Goal: Task Accomplishment & Management: Use online tool/utility

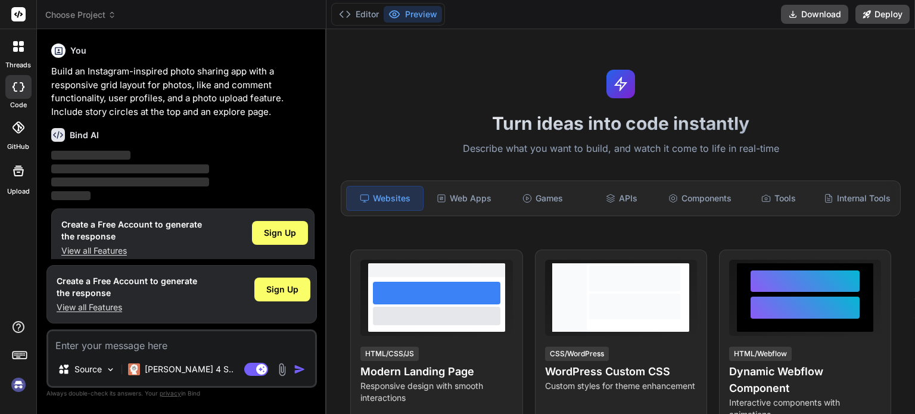
scroll to position [12, 0]
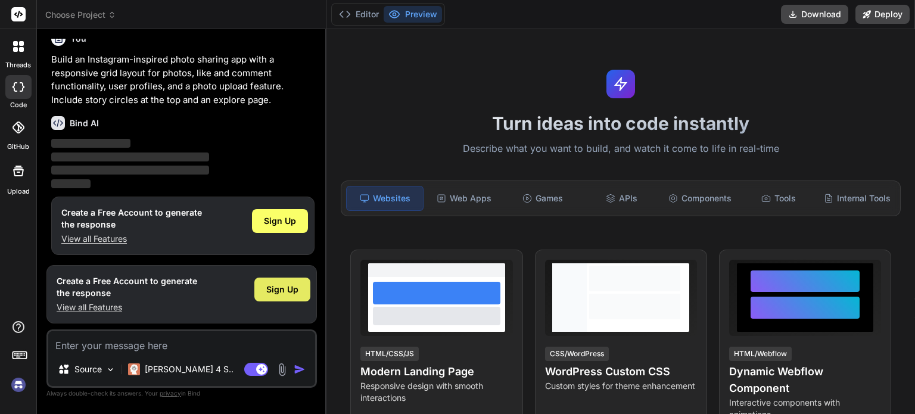
click at [284, 294] on span "Sign Up" at bounding box center [282, 290] width 32 height 12
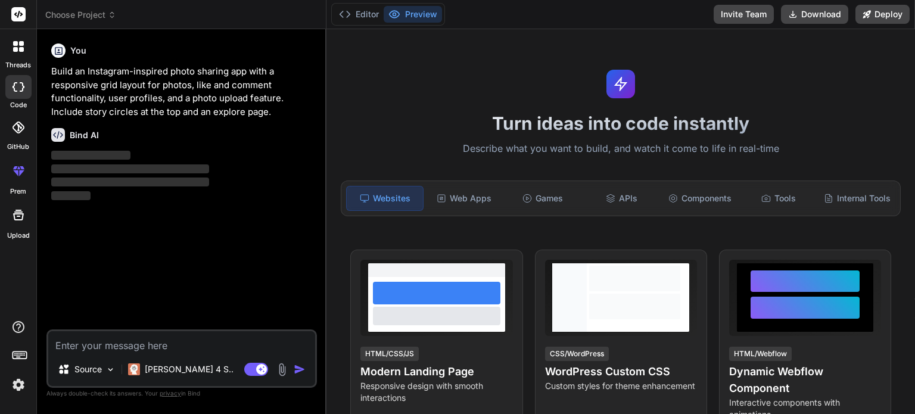
click at [21, 14] on icon at bounding box center [18, 14] width 9 height 7
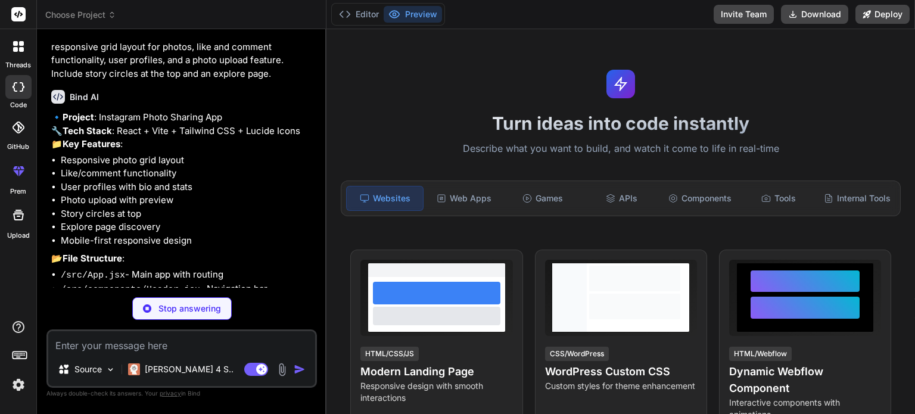
scroll to position [130, 0]
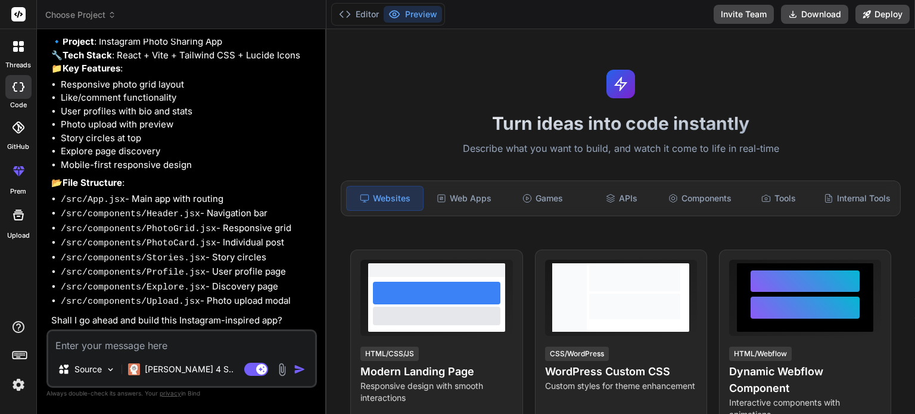
type textarea "x"
click at [183, 345] on textarea at bounding box center [181, 341] width 267 height 21
type textarea "n"
type textarea "x"
type textarea "no"
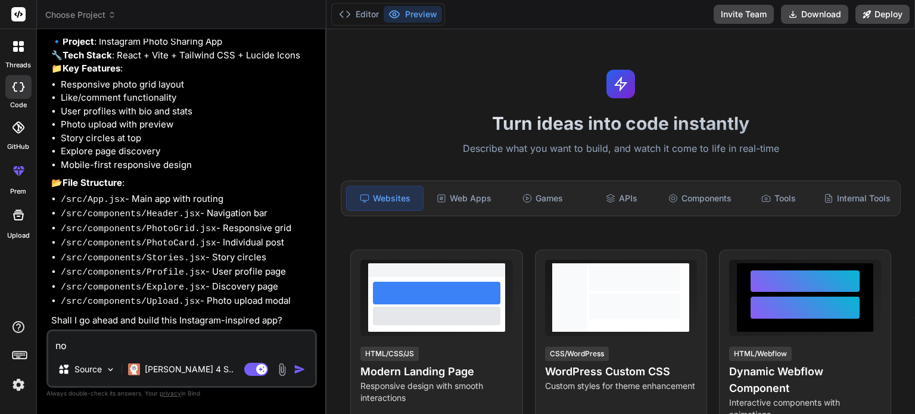
type textarea "x"
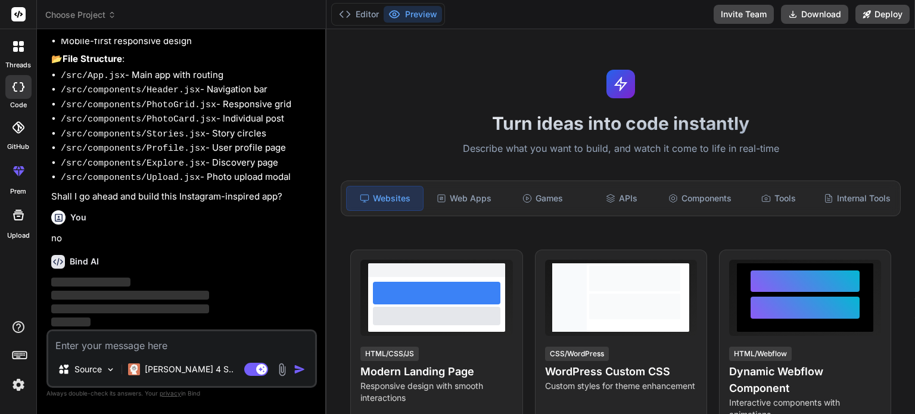
scroll to position [253, 0]
click at [20, 177] on icon at bounding box center [18, 171] width 14 height 14
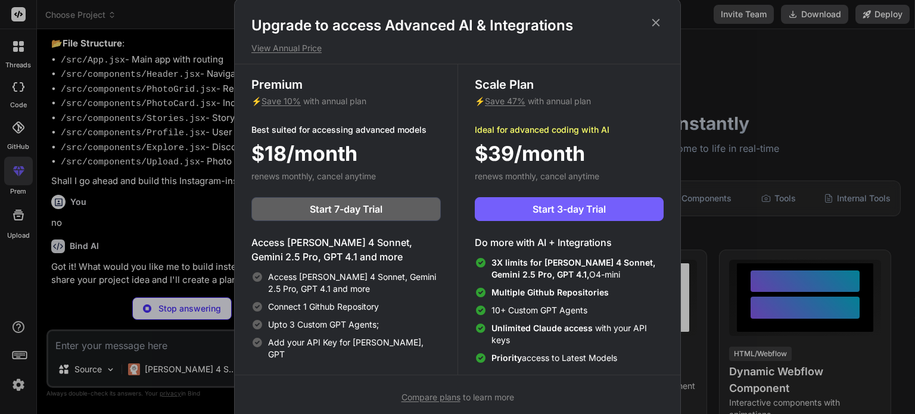
scroll to position [229, 0]
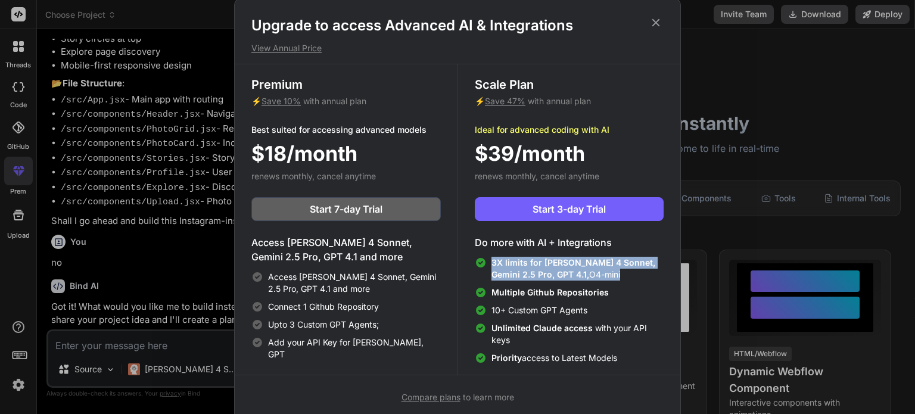
drag, startPoint x: 600, startPoint y: 278, endPoint x: 490, endPoint y: 258, distance: 112.0
click at [490, 258] on div "3X limits for Claude 4 Sonnet, Gemini 2.5 Pro, GPT 4.1, O4-mini" at bounding box center [569, 269] width 189 height 24
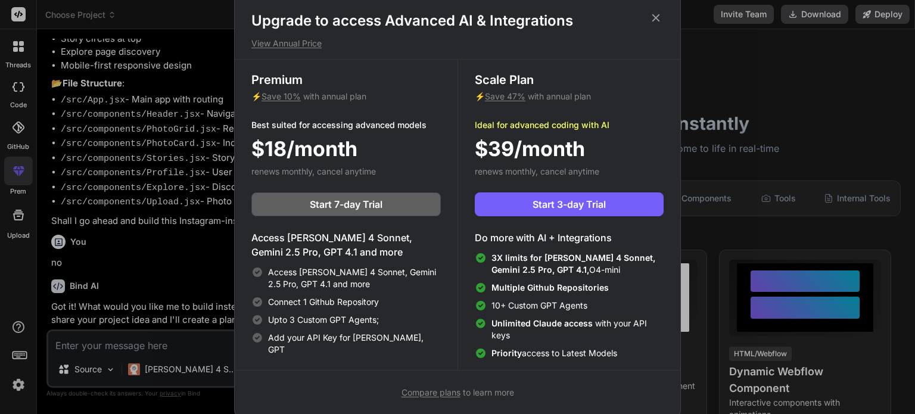
click at [166, 245] on div "Upgrade to access Advanced AI & Integrations View Annual Price Premium ⚡ Save 1…" at bounding box center [457, 207] width 915 height 414
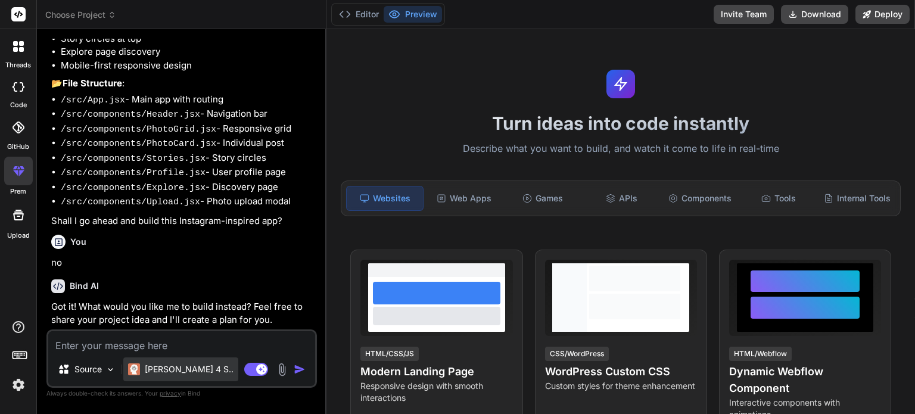
click at [164, 373] on p "Claude 4 S.." at bounding box center [189, 369] width 89 height 12
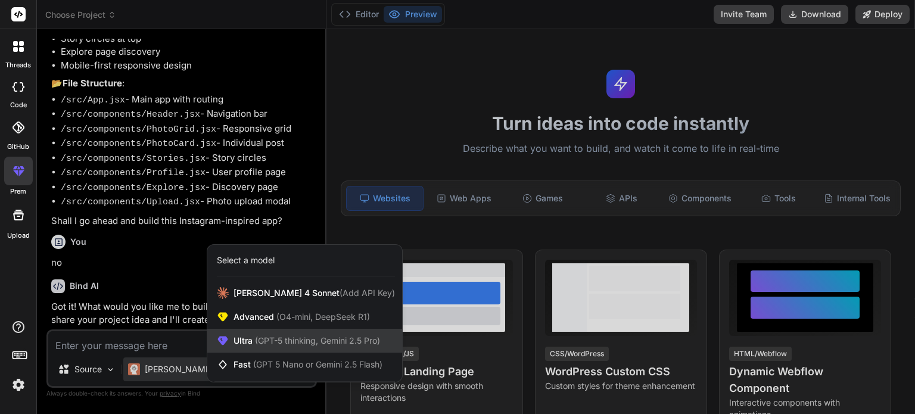
click at [274, 342] on span "(GPT-5 thinking, Gemini 2.5 Pro)" at bounding box center [316, 340] width 127 height 10
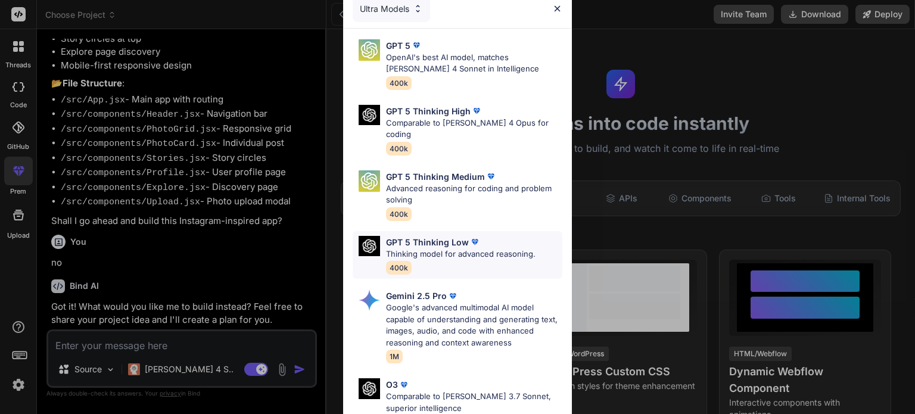
scroll to position [0, 0]
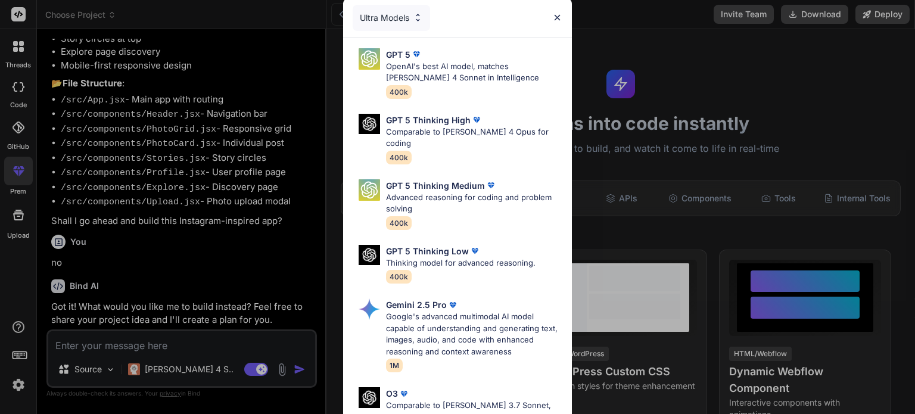
click at [395, 25] on div "Ultra Models" at bounding box center [391, 18] width 77 height 26
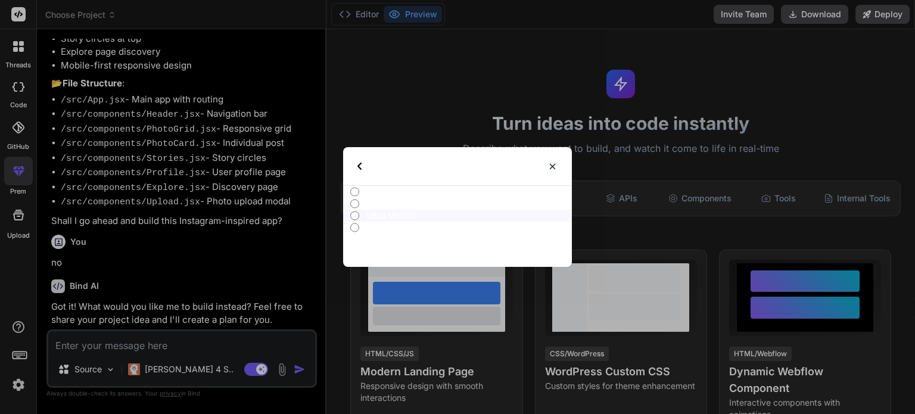
click at [382, 221] on p "Ultra Models" at bounding box center [468, 216] width 205 height 12
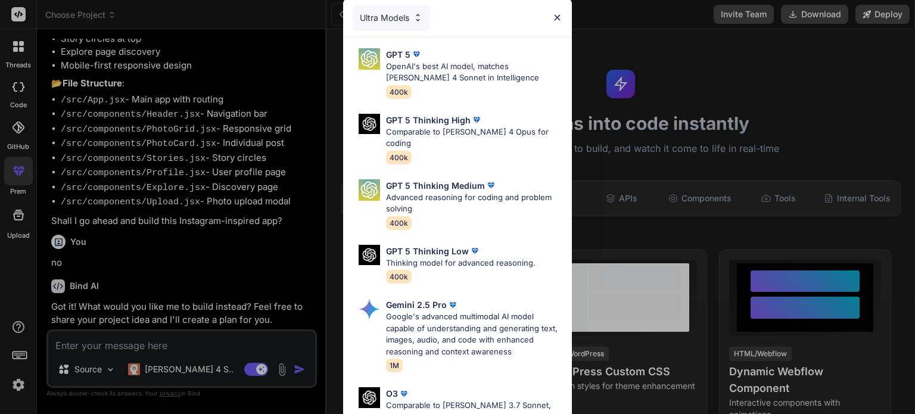
click at [557, 15] on img at bounding box center [557, 18] width 10 height 10
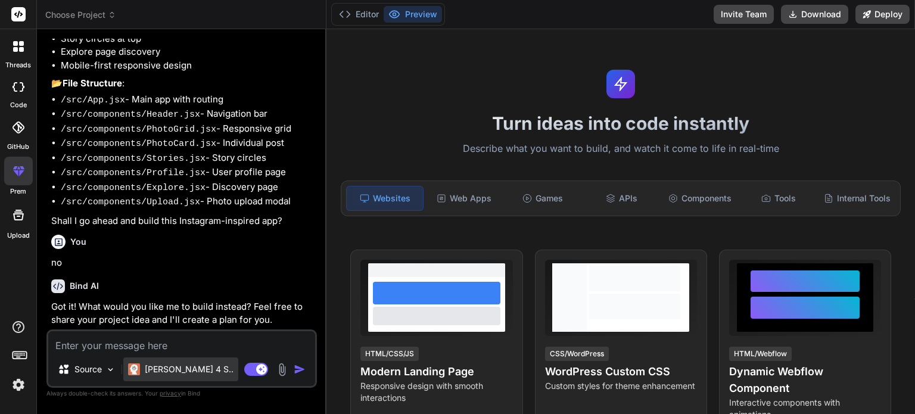
click at [168, 375] on p "Claude 4 S.." at bounding box center [189, 369] width 89 height 12
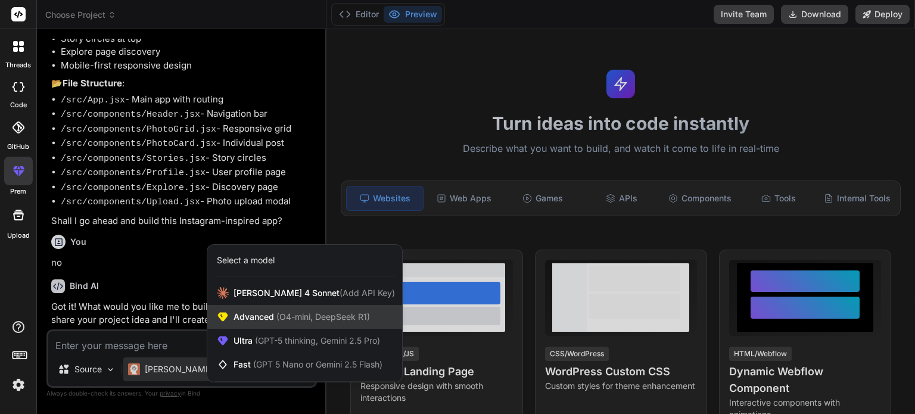
click at [284, 322] on span "(O4-mini, DeepSeek R1)" at bounding box center [322, 316] width 96 height 10
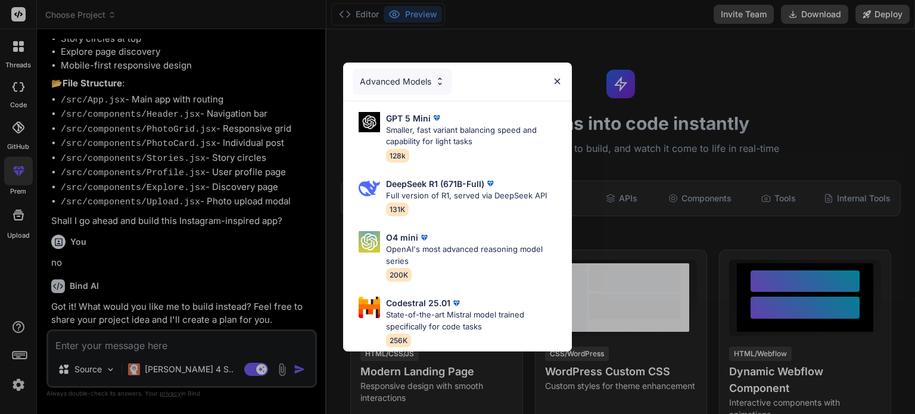
click at [170, 376] on div "Advanced Models GPT 5 Mini Smaller, fast variant balancing speed and capability…" at bounding box center [457, 207] width 915 height 414
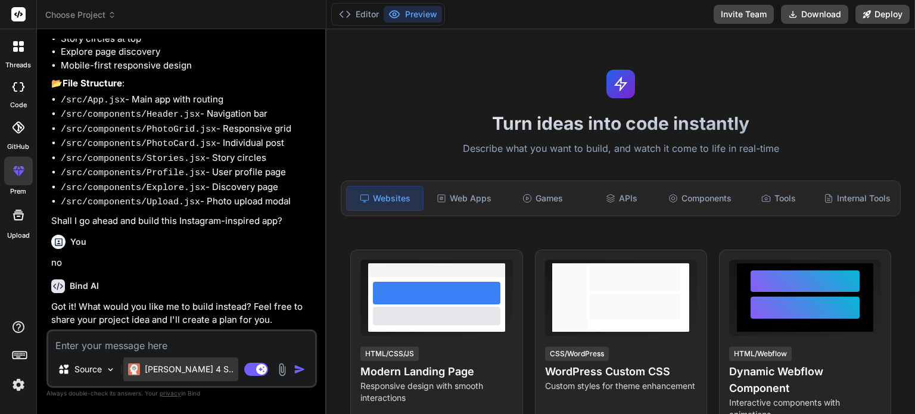
click at [172, 370] on p "Claude 4 S.." at bounding box center [189, 369] width 89 height 12
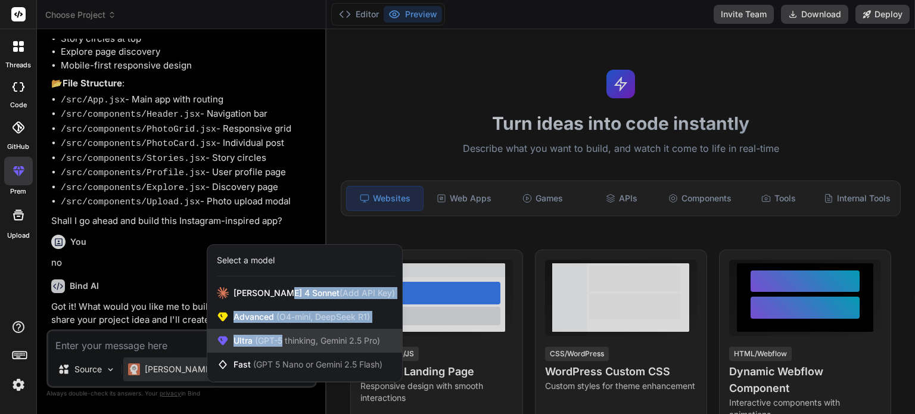
drag, startPoint x: 282, startPoint y: 295, endPoint x: 284, endPoint y: 331, distance: 35.2
click at [284, 331] on div "Claude 4 Sonnet (Add API Key) Advanced (O4-mini, DeepSeek R1) Ultra (GPT-5 thin…" at bounding box center [304, 328] width 195 height 95
click at [282, 338] on span "(GPT-5 thinking, Gemini 2.5 Pro)" at bounding box center [316, 340] width 127 height 10
type textarea "x"
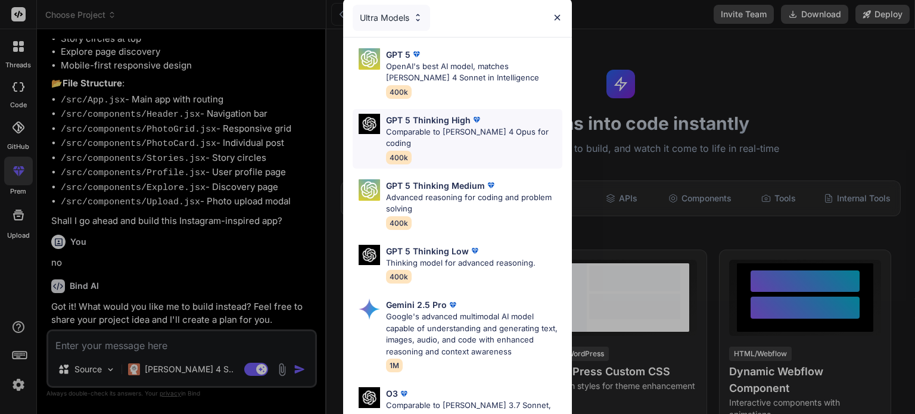
click at [493, 141] on div "GPT 5 Thinking High Comparable to Claude 4 Opus for coding 400k" at bounding box center [474, 139] width 176 height 50
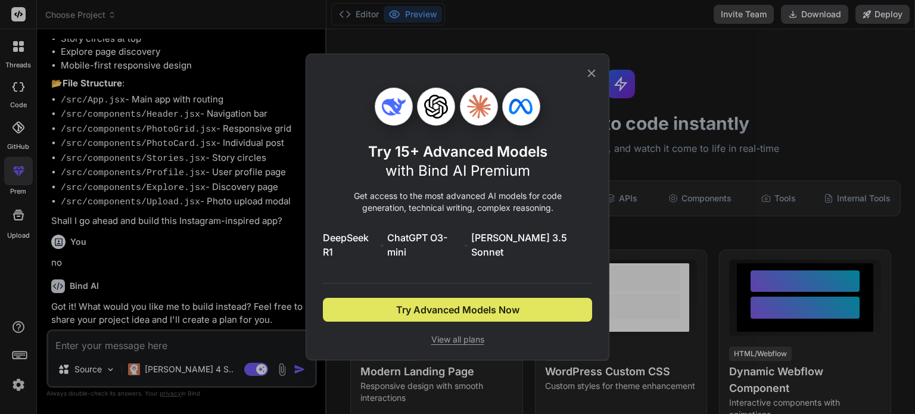
click at [465, 298] on button "Try Advanced Models Now" at bounding box center [457, 310] width 269 height 24
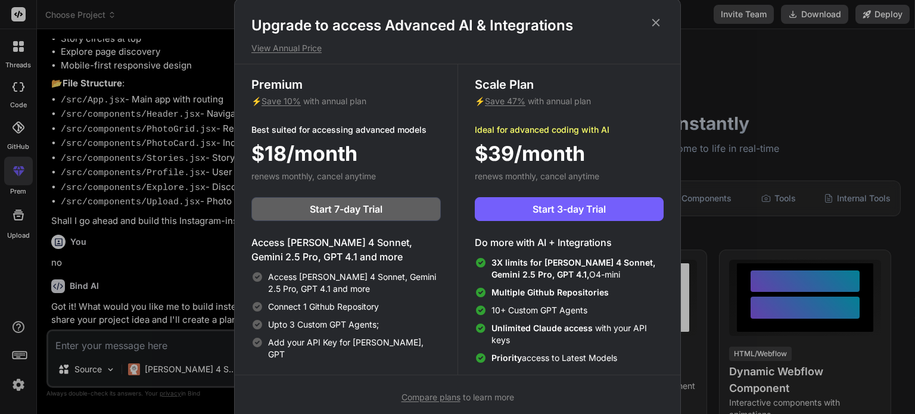
click at [661, 23] on icon at bounding box center [655, 22] width 13 height 13
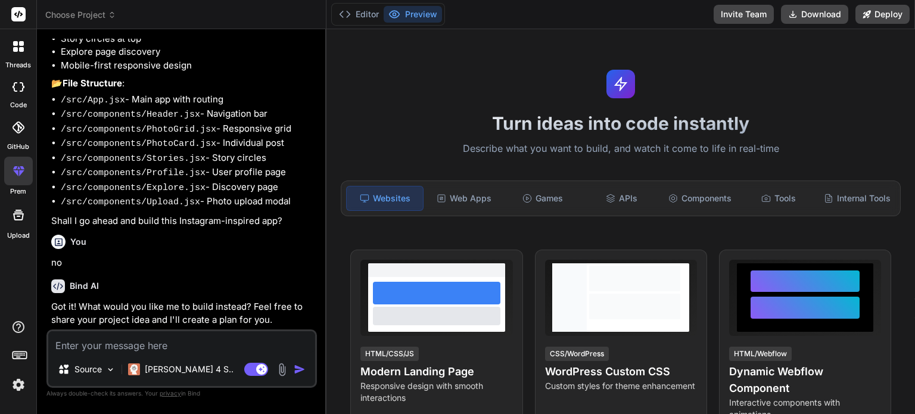
click at [133, 347] on textarea at bounding box center [181, 341] width 267 height 21
type textarea "c"
type textarea "x"
type textarea "cr"
type textarea "x"
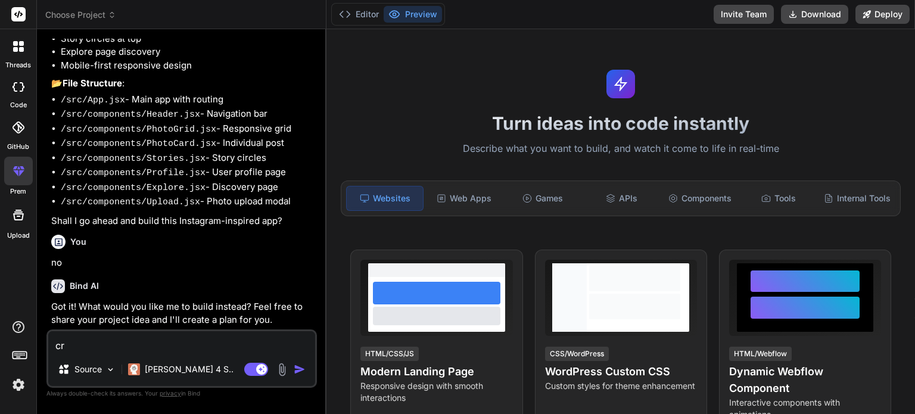
type textarea "cre"
type textarea "x"
type textarea "crea"
type textarea "x"
type textarea "creat"
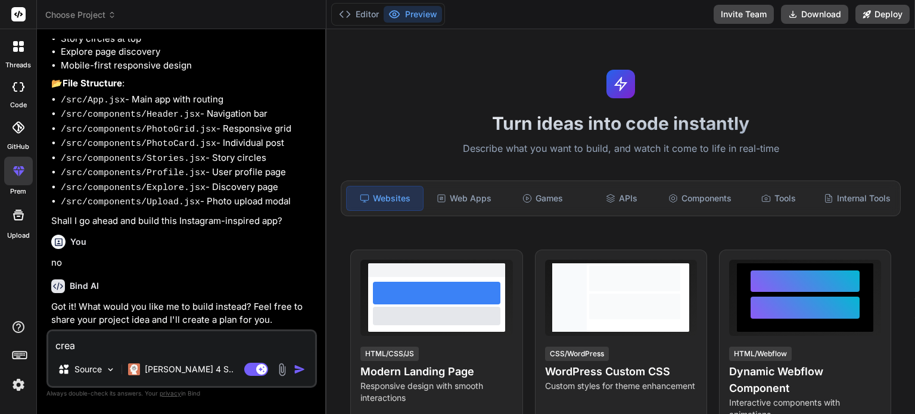
type textarea "x"
type textarea "create"
type textarea "x"
type textarea "create"
type textarea "x"
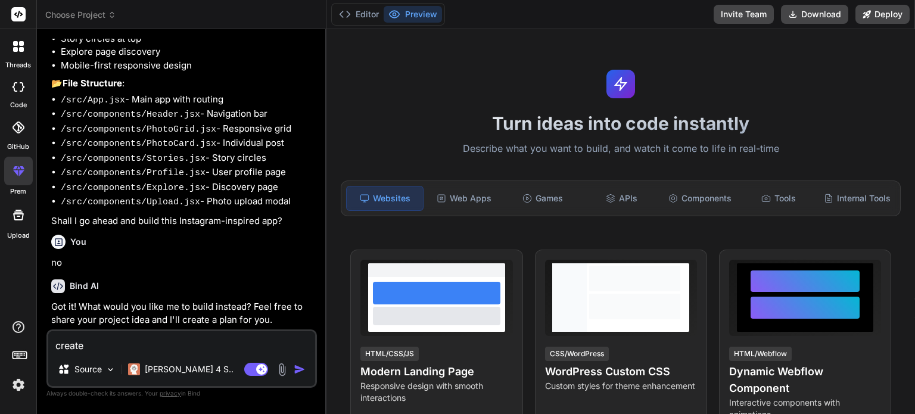
type textarea "create a"
type textarea "x"
type textarea "create a"
type textarea "x"
type textarea "create a m"
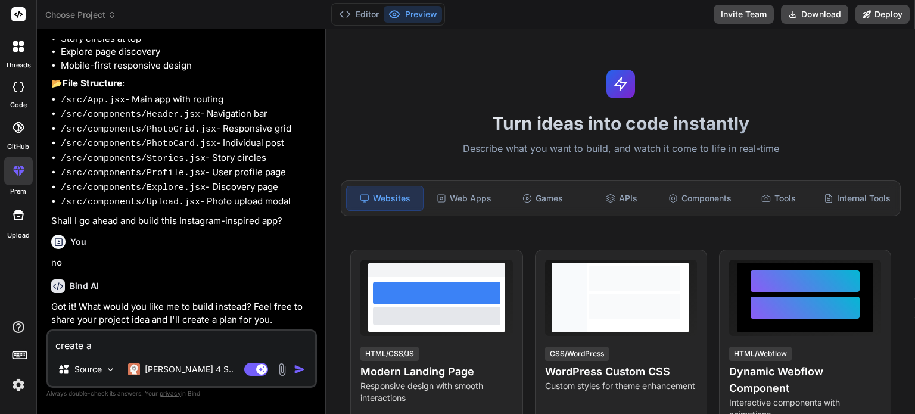
type textarea "x"
type textarea "create a mo"
type textarea "x"
type textarea "create a mod"
type textarea "x"
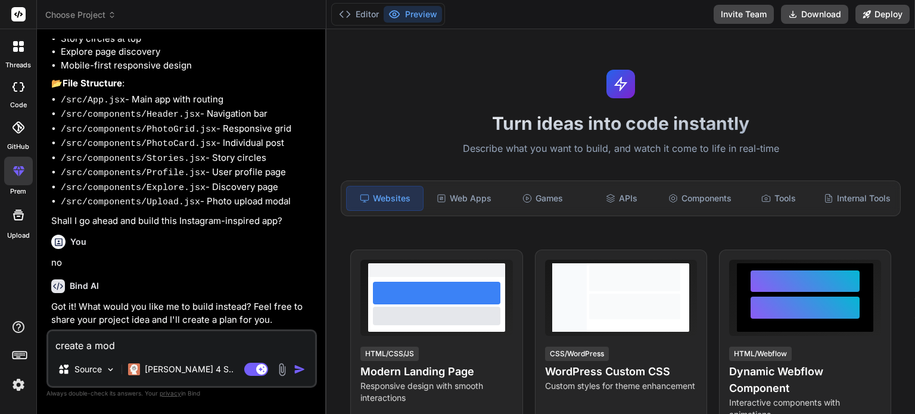
type textarea "create a mode"
type textarea "x"
type textarea "create a moder"
type textarea "x"
type textarea "create a modern"
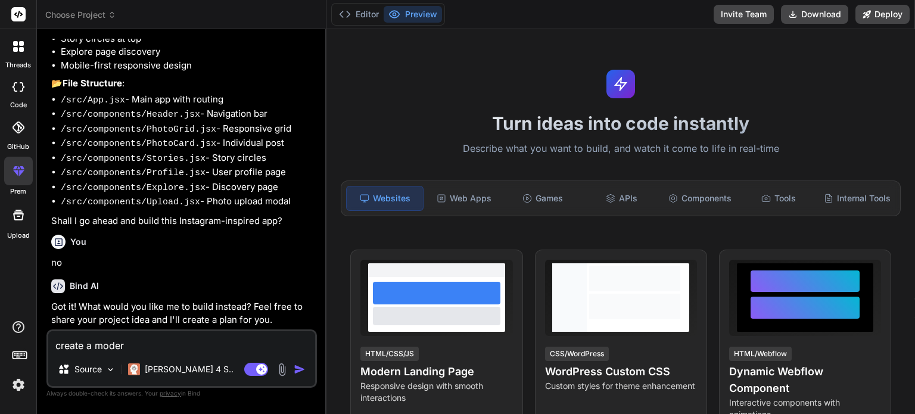
type textarea "x"
type textarea "create a modern"
type textarea "x"
type textarea "create a modern l"
type textarea "x"
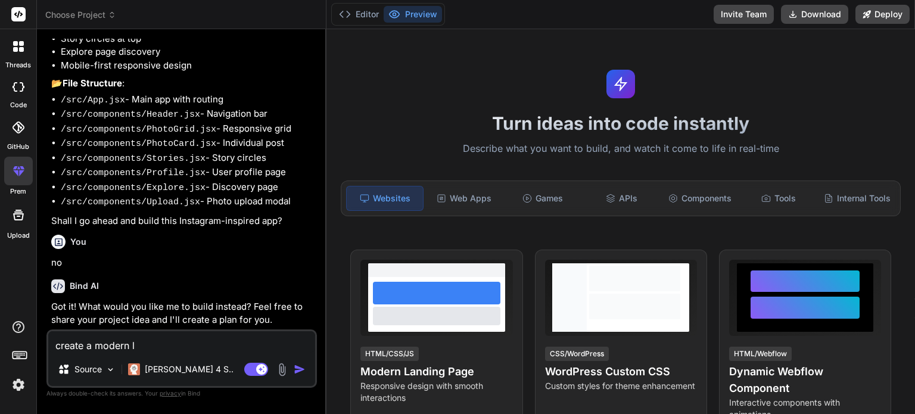
type textarea "create a modern la"
type textarea "x"
type textarea "create a modern lan"
type textarea "x"
type textarea "create a modern land"
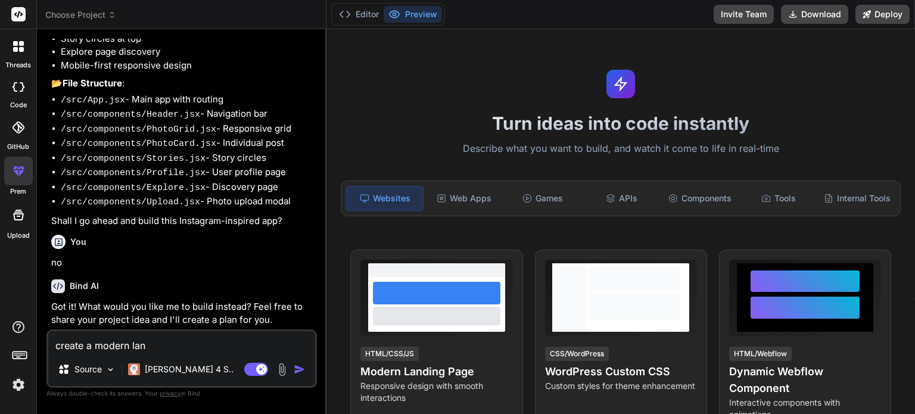
type textarea "x"
type textarea "create a modern landi"
type textarea "x"
type textarea "create a modern landin"
type textarea "x"
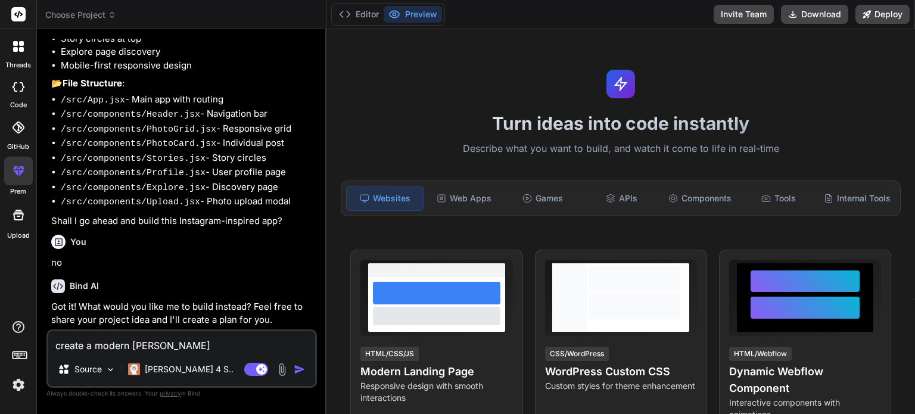
type textarea "create a modern landing"
type textarea "x"
type textarea "create a modern landing"
type textarea "x"
type textarea "create a modern landing p"
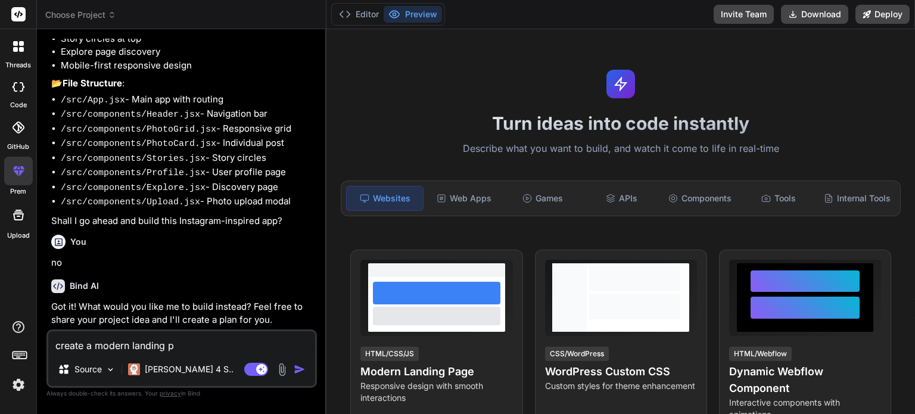
type textarea "x"
type textarea "create a modern landing pa"
type textarea "x"
type textarea "create a modern landing pag"
type textarea "x"
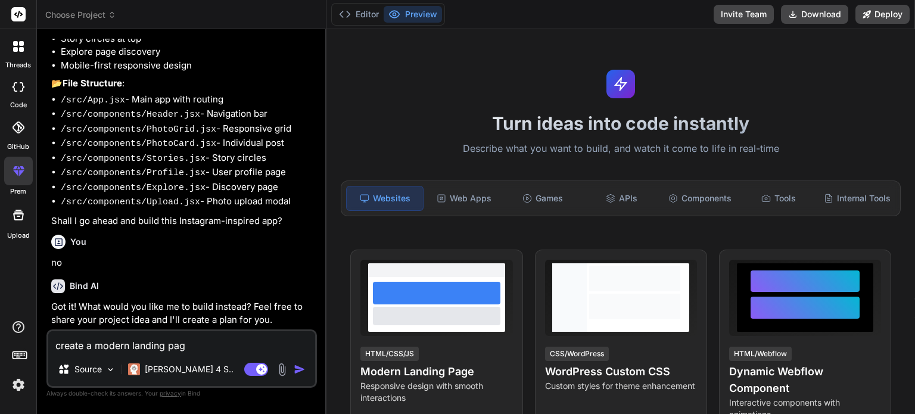
type textarea "create a modern landing page"
type textarea "x"
type textarea "create a modern landing page"
type textarea "x"
type textarea "create a modern landing page f"
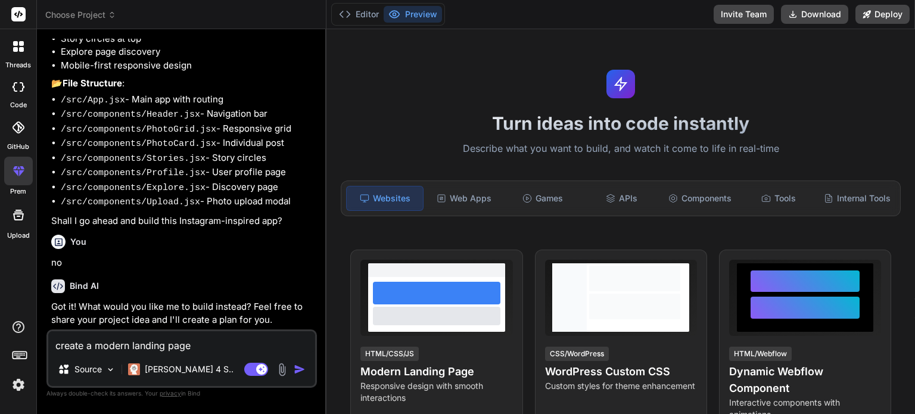
type textarea "x"
type textarea "create a modern landing page fo"
type textarea "x"
type textarea "create a modern landing page for"
type textarea "x"
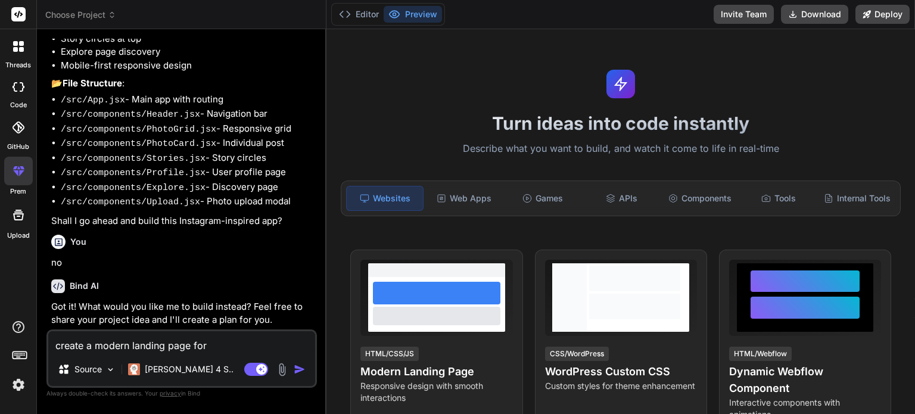
type textarea "create a modern landing page for"
type textarea "x"
type textarea "create a modern landing page for a"
type textarea "x"
type textarea "create a modern landing page for a"
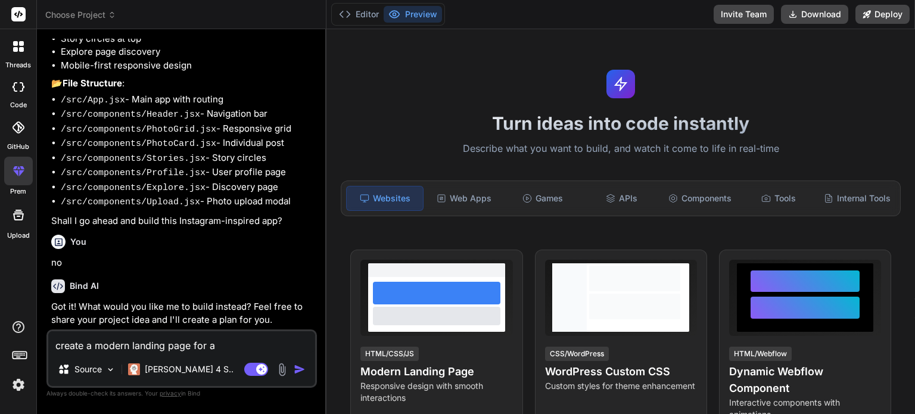
type textarea "x"
type textarea "create a modern landing page for a c"
type textarea "x"
type textarea "create a modern landing page for a co"
type textarea "x"
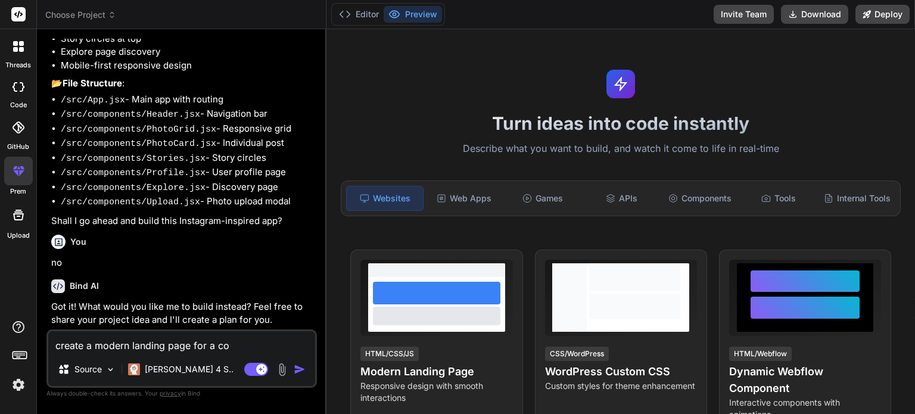
type textarea "create a modern landing page for a con"
type textarea "x"
type textarea "create a modern landing page for a co"
type textarea "x"
type textarea "create a modern landing page for a c"
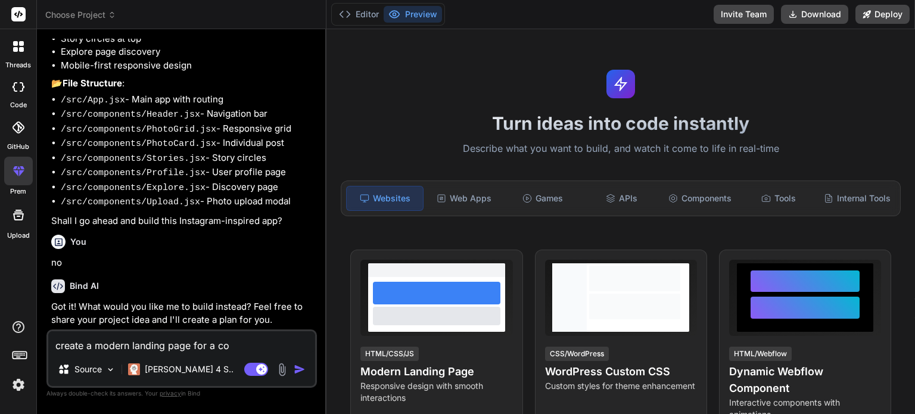
type textarea "x"
type textarea "create a modern landing page for a"
type textarea "x"
type textarea "create a modern landing page for a r"
type textarea "x"
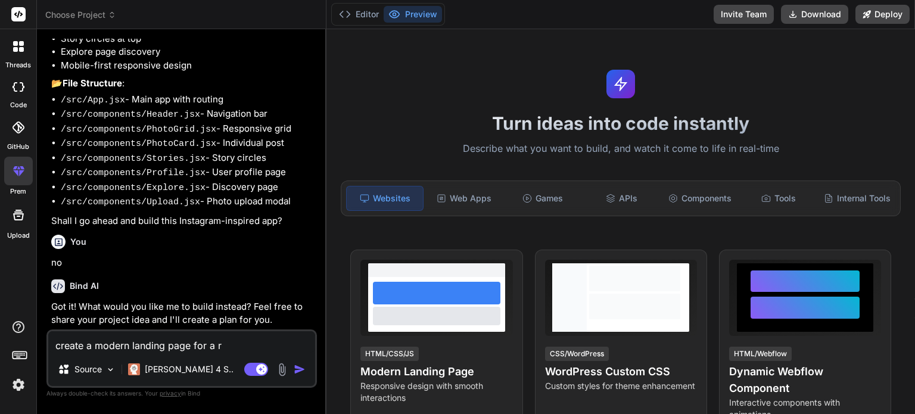
type textarea "create a modern landing page for a ru"
type textarea "x"
type textarea "create a modern landing page for a rus"
type textarea "x"
type textarea "create a modern landing page for a russ"
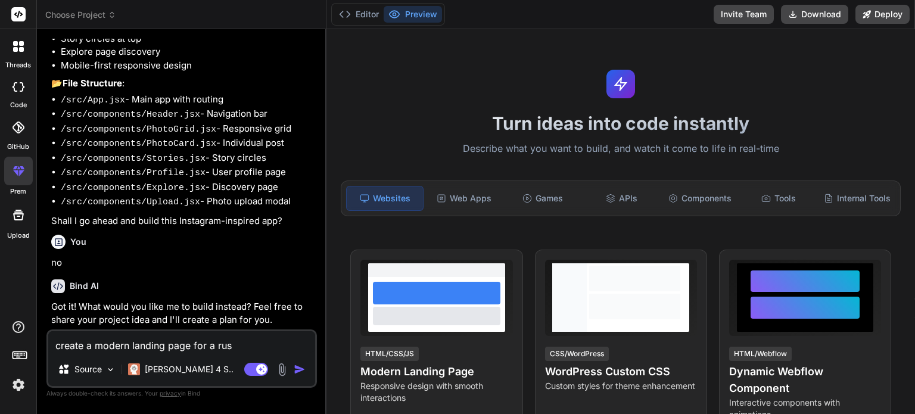
type textarea "x"
type textarea "create a modern landing page for a russi"
type textarea "x"
type textarea "create a modern landing page for a russia"
type textarea "x"
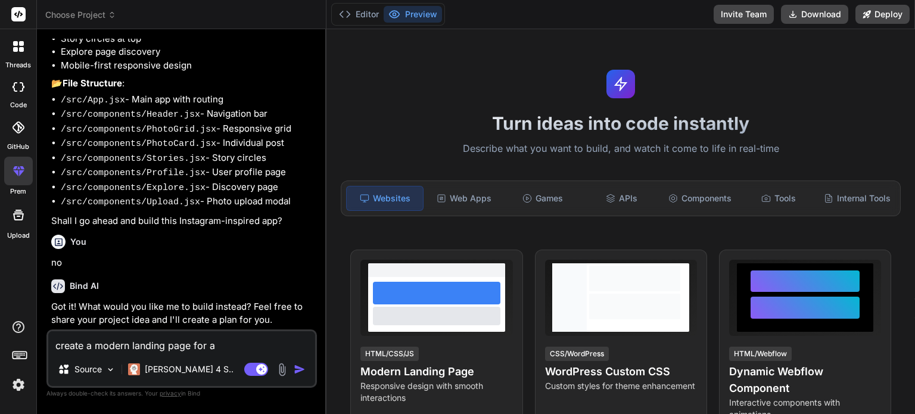
type textarea "create a modern landing page for a russian"
type textarea "x"
type textarea "create a modern landing page for a russian"
type textarea "x"
type textarea "create a modern landing page for a russian c"
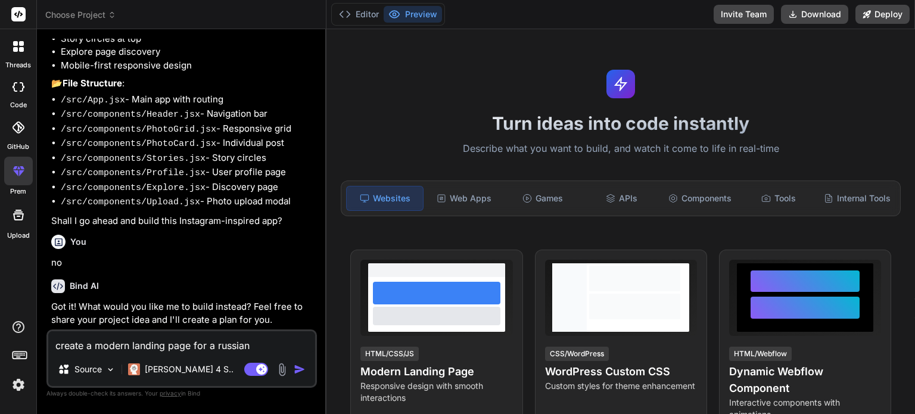
type textarea "x"
type textarea "create a modern landing page for a russian co"
type textarea "x"
type textarea "create a modern landing page for a russian con"
type textarea "x"
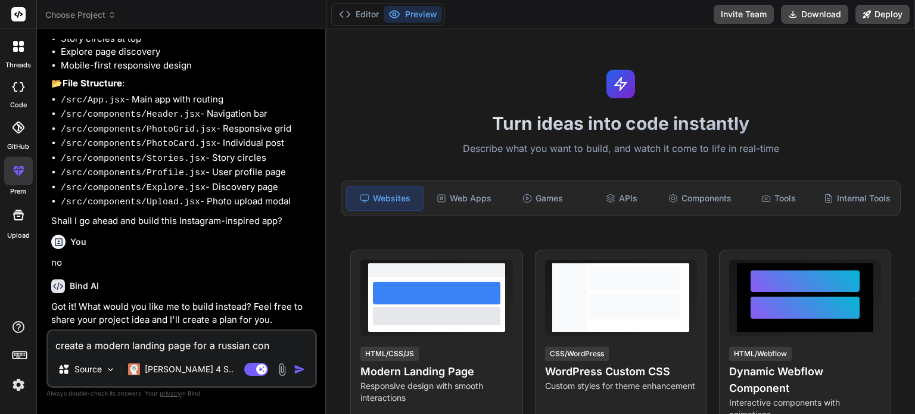
type textarea "create a modern landing page for a russian cons"
type textarea "x"
type textarea "create a modern landing page for a russian const"
type textarea "x"
type textarea "create a modern landing page for a russian constu"
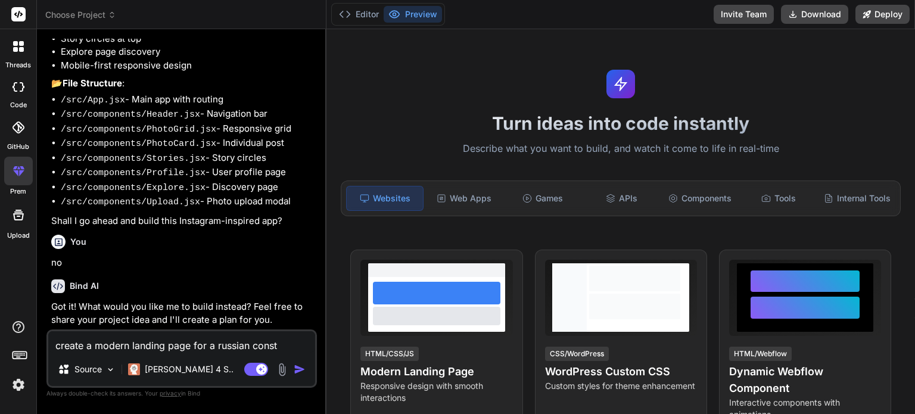
type textarea "x"
type textarea "create a modern landing page for a russian const"
type textarea "x"
type textarea "create a modern landing page for a russian constr"
type textarea "x"
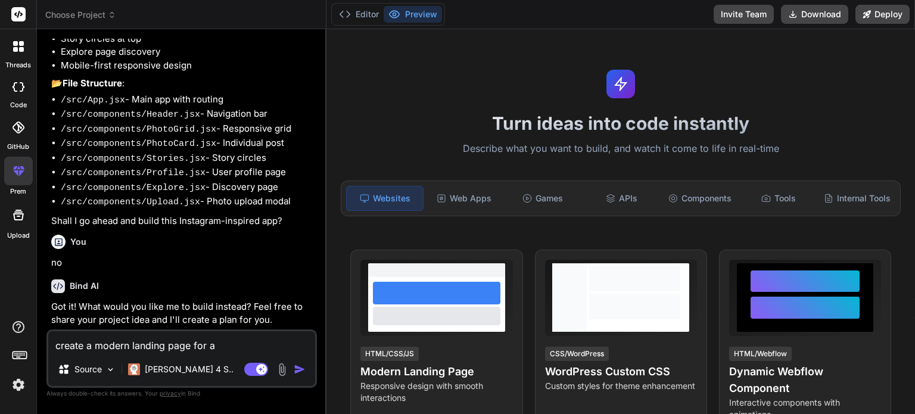
type textarea "create a modern landing page for a russian constru"
type textarea "x"
type textarea "create a modern landing page for a russian construc"
type textarea "x"
type textarea "create a modern landing page for a russian construct"
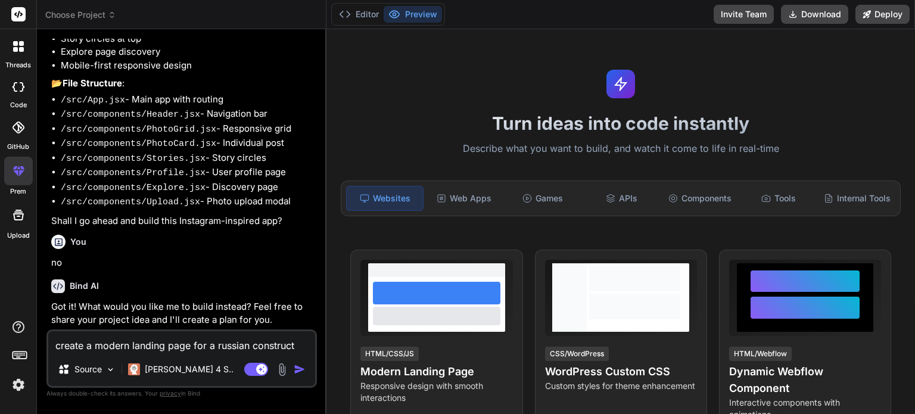
type textarea "x"
type textarea "create a modern landing page for a russian constructi"
type textarea "x"
type textarea "create a modern landing page for a russian constructio"
type textarea "x"
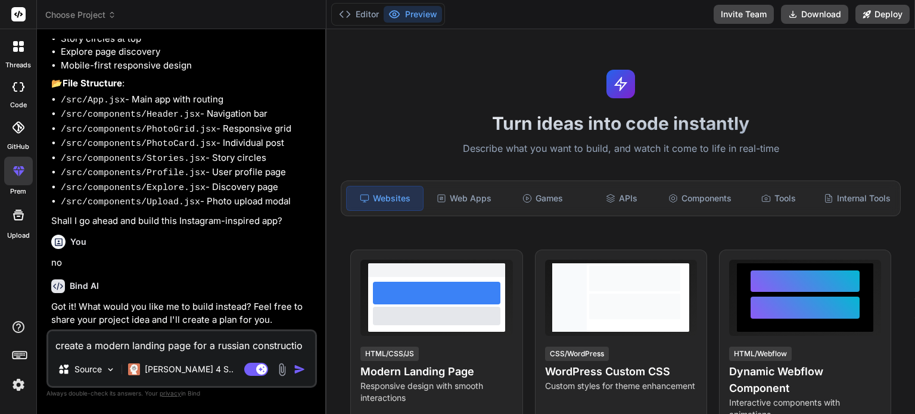
type textarea "create a modern landing page for a russian construction"
type textarea "x"
type textarea "create a modern landing page for a russian construction"
type textarea "x"
type textarea "create a modern landing page for a russian construction c"
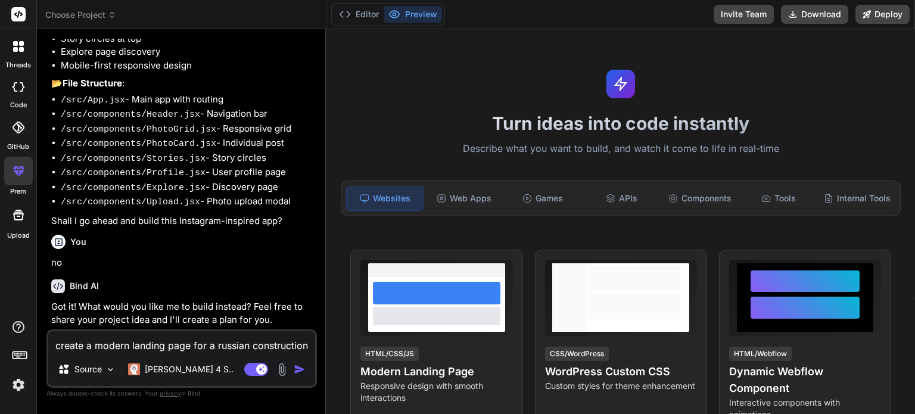
type textarea "x"
type textarea "create a modern landing page for a russian construction co"
type textarea "x"
type textarea "create a modern landing page for a russian construction con"
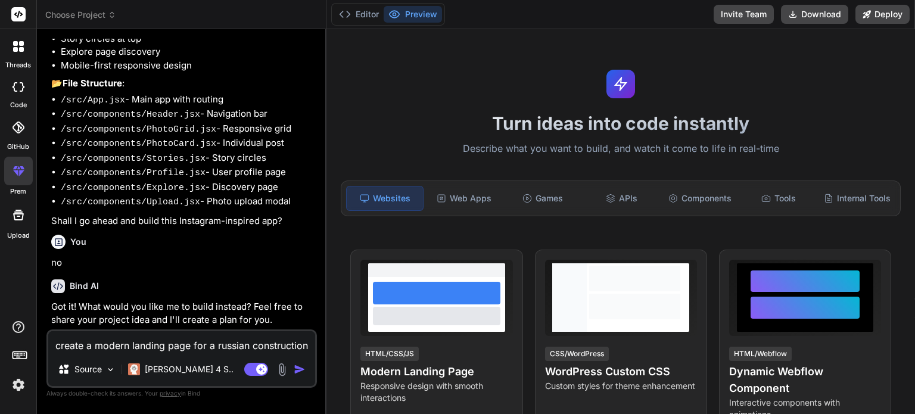
type textarea "x"
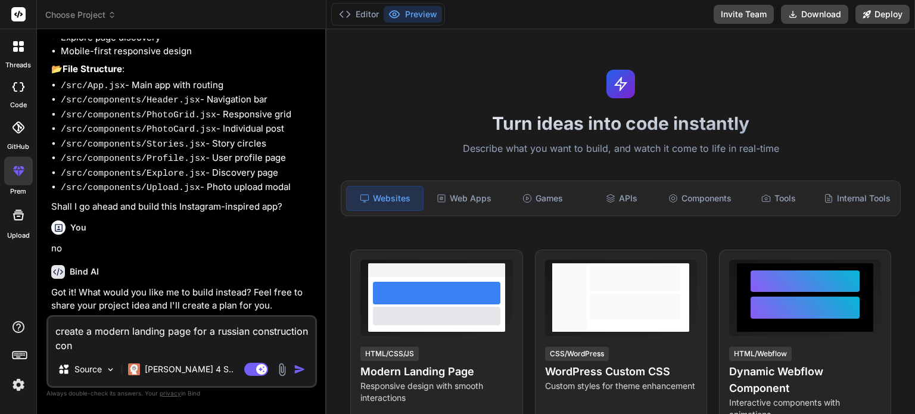
type textarea "create a modern landing page for a russian construction cons"
type textarea "x"
type textarea "create a modern landing page for a russian construction consu"
type textarea "x"
type textarea "create a modern landing page for a russian construction consul"
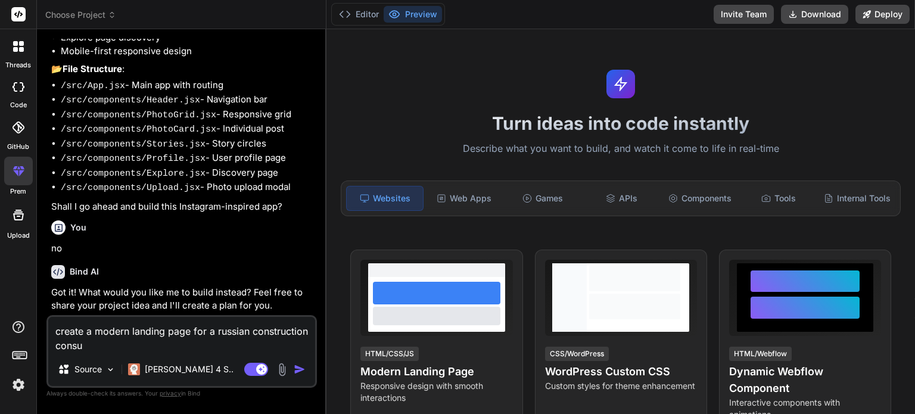
type textarea "x"
type textarea "create a modern landing page for a russian construction consult"
type textarea "x"
type textarea "create a modern landing page for a russian construction consulti"
type textarea "x"
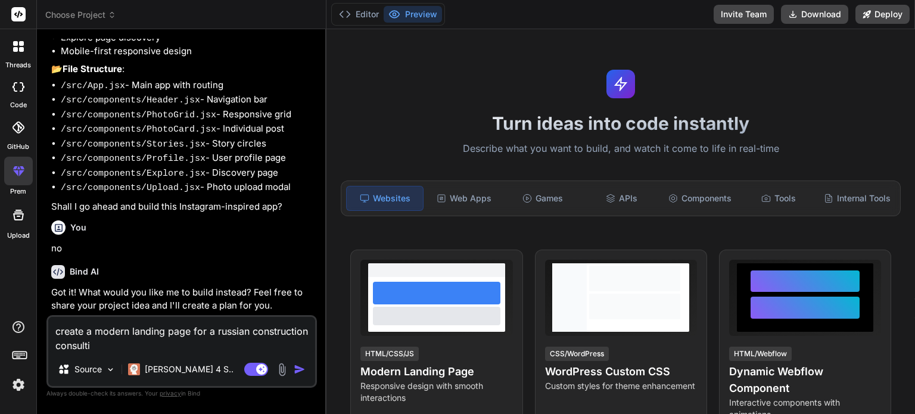
type textarea "create a modern landing page for a russian construction consultin"
type textarea "x"
type textarea "create a modern landing page for a russian construction consulting"
type textarea "x"
type textarea "create a modern landing page for a russian construction consulting"
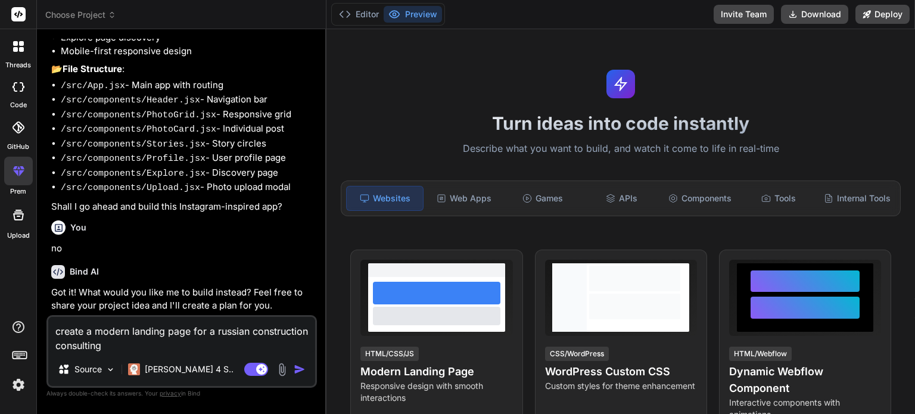
type textarea "x"
type textarea "create a modern landing page for a russian construction consulting a"
type textarea "x"
type textarea "create a modern landing page for a russian construction consulting ag"
type textarea "x"
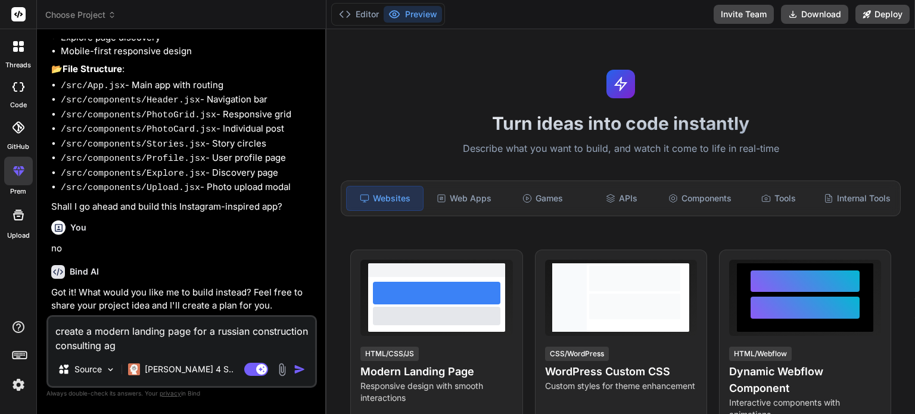
type textarea "create a modern landing page for a russian construction consulting age"
type textarea "x"
type textarea "create a modern landing page for a russian construction consulting agen"
type textarea "x"
type textarea "create a modern landing page for a russian construction consulting ageny"
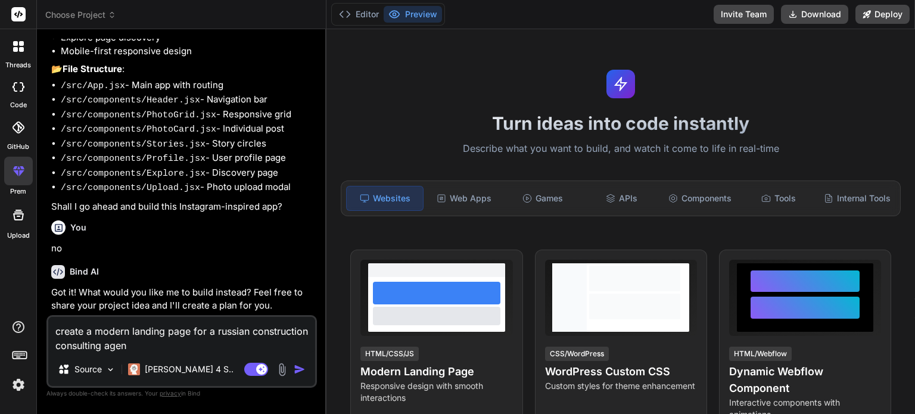
type textarea "x"
type textarea "create a modern landing page for a russian construction consulting agen"
type textarea "x"
type textarea "create a modern landing page for a russian construction consulting agenc"
type textarea "x"
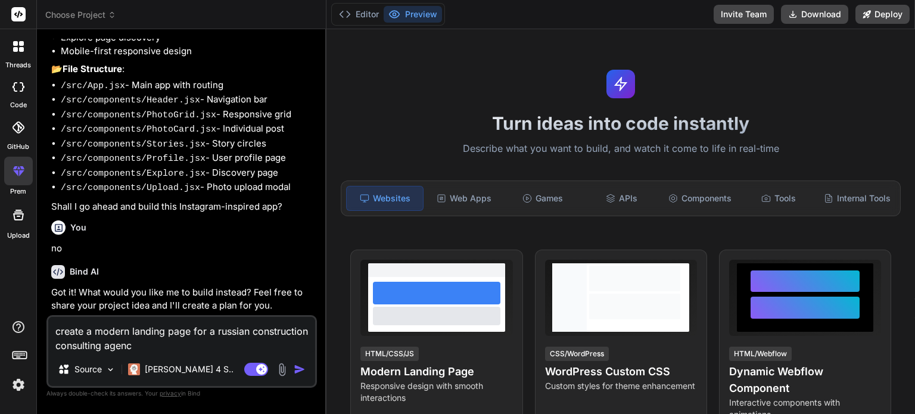
type textarea "create a modern landing page for a russian construction consulting agency"
type textarea "x"
type textarea "create a modern landing page for a russian construction consulting agency."
type textarea "x"
type textarea "create a modern landing page for a russian construction consulting agency."
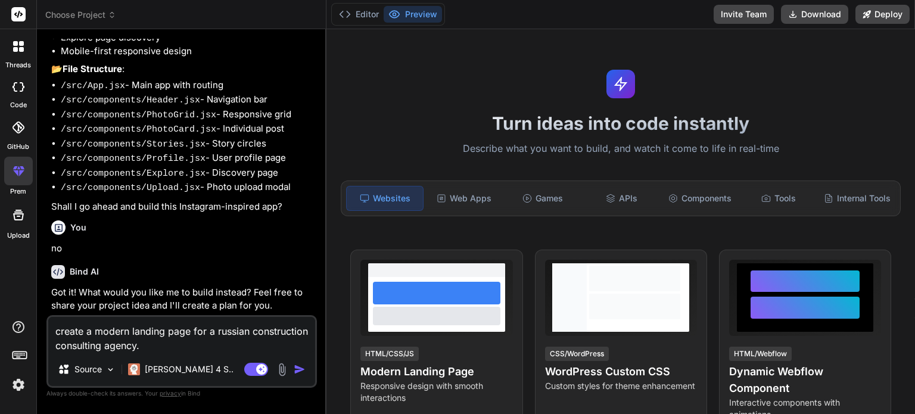
type textarea "x"
type textarea "create a modern landing page for a russian construction consulting agency. e"
type textarea "x"
type textarea "create a modern landing page for a russian construction consulting agency. ev"
type textarea "x"
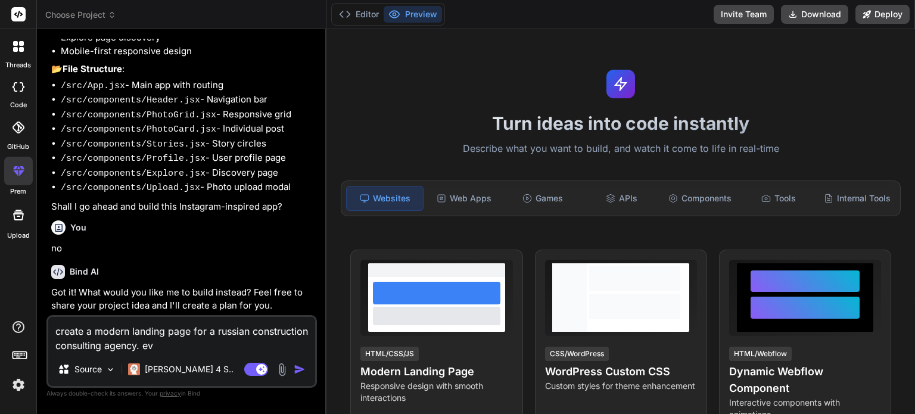
type textarea "create a modern landing page for a russian construction consulting agency. eve"
type textarea "x"
type textarea "create a modern landing page for a russian construction consulting agency. ever"
type textarea "x"
type textarea "create a modern landing page for a russian construction consulting agency. every"
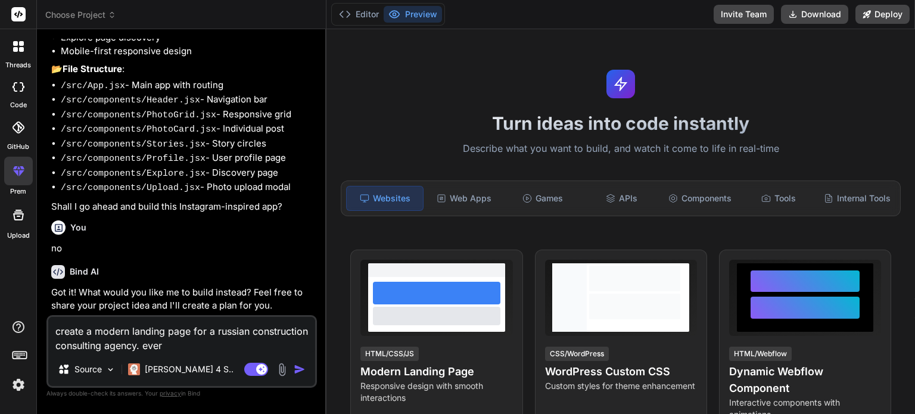
type textarea "x"
type textarea "create a modern landing page for a russian construction consulting agency. ever…"
type textarea "x"
type textarea "create a modern landing page for a russian construction consulting agency. ever…"
type textarea "x"
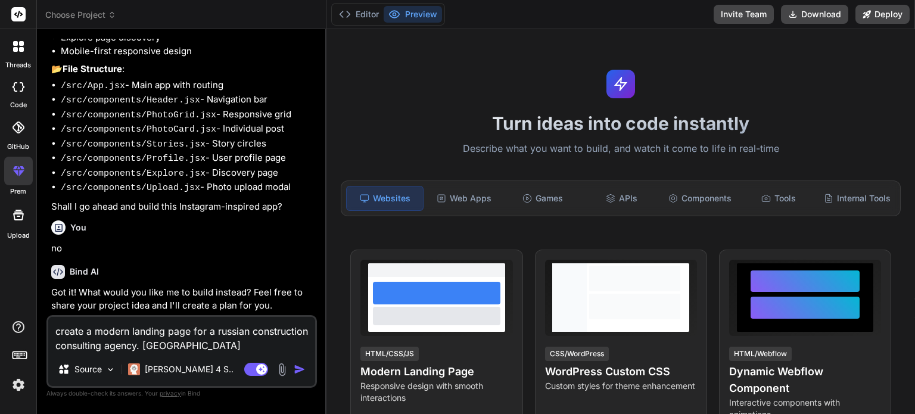
type textarea "create a modern landing page for a russian construction consulting agency. ever…"
type textarea "x"
type textarea "create a modern landing page for a russian construction consulting agency. ever…"
type textarea "x"
type textarea "create a modern landing page for a russian construction consulting agency. ever…"
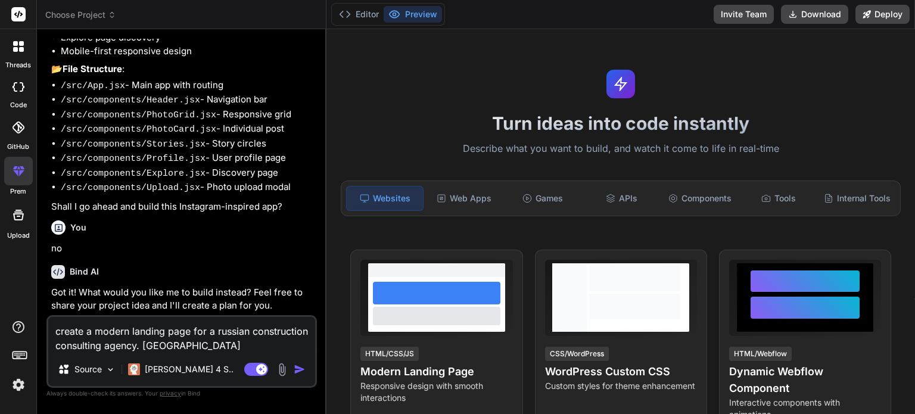
type textarea "x"
type textarea "create a modern landing page for a russian construction consulting agency. ever…"
type textarea "x"
type textarea "create a modern landing page for a russian construction consulting agency. ever…"
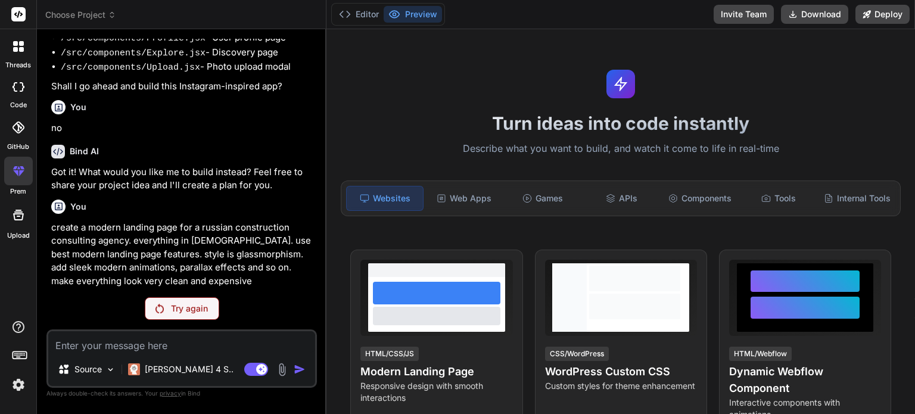
scroll to position [364, 0]
click at [186, 309] on p "Try again" at bounding box center [189, 309] width 37 height 12
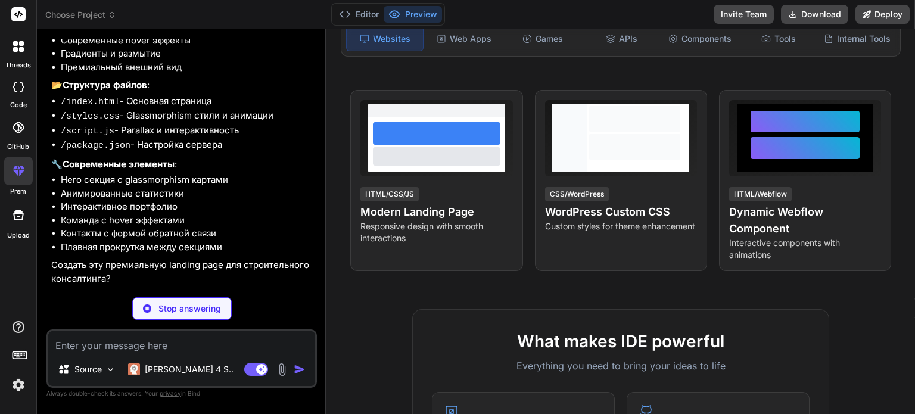
scroll to position [725, 0]
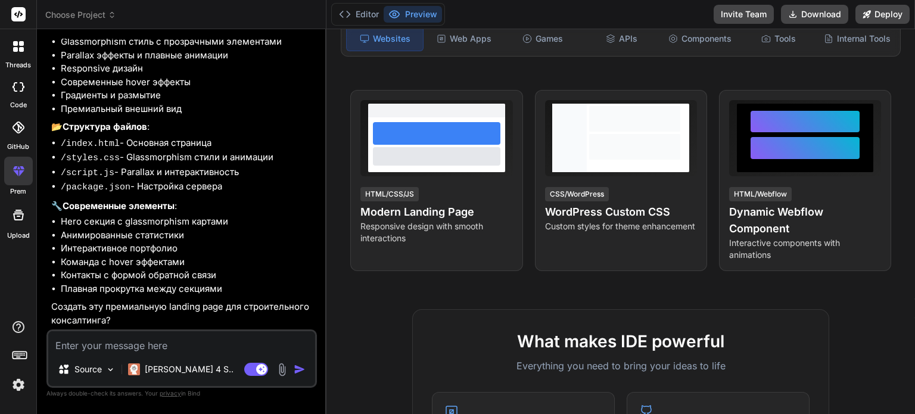
click at [216, 343] on textarea at bounding box center [181, 341] width 267 height 21
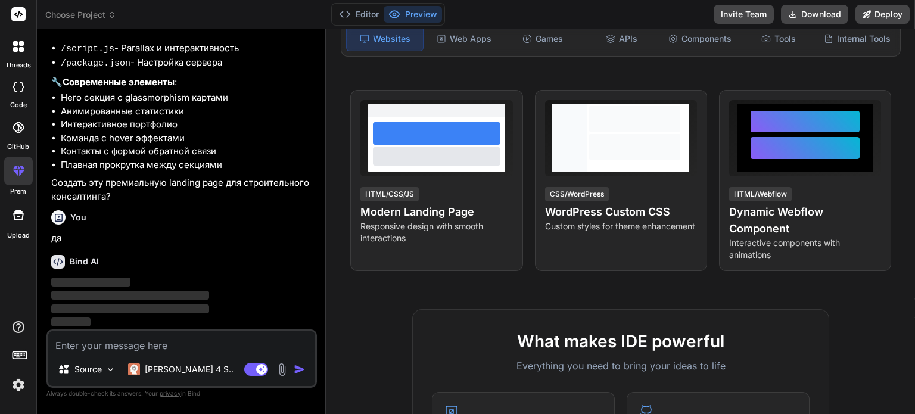
scroll to position [848, 0]
click at [111, 365] on img at bounding box center [110, 370] width 10 height 10
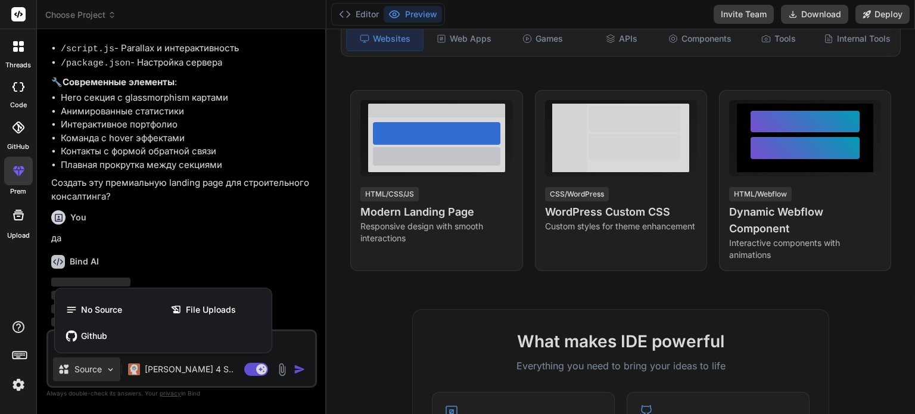
click at [111, 365] on div at bounding box center [457, 207] width 915 height 414
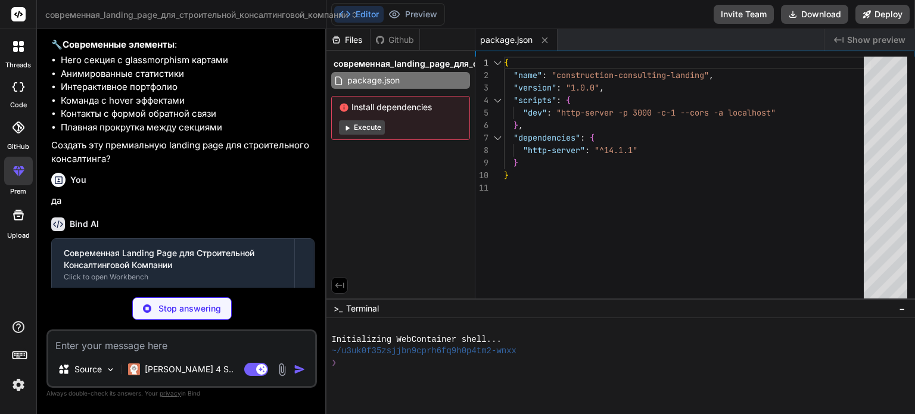
scroll to position [943, 0]
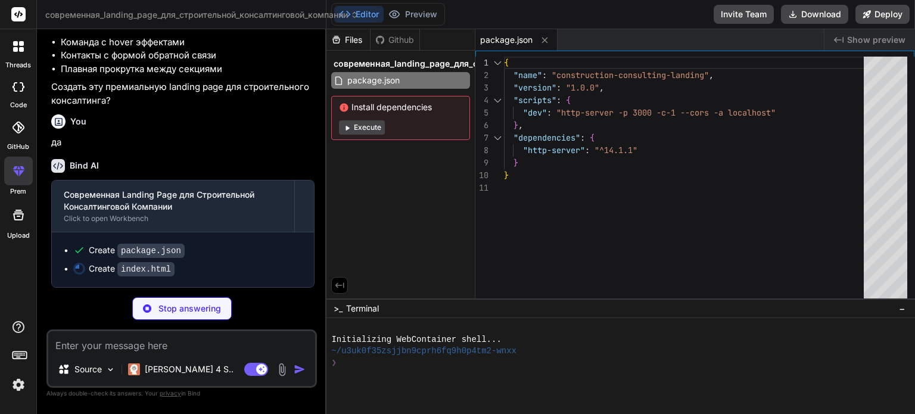
click at [163, 347] on textarea at bounding box center [181, 341] width 267 height 21
click at [110, 370] on img at bounding box center [110, 370] width 10 height 10
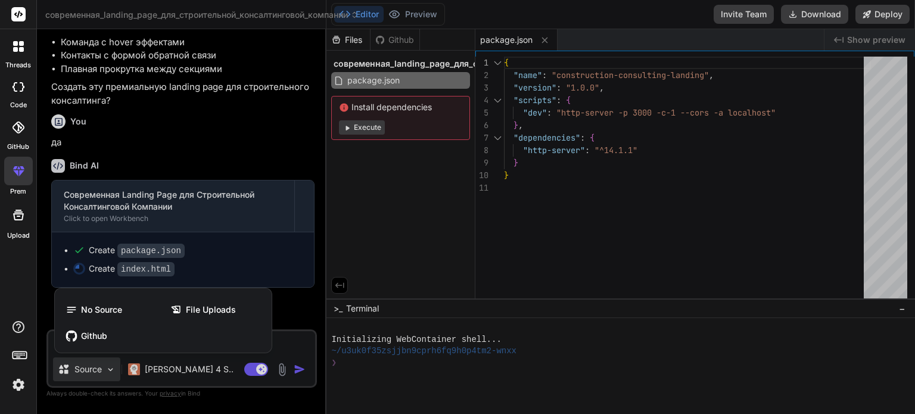
click at [46, 285] on div at bounding box center [457, 207] width 915 height 414
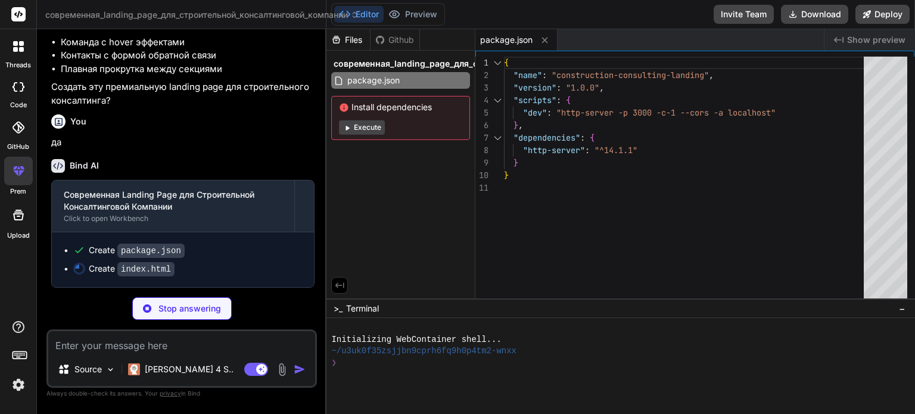
click at [17, 16] on rect at bounding box center [18, 14] width 14 height 14
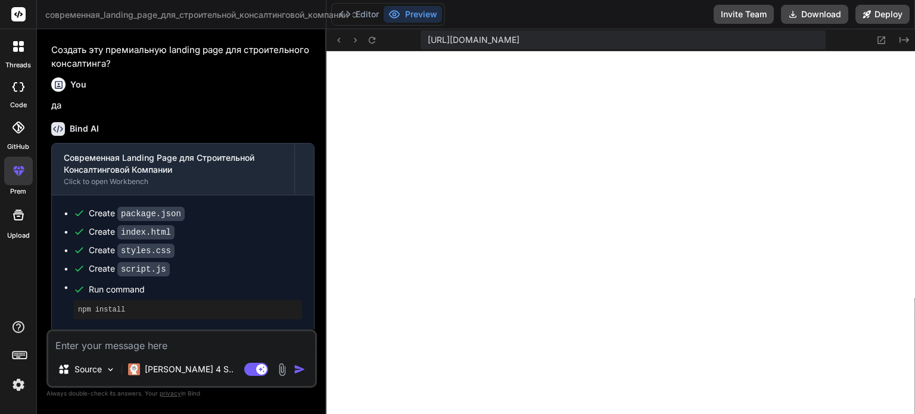
scroll to position [572, 0]
click at [884, 35] on icon at bounding box center [881, 40] width 10 height 10
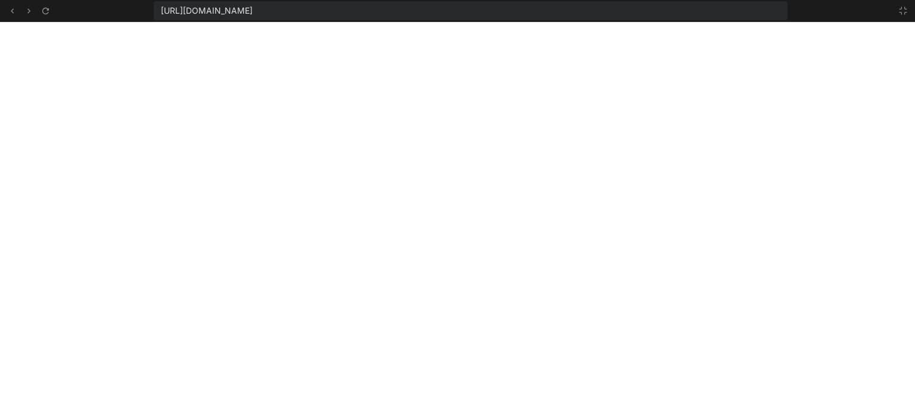
scroll to position [640, 0]
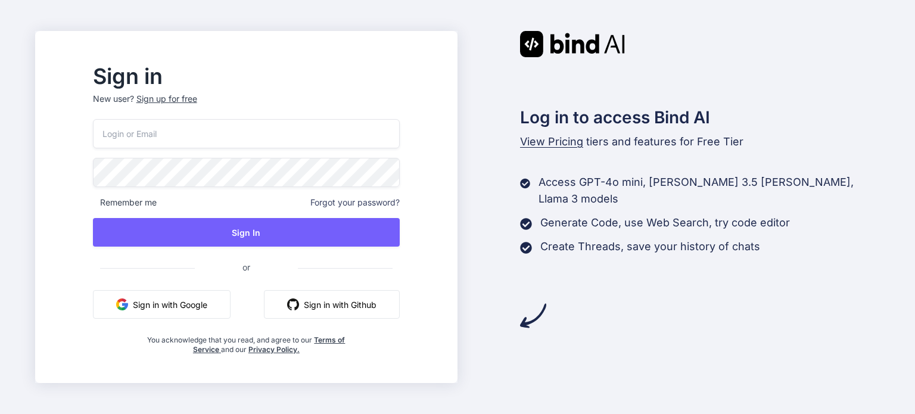
click at [345, 114] on p "New user? Sign up for free" at bounding box center [246, 106] width 307 height 26
click at [345, 126] on input "email" at bounding box center [246, 133] width 307 height 29
click at [232, 126] on input "email" at bounding box center [246, 133] width 307 height 29
type input "ь"
type input "ceo@kap.group"
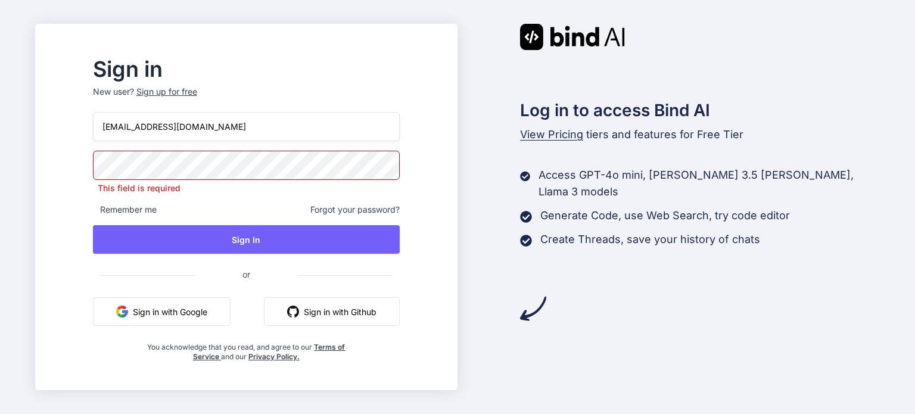
click at [197, 91] on div "Sign up for free" at bounding box center [166, 92] width 61 height 12
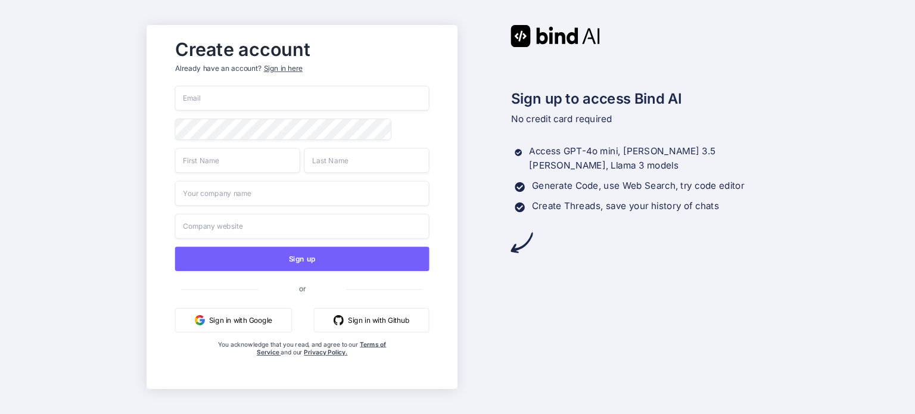
click at [281, 102] on input "email" at bounding box center [302, 98] width 254 height 25
type input "ceo@kap.group"
type input "Anton"
type input "Kolesnikov"
type input "КАП Групп"
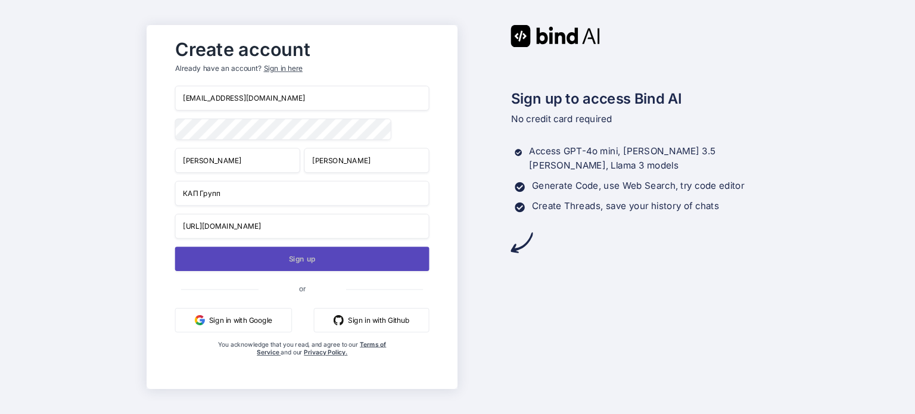
type input "https://kap.group"
click at [301, 250] on button "Sign up" at bounding box center [302, 259] width 254 height 24
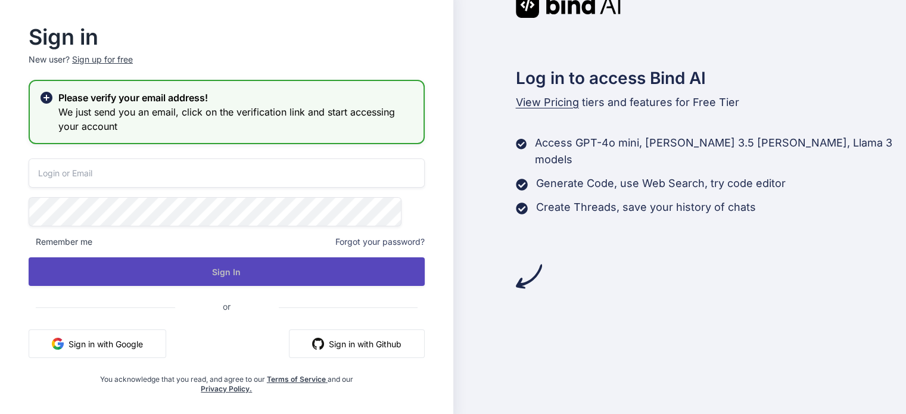
click at [213, 276] on button "Sign In" at bounding box center [227, 271] width 396 height 29
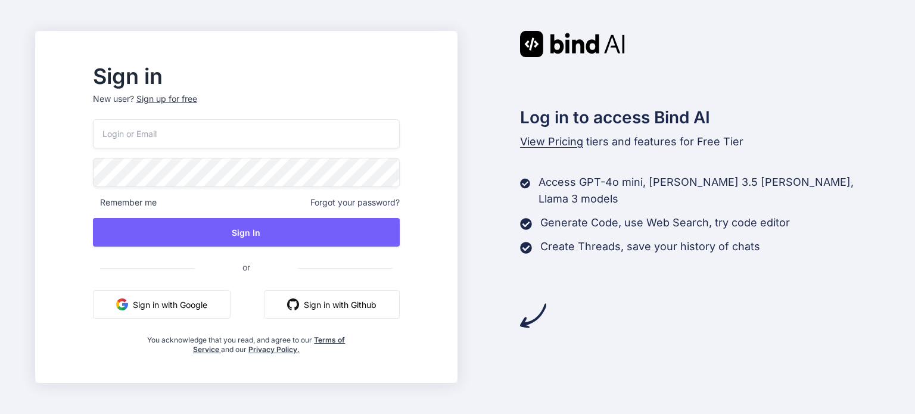
click at [259, 136] on input "email" at bounding box center [246, 133] width 307 height 29
type input "ceo@kap.group"
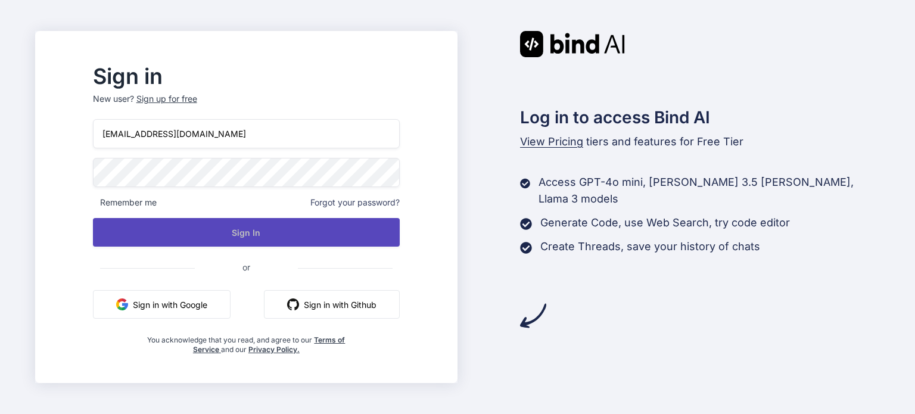
click at [215, 226] on button "Sign In" at bounding box center [246, 232] width 307 height 29
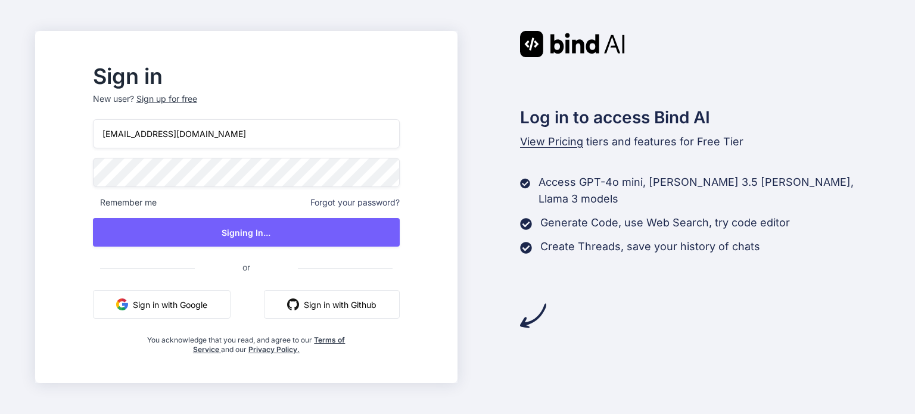
click at [127, 201] on span "Remember me" at bounding box center [125, 203] width 64 height 12
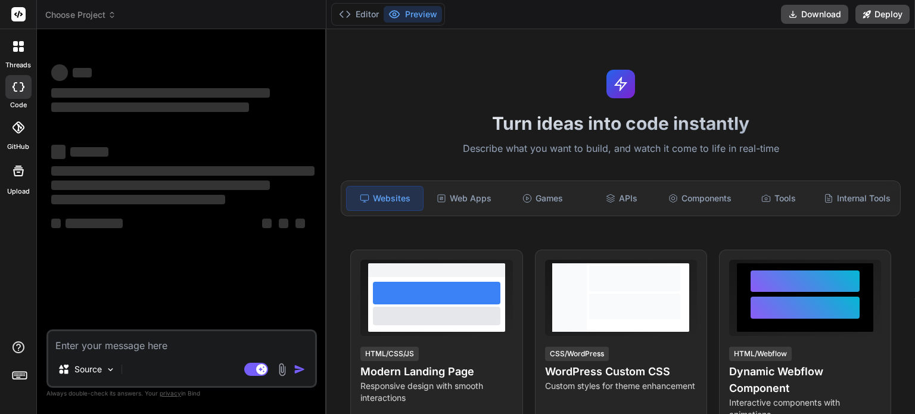
click at [185, 352] on textarea at bounding box center [181, 341] width 267 height 21
type textarea "x"
type textarea "с"
type textarea "x"
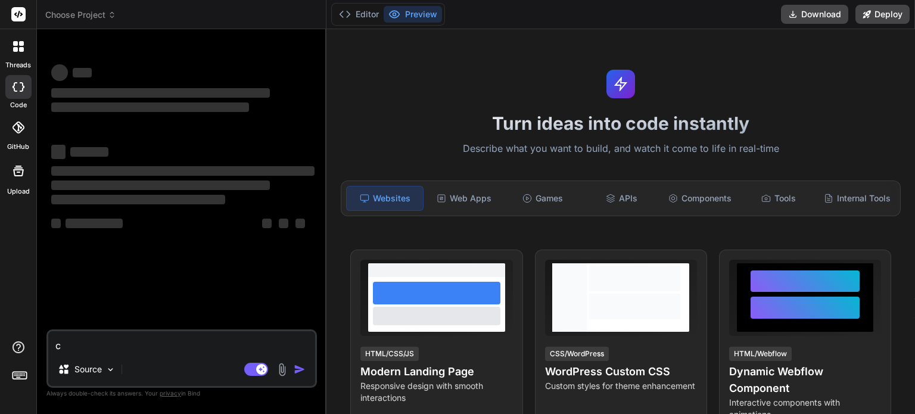
type textarea "сщ"
type textarea "x"
type textarea "сщз"
type textarea "x"
type textarea "сщзн"
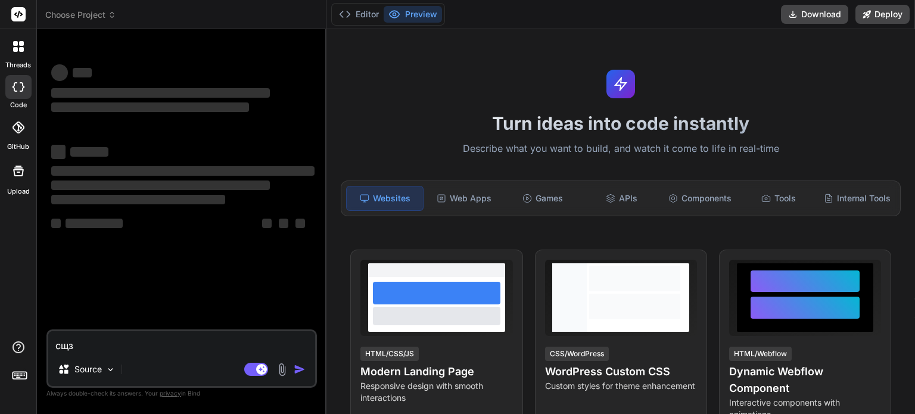
type textarea "x"
type textarea "сщз"
type textarea "x"
type textarea "сщ"
type textarea "x"
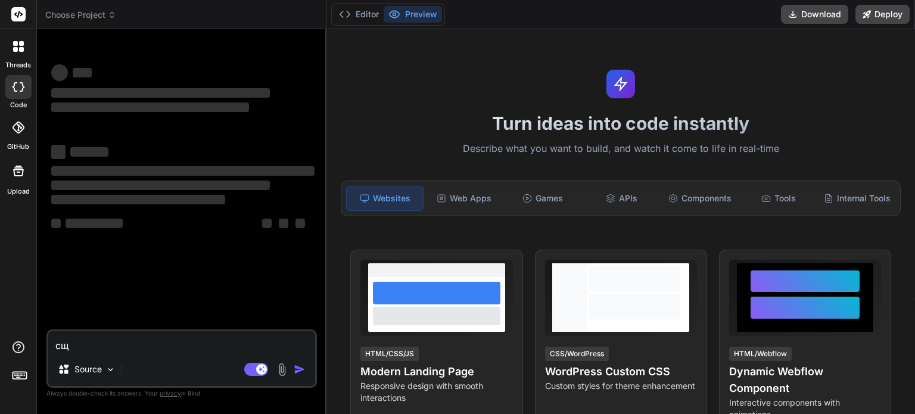
type textarea "с"
type textarea "x"
type textarea "c"
type textarea "x"
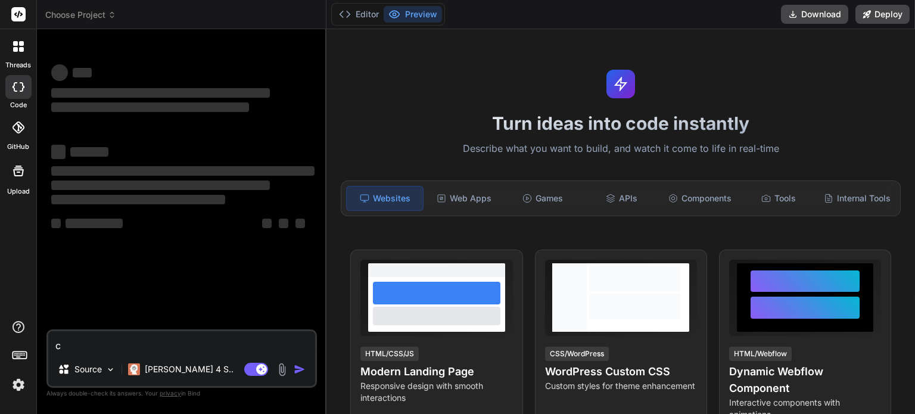
type textarea "co"
type textarea "x"
type textarea "cop"
type textarea "x"
type textarea "copy"
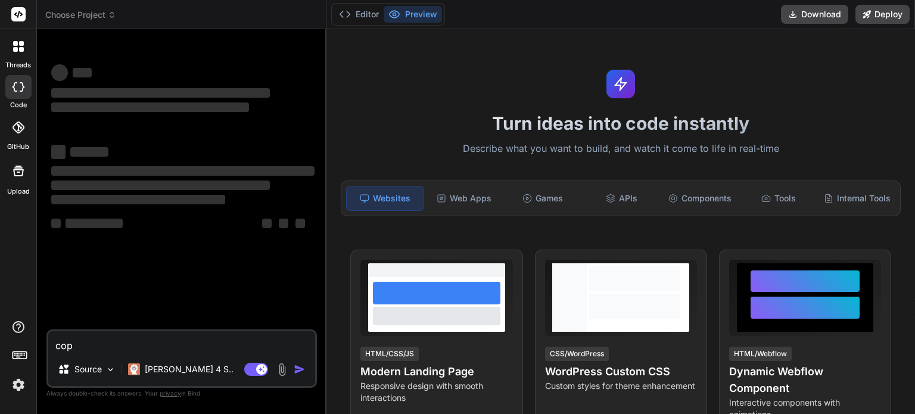
type textarea "x"
type textarea "copy"
type textarea "x"
type textarea "copy t"
type textarea "x"
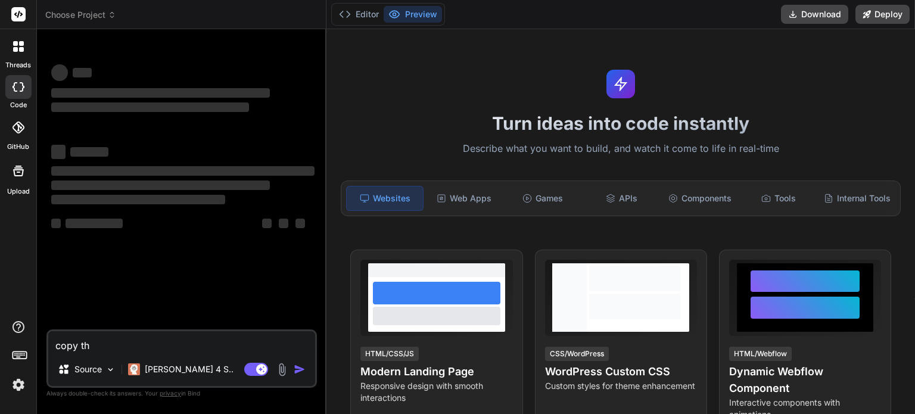
type textarea "copy the"
type textarea "x"
type textarea "copy the"
type textarea "x"
type textarea "copy the s"
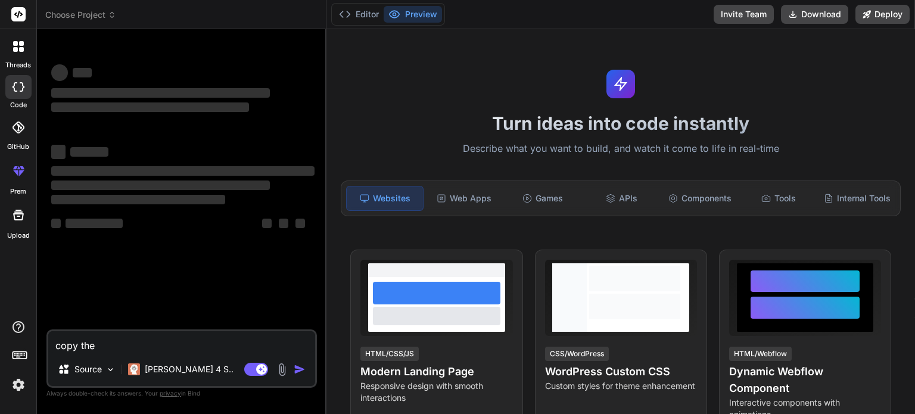
type textarea "x"
type textarea "copy the st"
type textarea "x"
type textarea "copy the sty"
type textarea "x"
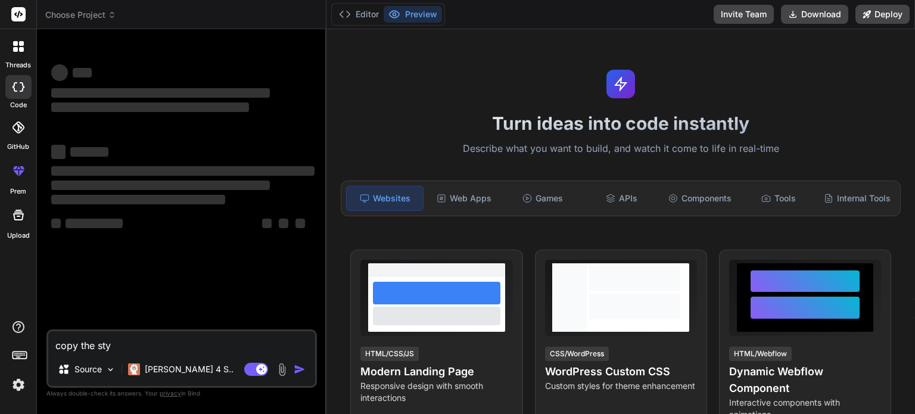
type textarea "copy the styl"
type textarea "x"
type textarea "copy the style"
type textarea "x"
type textarea "copy the style"
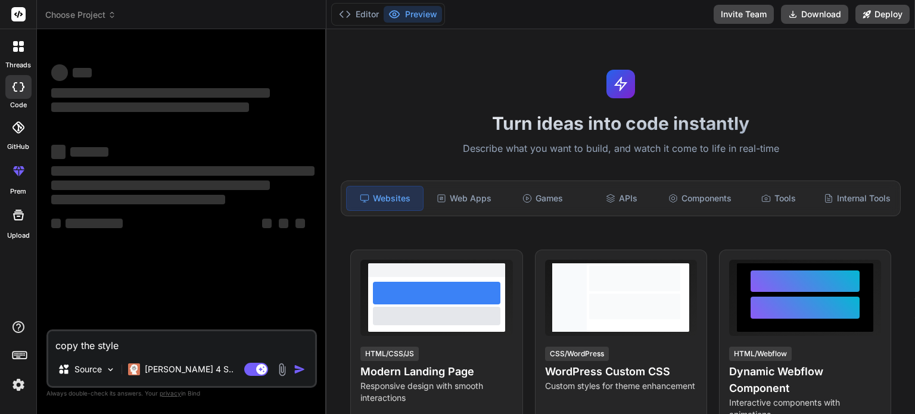
type textarea "x"
type textarea "copy the style o"
type textarea "x"
type textarea "copy the style of"
type textarea "x"
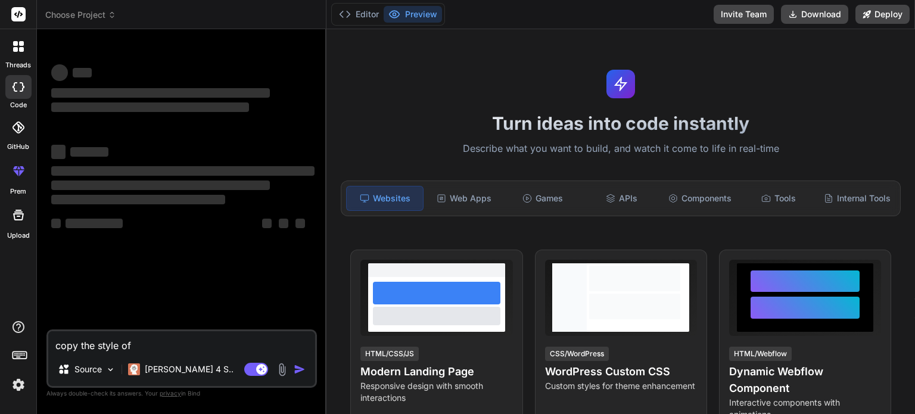
type textarea "copy the style of"
type textarea "x"
type textarea "copy the style of"
type textarea "x"
type textarea "copy the style o"
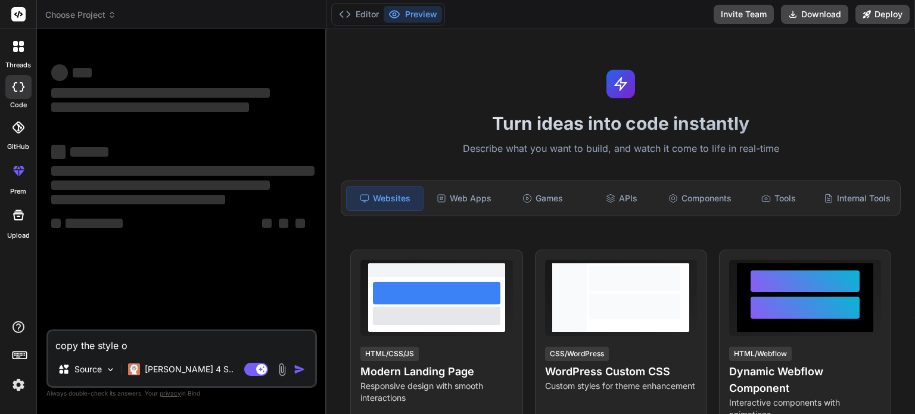
type textarea "x"
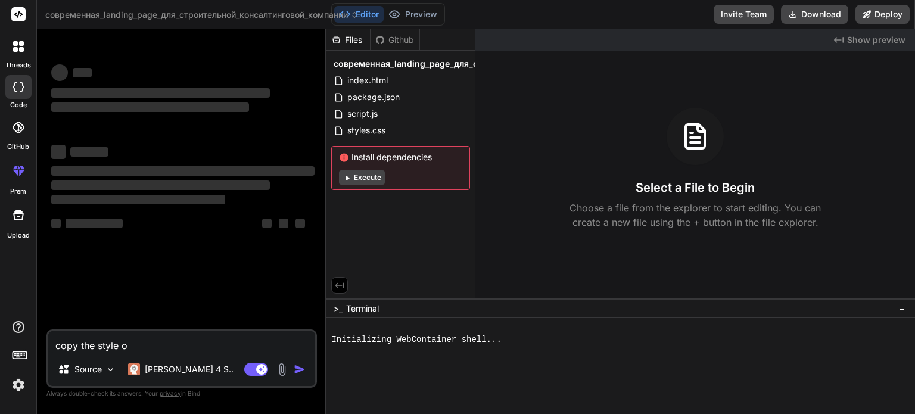
type textarea "copy the style"
type textarea "x"
type textarea "copy the style a"
type textarea "x"
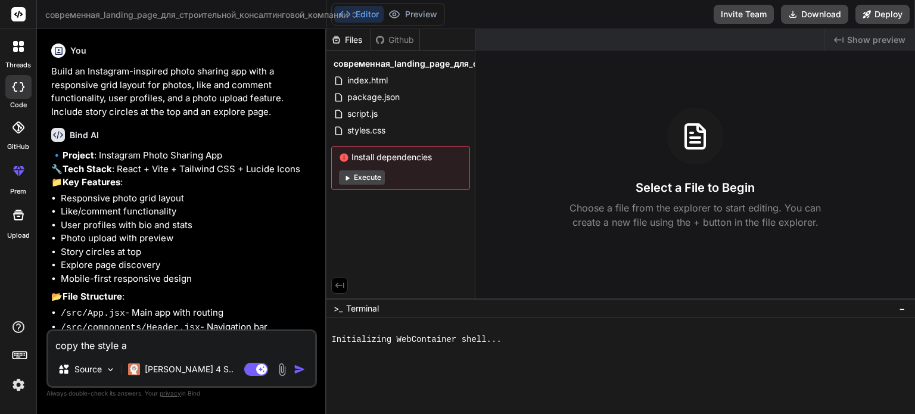
type textarea "copy the style an"
type textarea "x"
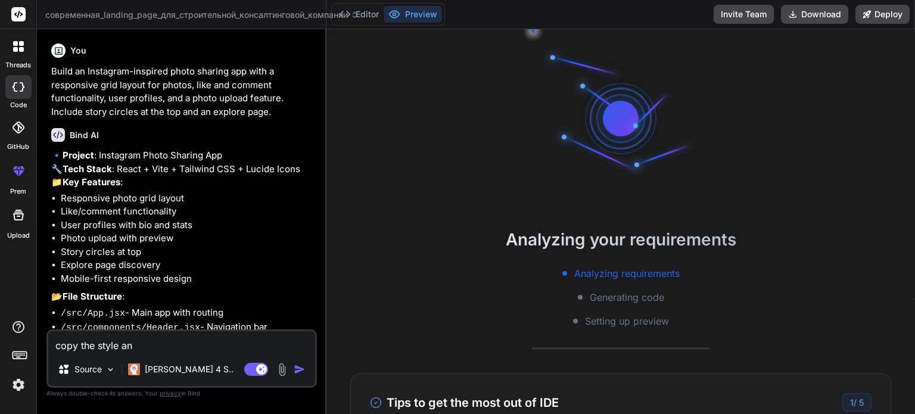
type textarea "copy the style and"
type textarea "x"
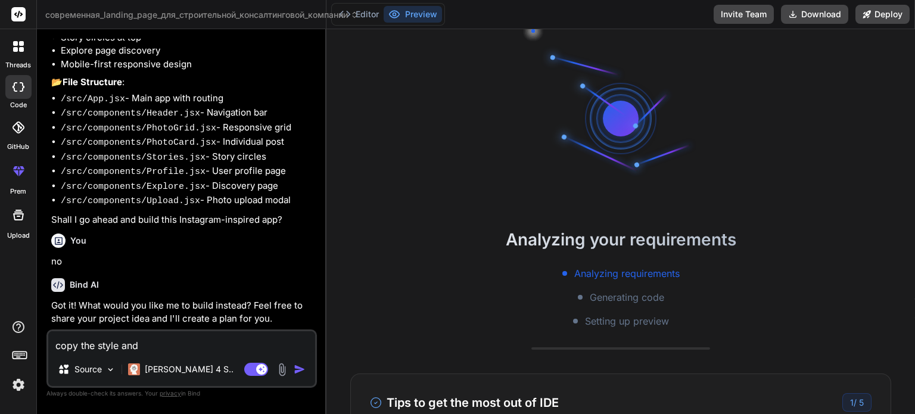
type textarea "copy the style and"
type textarea "x"
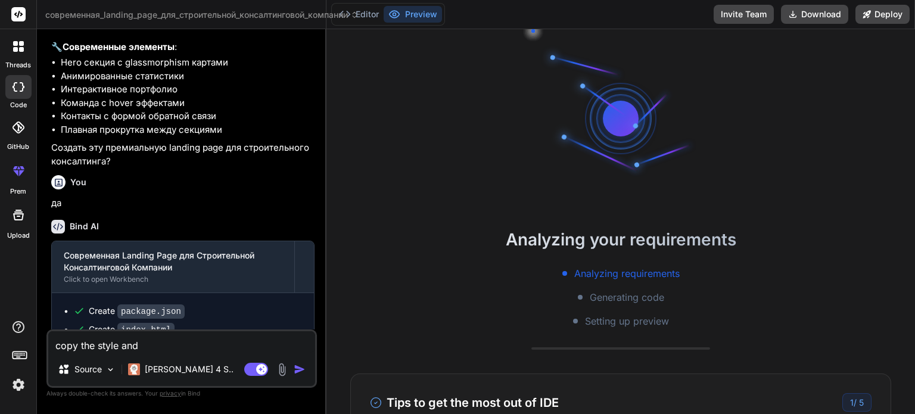
scroll to position [847, 0]
type textarea "copy the style and l"
type textarea "x"
type textarea "copy the style and la"
type textarea "x"
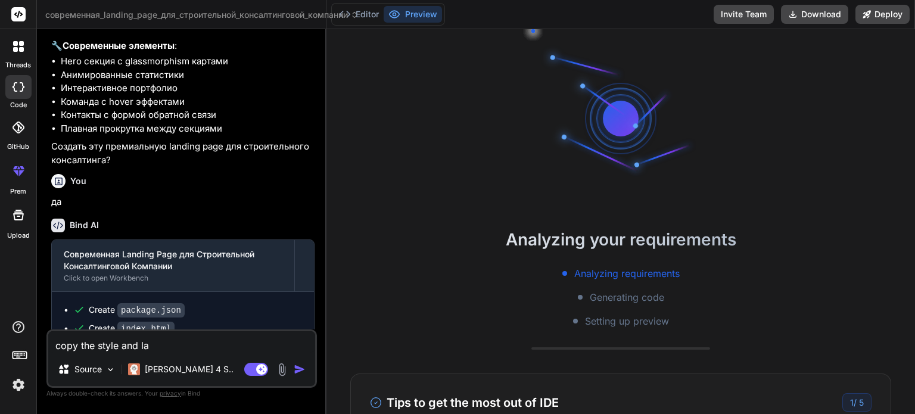
type textarea "copy the style and lay"
type textarea "x"
type textarea "copy the style and layo"
type textarea "x"
type textarea "copy the style and layou"
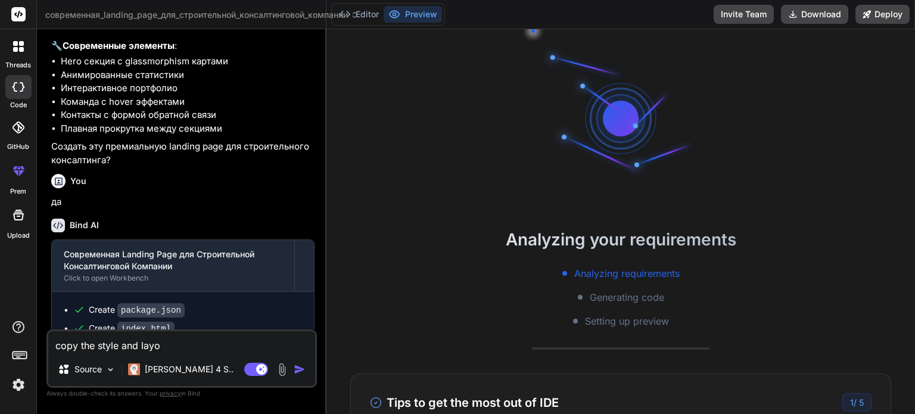
type textarea "x"
type textarea "copy the style and layout"
type textarea "x"
type textarea "copy the style and layout"
type textarea "x"
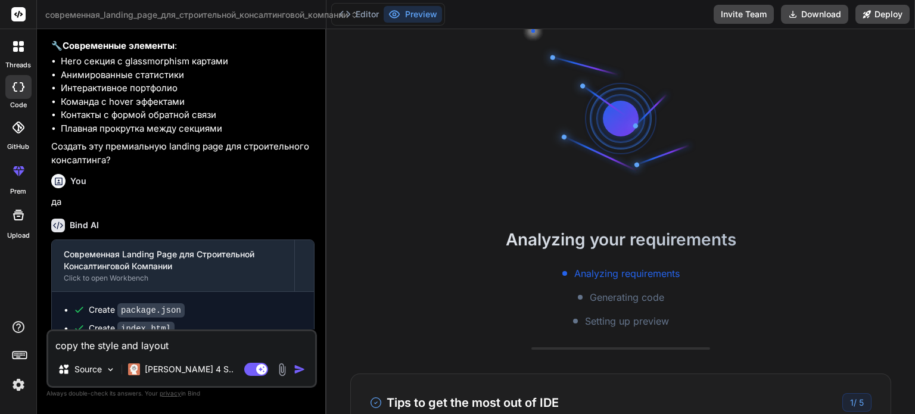
type textarea "copy the style and layout o"
type textarea "x"
type textarea "copy the style and layout of"
type textarea "x"
type textarea "copy the style and layout of"
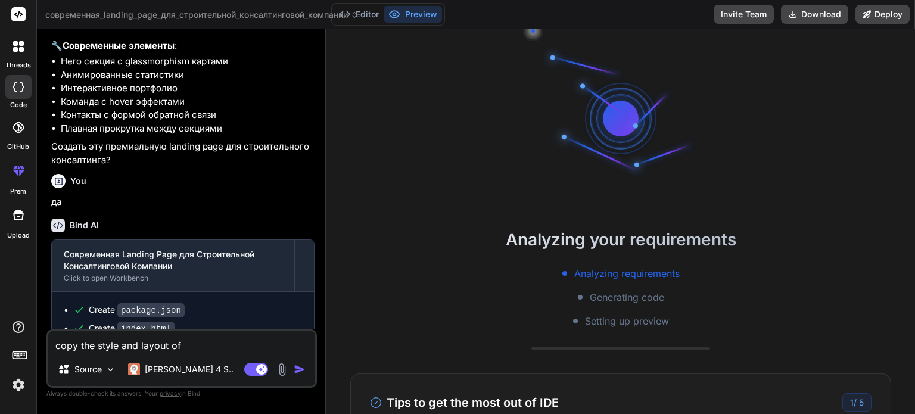
type textarea "x"
type textarea "copy the style and layout of t"
type textarea "x"
type textarea "copy the style and layout of th"
type textarea "x"
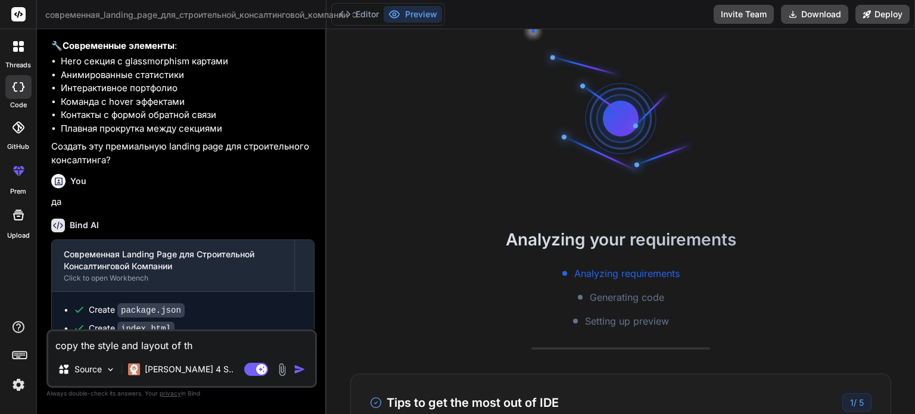
type textarea "copy the style and layout of the"
type textarea "x"
type textarea "copy the style and layout of the"
type textarea "x"
type textarea "copy the style and layout of the w"
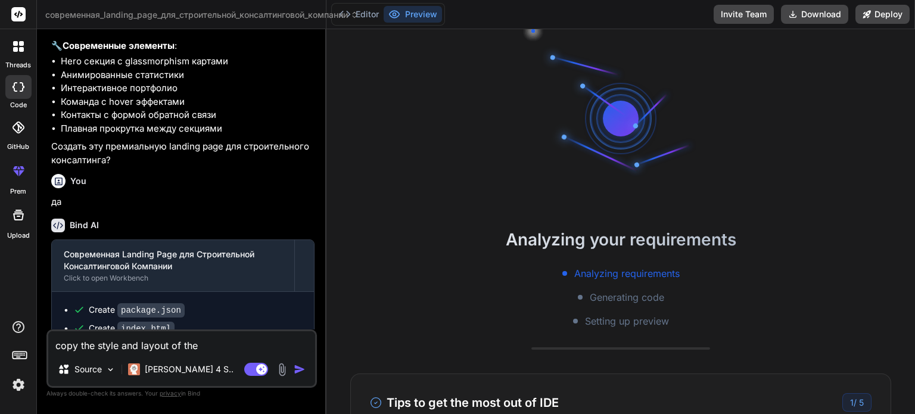
type textarea "x"
type textarea "copy the style and layout of the we"
type textarea "x"
type textarea "copy the style and layout of the web"
type textarea "x"
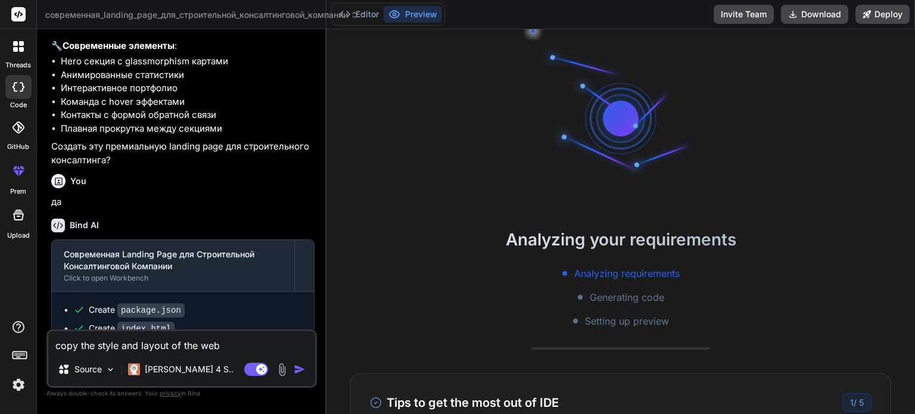
type textarea "copy the style and layout of the webs"
type textarea "x"
type textarea "copy the style and layout of the websi"
type textarea "x"
type textarea "copy the style and layout of the websit"
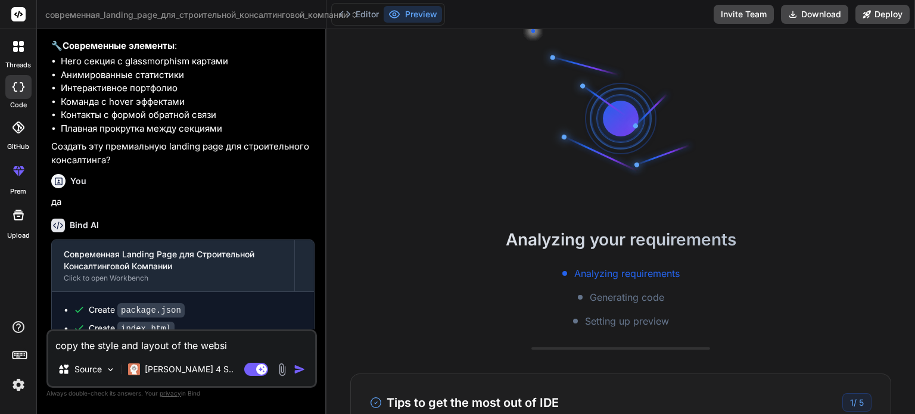
type textarea "x"
type textarea "copy the style and layout of the websith"
type textarea "x"
type textarea "copy the style and layout of the websithe"
type textarea "x"
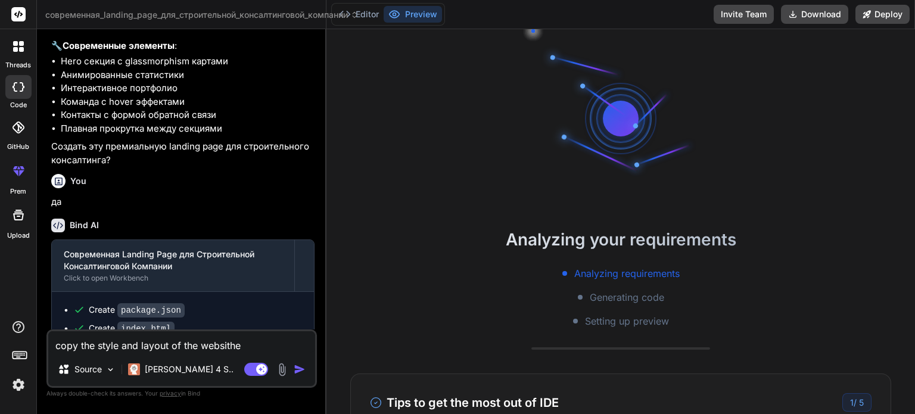
type textarea "copy the style and layout of the websithe"
type textarea "x"
type textarea "copy the style and layout of the websithe h"
type textarea "x"
type textarea "copy the style and layout of the websithe"
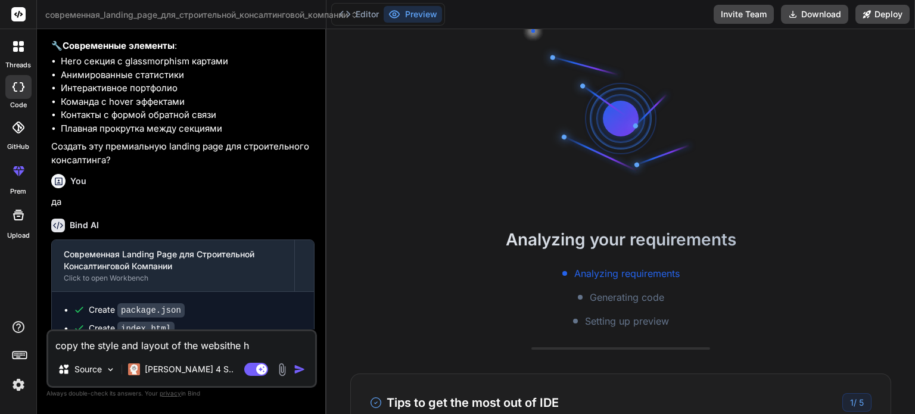
type textarea "x"
type textarea "copy the style and layout of the websithe"
type textarea "x"
type textarea "copy the style and layout of the websith"
type textarea "x"
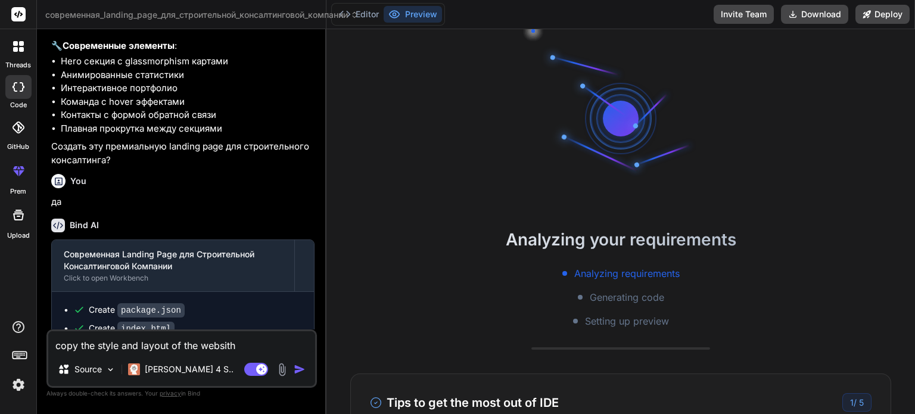
type textarea "copy the style and layout of the websit"
type textarea "x"
type textarea "copy the style and layout of the website"
type textarea "x"
type textarea "copy the style and layout of the website"
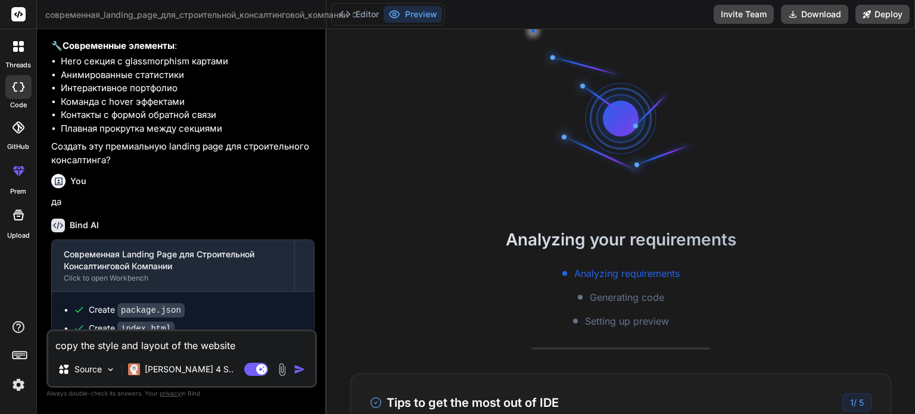
type textarea "x"
type textarea "copy the style and layout of the website h"
type textarea "x"
type textarea "copy the style and layout of the website ht"
type textarea "x"
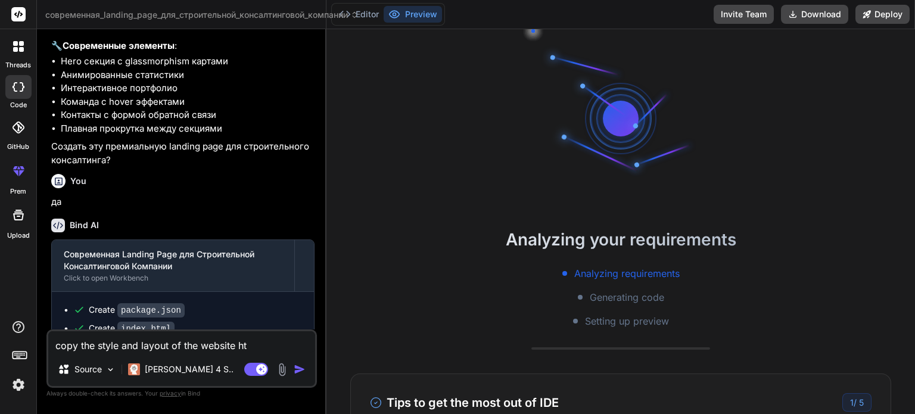
type textarea "copy the style and layout of the website htt"
type textarea "x"
type textarea "copy the style and layout of the website http"
type textarea "x"
type textarea "copy the style and layout of the website https"
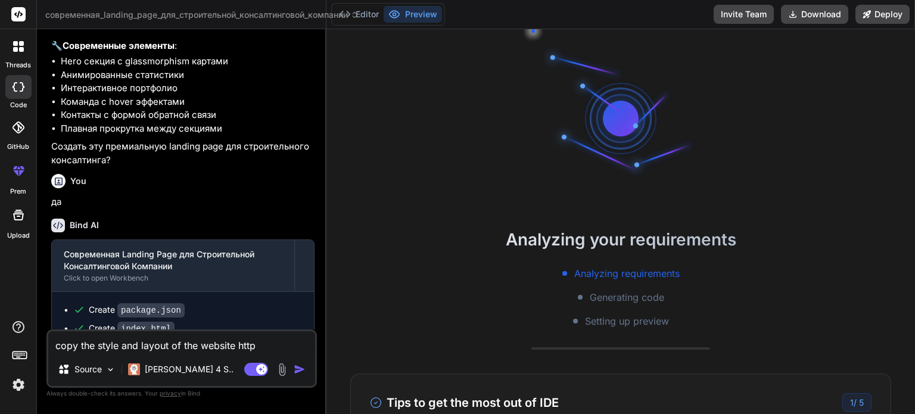
type textarea "x"
type textarea "copy the style and layout of the website https:"
type textarea "x"
type textarea "copy the style and layout of the website https:/"
type textarea "x"
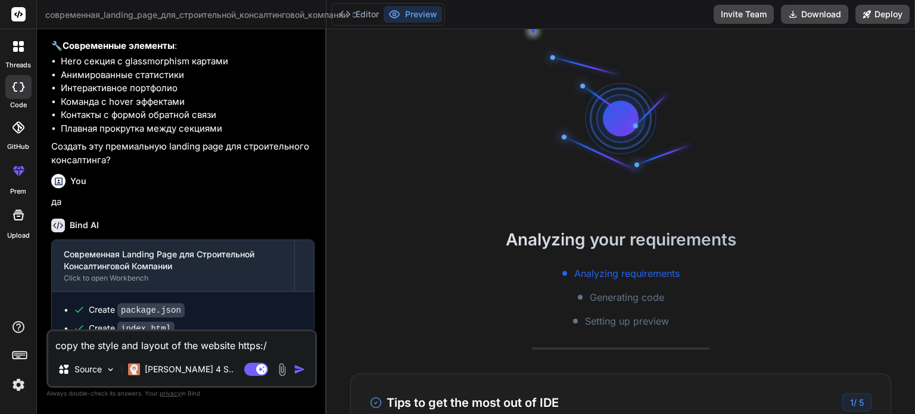
type textarea "copy the style and layout of the website https://"
type textarea "x"
type textarea "copy the style and layout of the website https://d"
type textarea "x"
type textarea "copy the style and layout of the website https://dm"
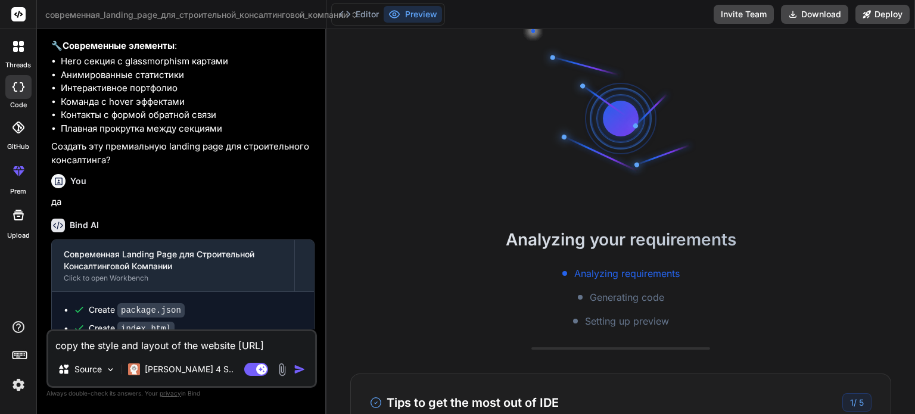
type textarea "x"
type textarea "copy the style and layout of the website https://dmp"
type textarea "x"
type textarea "copy the style and layout of the website https://dmp."
type textarea "x"
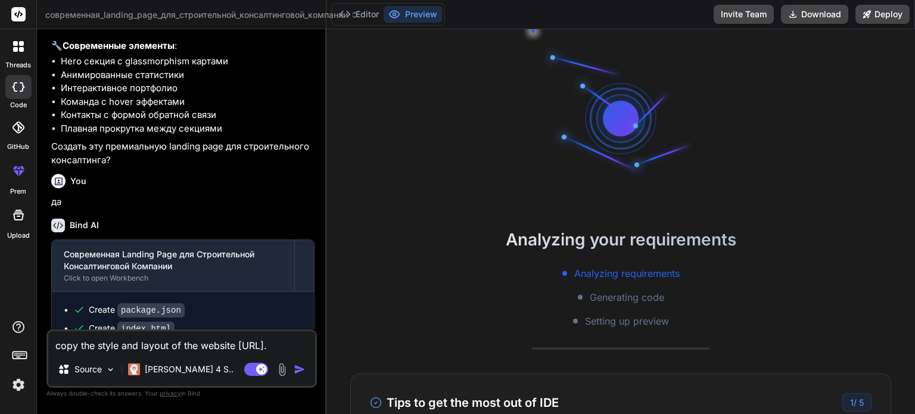
type textarea "copy the style and layout of the website https://dmp.o"
type textarea "x"
type textarea "copy the style and layout of the website https://dmp.on"
type textarea "x"
type textarea "copy the style and layout of the website [URL][DOMAIN_NAME]"
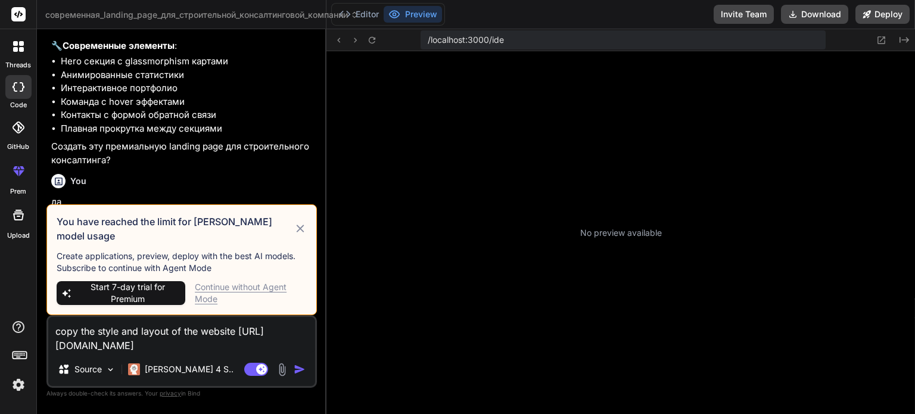
scroll to position [160, 0]
type textarea "x"
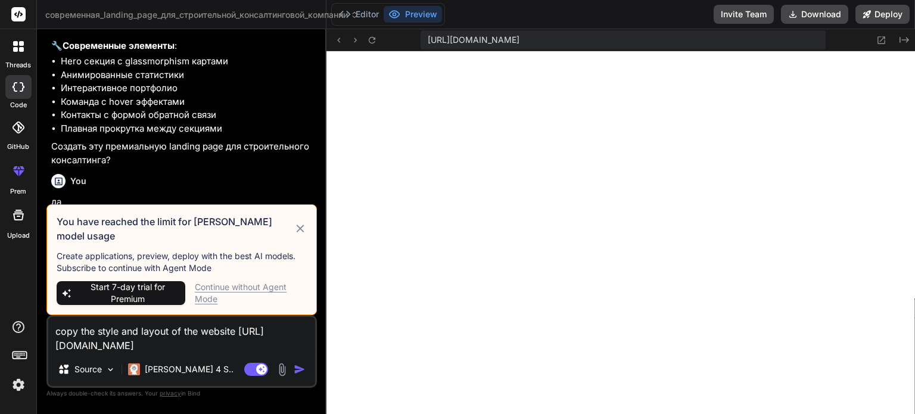
scroll to position [457, 0]
type textarea "copy the style and layout of the website [URL][DOMAIN_NAME]"
click at [230, 290] on div "Continue without Agent Mode" at bounding box center [251, 293] width 112 height 24
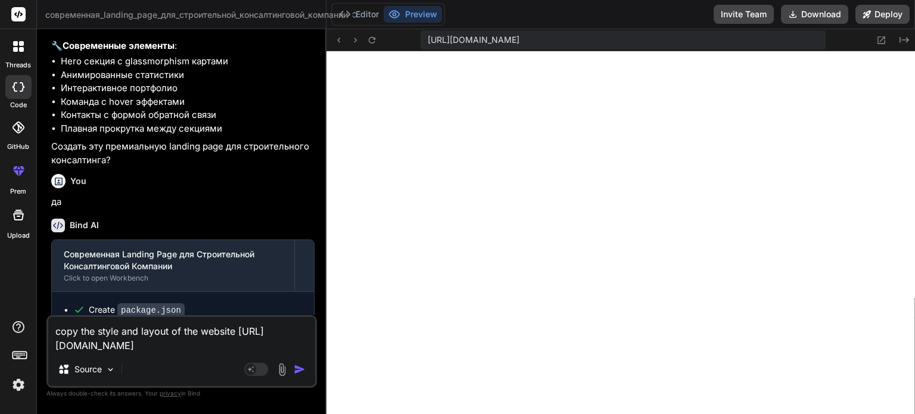
click at [171, 344] on textarea "copy the style and layout of the website [URL][DOMAIN_NAME]" at bounding box center [181, 335] width 267 height 36
click at [298, 371] on img "button" at bounding box center [300, 369] width 12 height 12
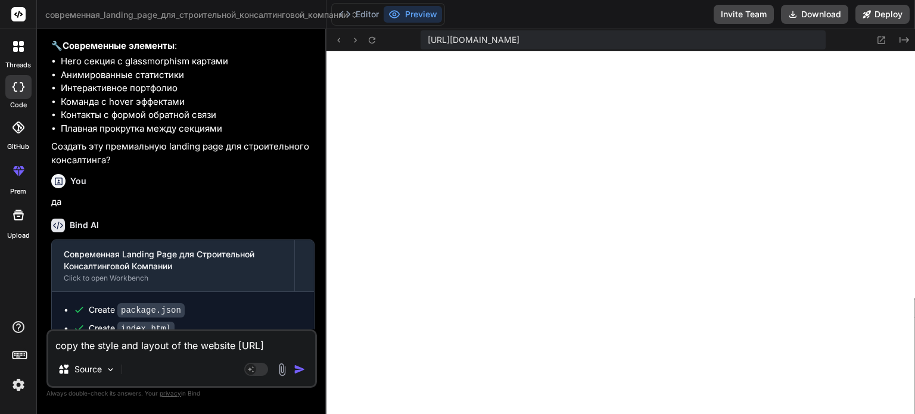
scroll to position [1151, 0]
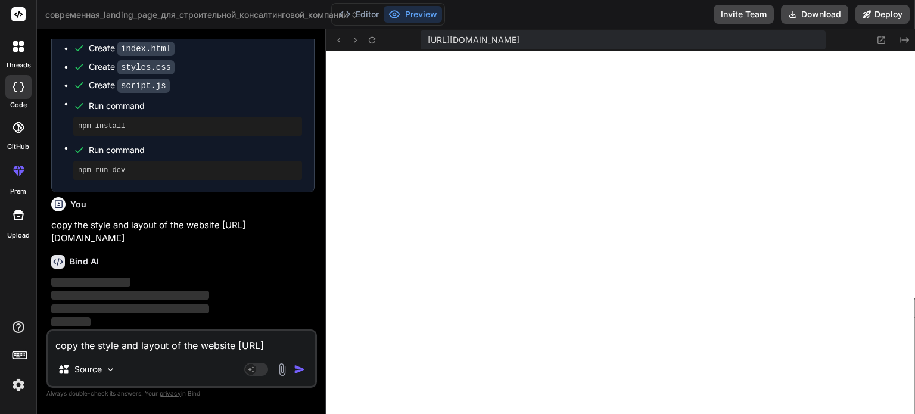
click at [514, 36] on span "https://u3uk0f35zsjjbn9cprh6fq9h0p4tm2-wnxx--3000--96435430.local-corp.webconta…" at bounding box center [474, 40] width 92 height 12
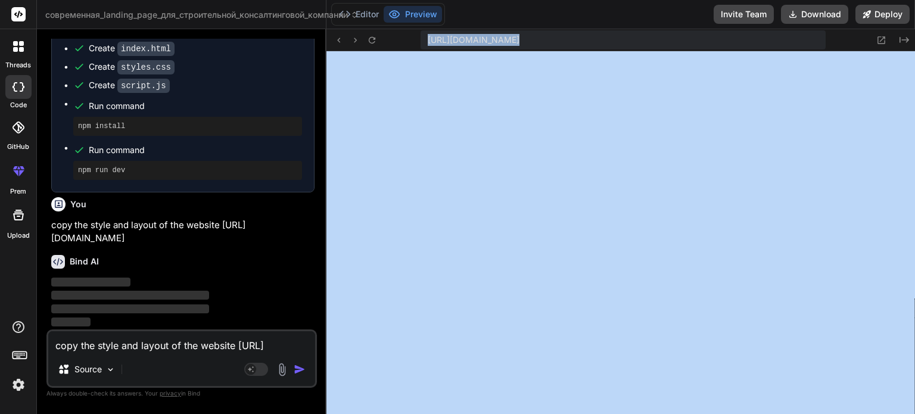
copy div "https://u3uk0f35zsjjbn9cprh6fq9h0p4tm2-wnxx--3000--96435430.local-corp.webconta…"
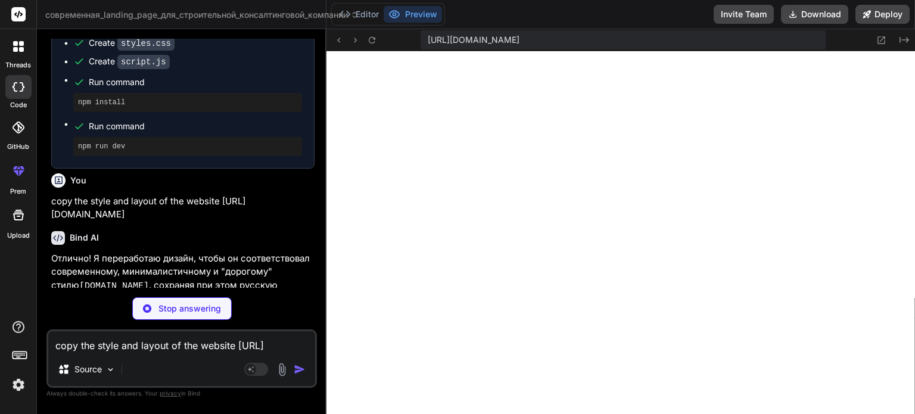
click at [281, 297] on div "You Build an Instagram-inspired photo sharing app with a responsive grid layout…" at bounding box center [181, 226] width 270 height 375
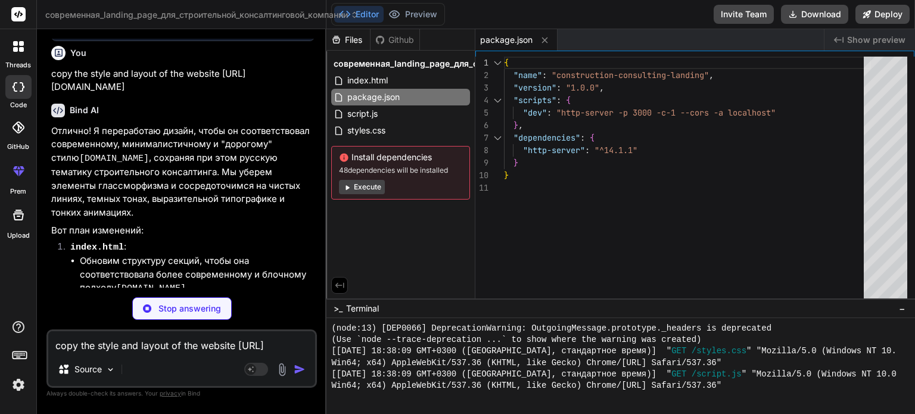
scroll to position [1279, 0]
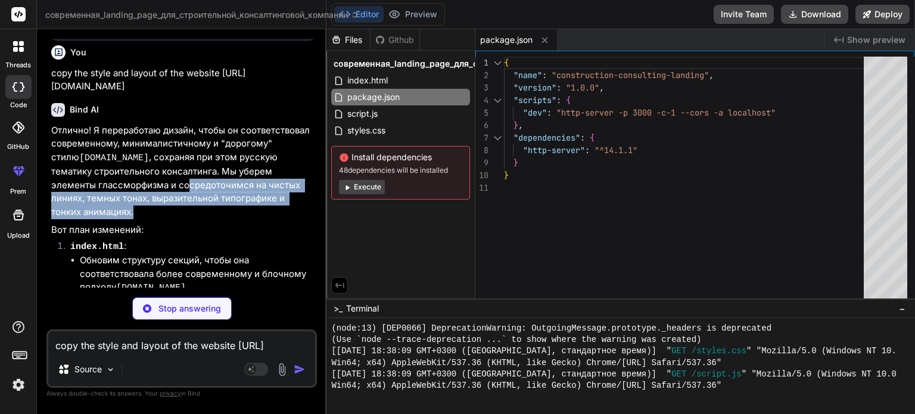
drag, startPoint x: 211, startPoint y: 240, endPoint x: 143, endPoint y: 205, distance: 76.5
click at [143, 205] on p "Отлично! Я переработаю дизайн, чтобы он соответствовал современному, минималист…" at bounding box center [182, 171] width 263 height 95
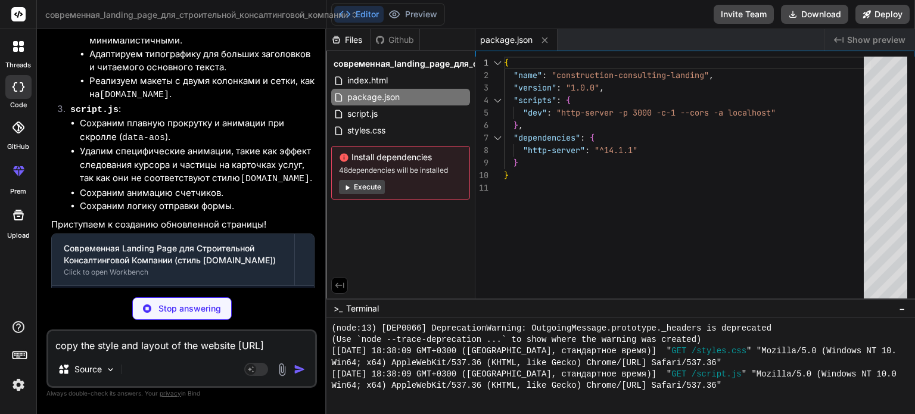
scroll to position [1836, 0]
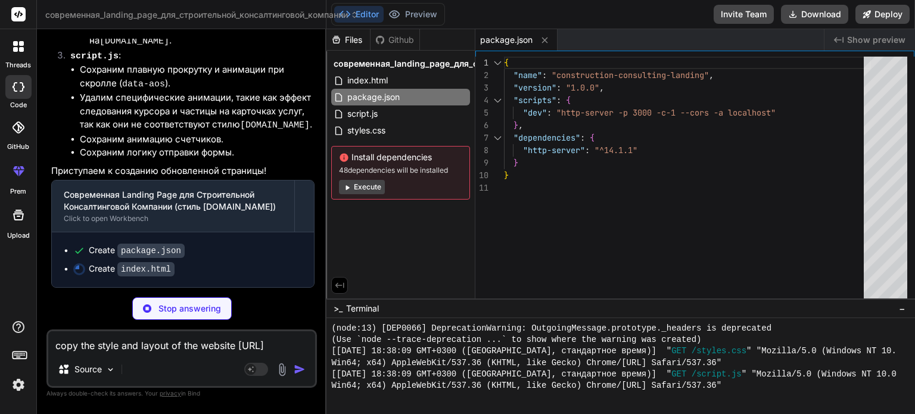
type textarea "x"
type textarea "<script src="script.js"></script> </body> </html>"
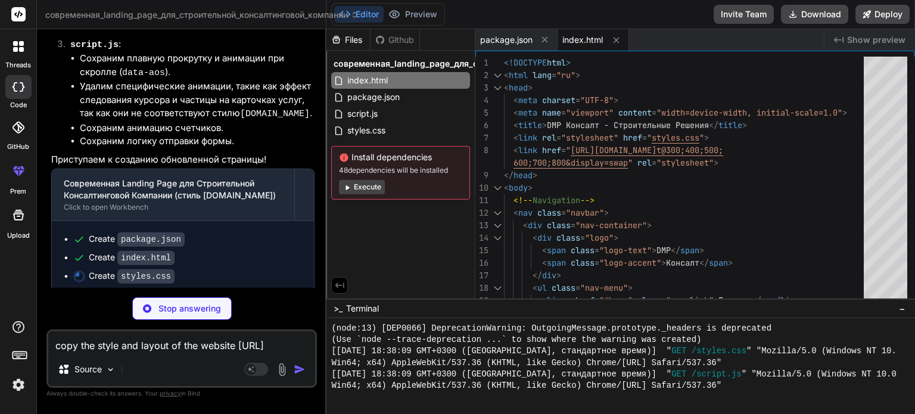
scroll to position [1855, 0]
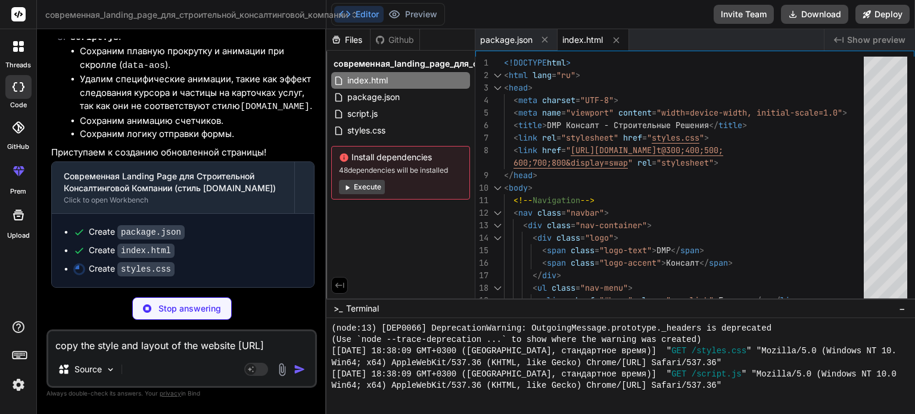
type textarea "x"
type textarea "} .stats-mini-grid .stat-item { text-align: center; } }"
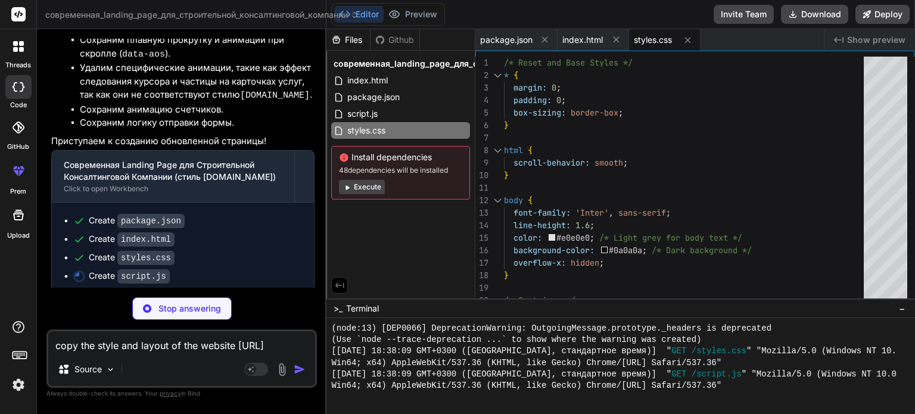
type textarea "x"
type textarea "document.body.style.opacity = '0'; setTimeout(() => { document.body.style.trans…"
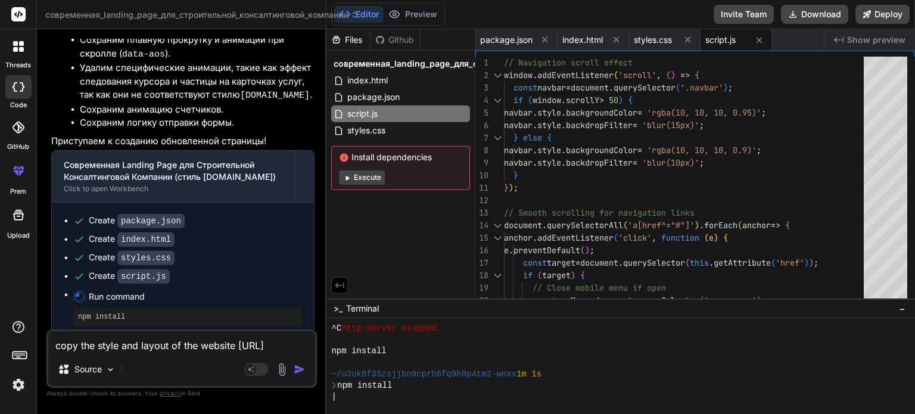
scroll to position [617, 0]
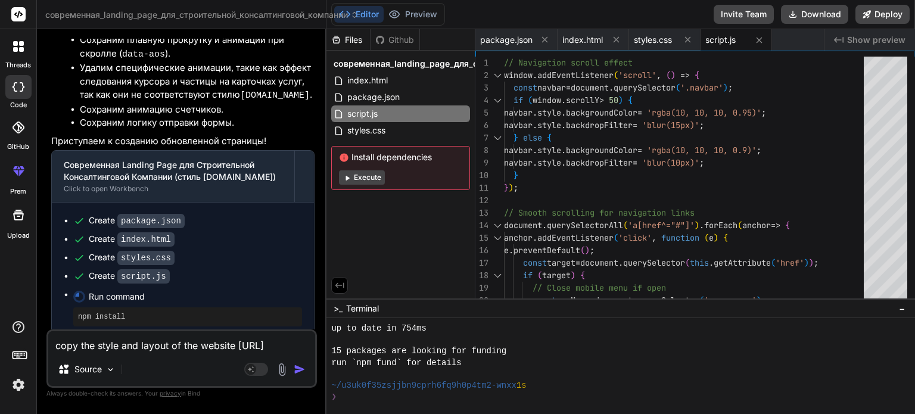
type textarea "x"
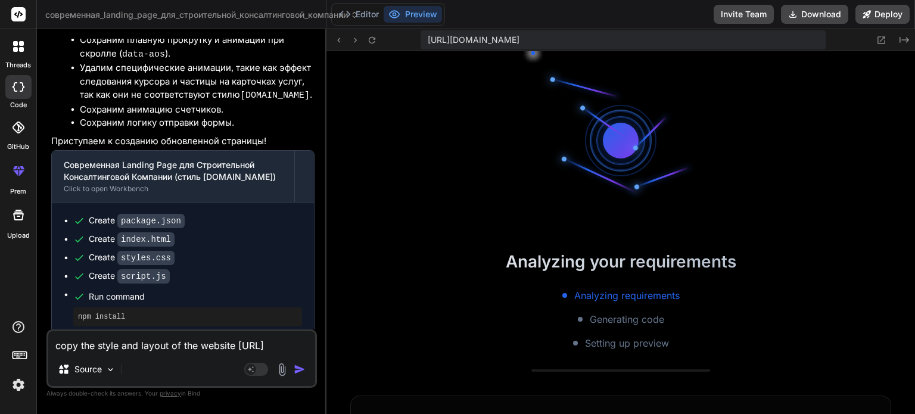
scroll to position [1155, 0]
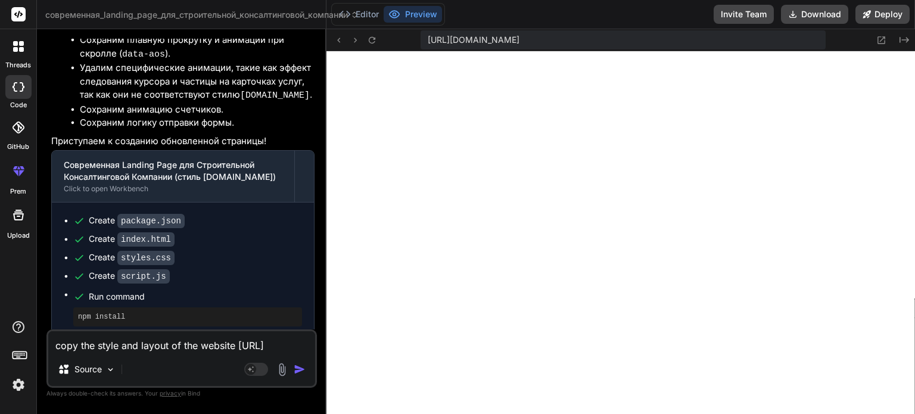
click at [148, 353] on div "copy the style and layout of the website https://dmp.one Source Agent Mode. Whe…" at bounding box center [181, 358] width 270 height 58
click at [164, 339] on textarea "copy the style and layout of the website [URL][DOMAIN_NAME]" at bounding box center [181, 341] width 267 height 21
type textarea "Д"
type textarea "x"
type textarea "До"
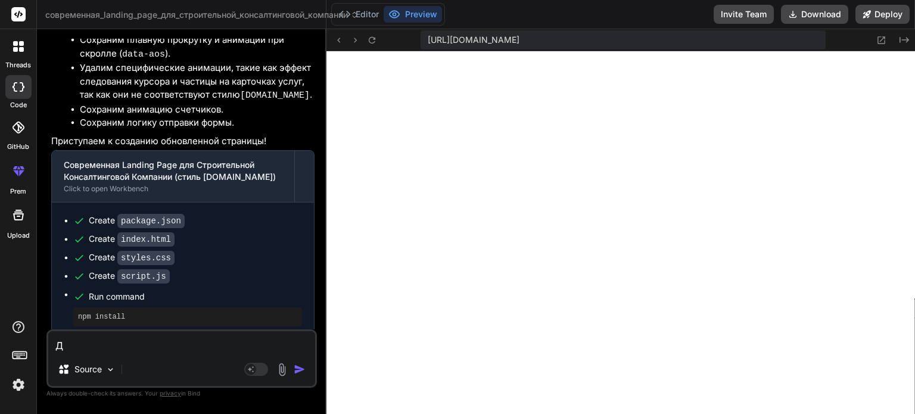
type textarea "x"
type textarea "Доб"
type textarea "x"
type textarea "Доба"
type textarea "x"
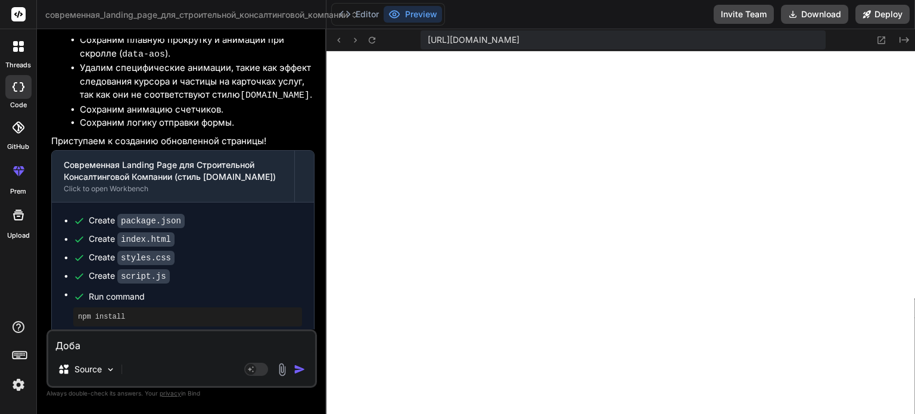
type textarea "Добав"
type textarea "x"
type textarea "Добавь"
type textarea "x"
type textarea "Добавь"
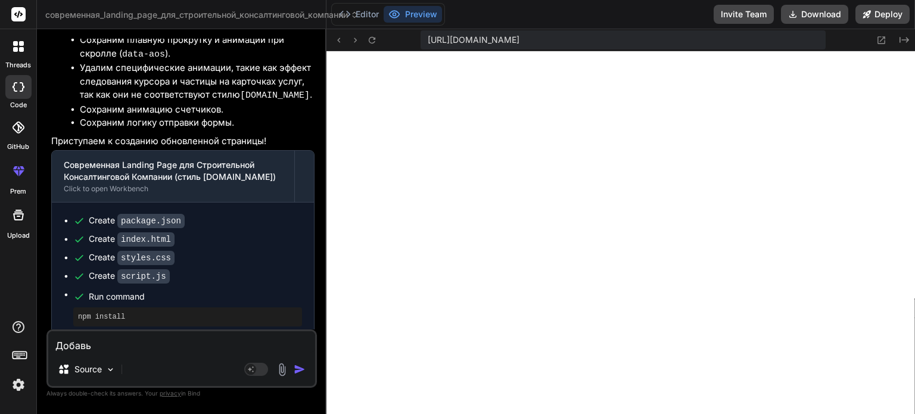
type textarea "x"
type textarea "Добавь б"
type textarea "x"
type textarea "Добавь бл"
type textarea "x"
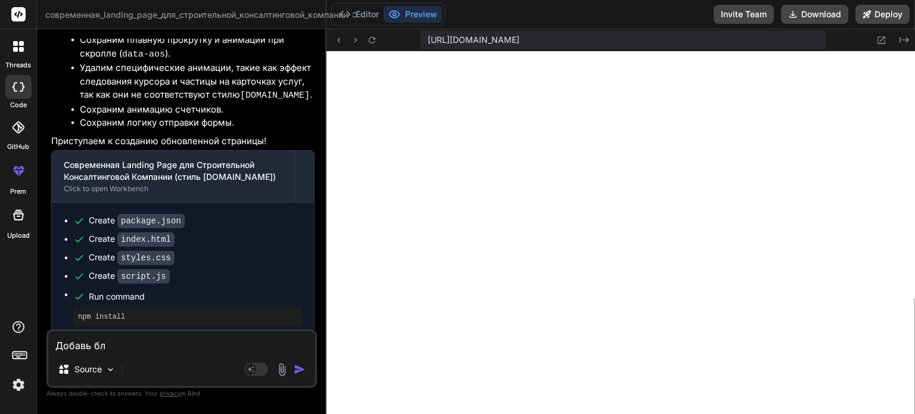
type textarea "Добавь бло"
type textarea "x"
type textarea "Добавь блок"
type textarea "x"
type textarea "Добавь блок"
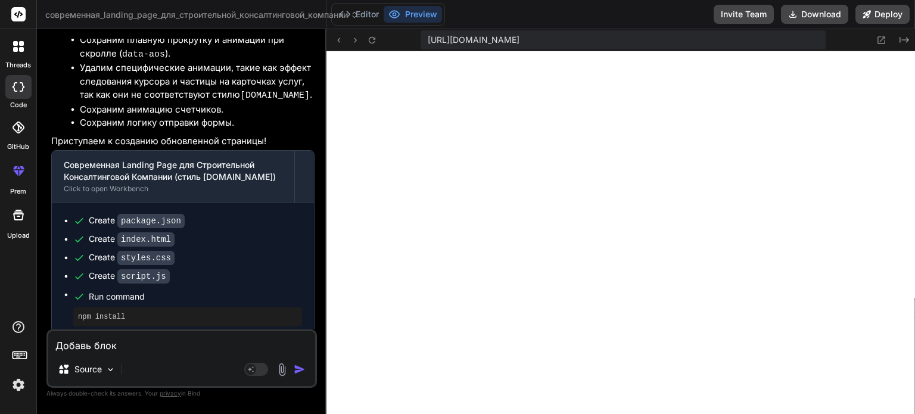
type textarea "x"
type textarea "Добавь блок с"
type textarea "x"
type textarea "Добавь блок с"
type textarea "x"
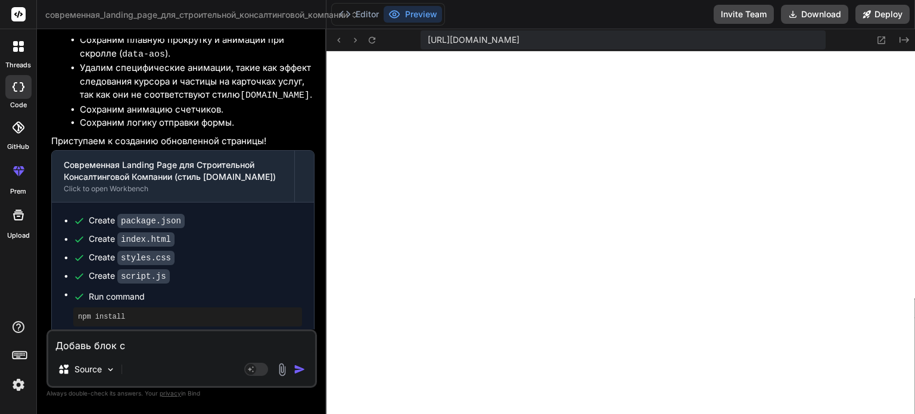
type textarea "Добавь блок с к"
type textarea "x"
type textarea "Добавь блок с кр"
type textarea "x"
type textarea "Добавь блок с кру"
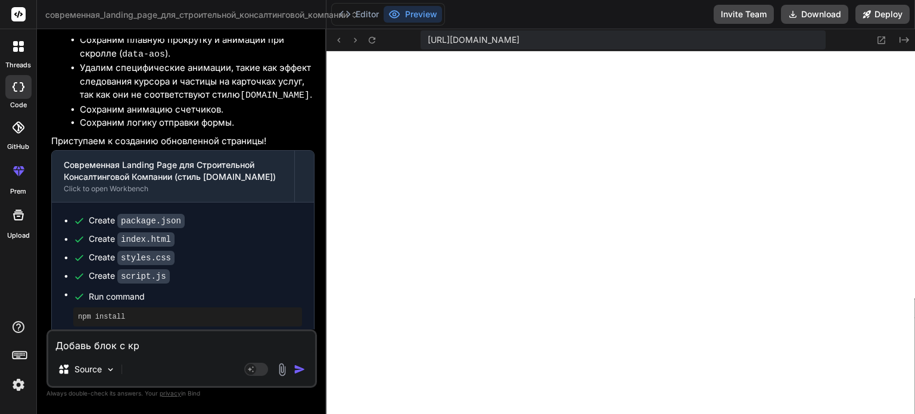
type textarea "x"
type textarea "Добавь блок с крут"
type textarea "x"
type textarea "Добавь блок с круто"
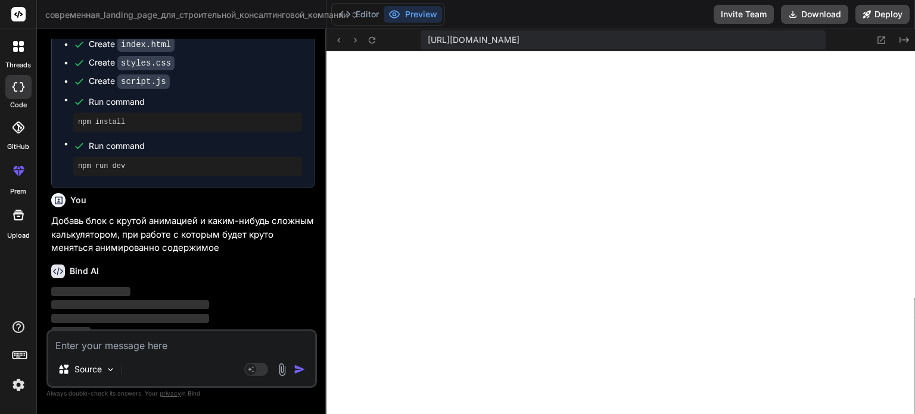
scroll to position [2070, 0]
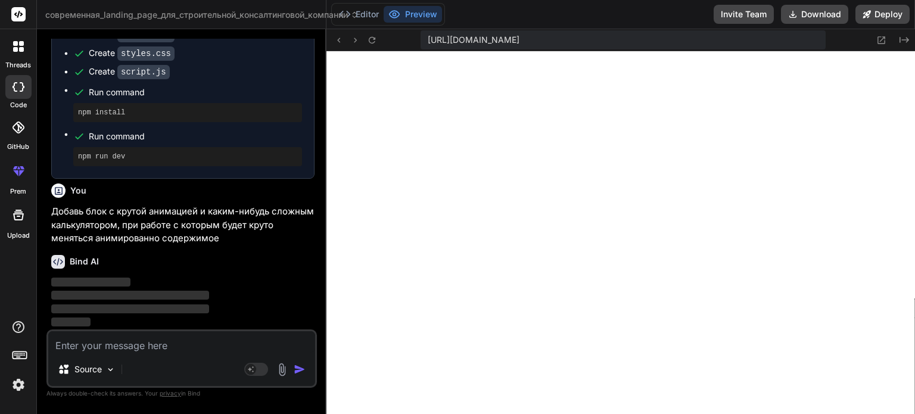
drag, startPoint x: 164, startPoint y: 339, endPoint x: 0, endPoint y: 442, distance: 193.5
drag, startPoint x: 0, startPoint y: 442, endPoint x: 310, endPoint y: 309, distance: 337.5
click at [310, 309] on p "‌" at bounding box center [182, 310] width 263 height 14
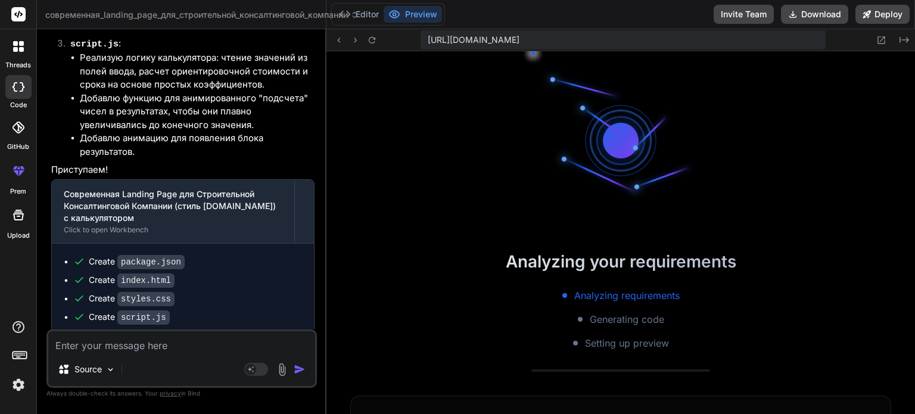
scroll to position [1841, 0]
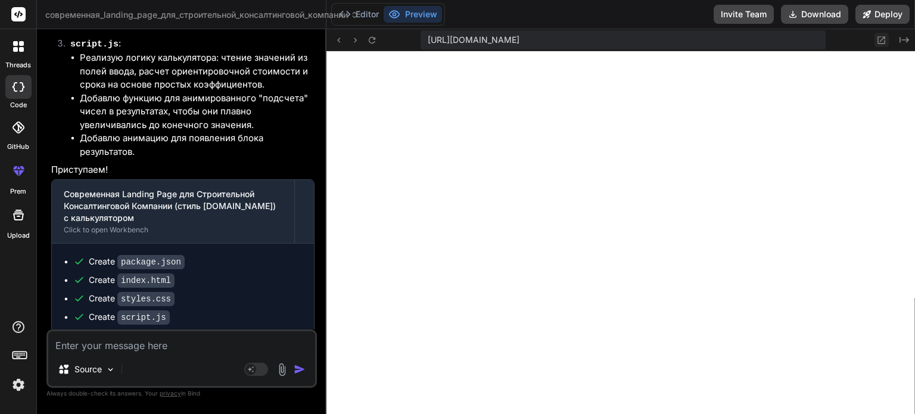
click at [880, 38] on icon at bounding box center [881, 40] width 10 height 10
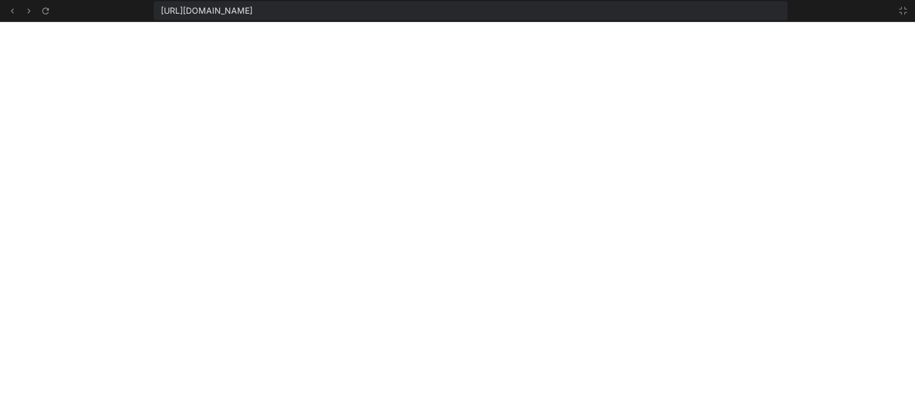
scroll to position [1909, 0]
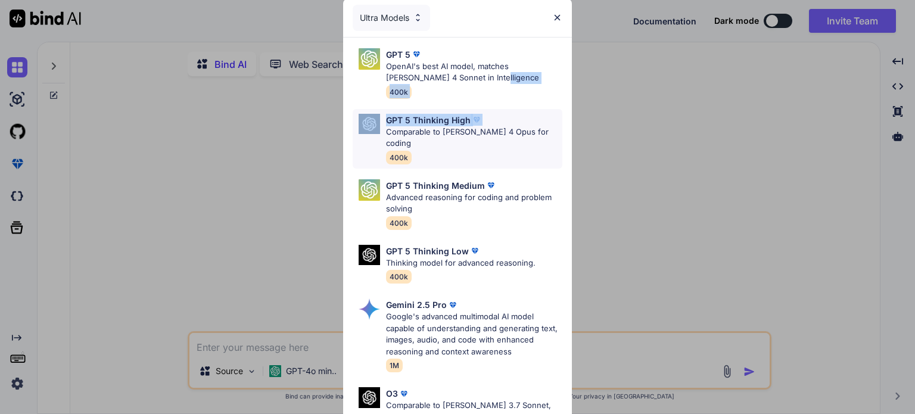
drag, startPoint x: 457, startPoint y: 73, endPoint x: 486, endPoint y: 119, distance: 54.5
click at [486, 119] on div "GPT 5 OpenAI's best AI model, matches [PERSON_NAME] 4 Sonnet in Intelligence 40…" at bounding box center [457, 300] width 229 height 525
click at [487, 130] on p "Comparable to [PERSON_NAME] 4 Opus for coding" at bounding box center [474, 137] width 176 height 23
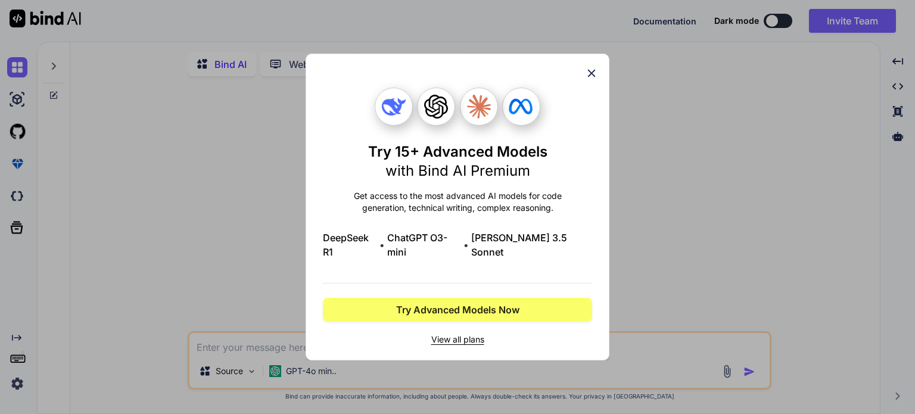
click at [586, 87] on div "Try 15+ Advanced Models with Bind AI Premium Get access to the most advanced AI…" at bounding box center [457, 207] width 269 height 306
click at [593, 76] on icon at bounding box center [591, 73] width 13 height 13
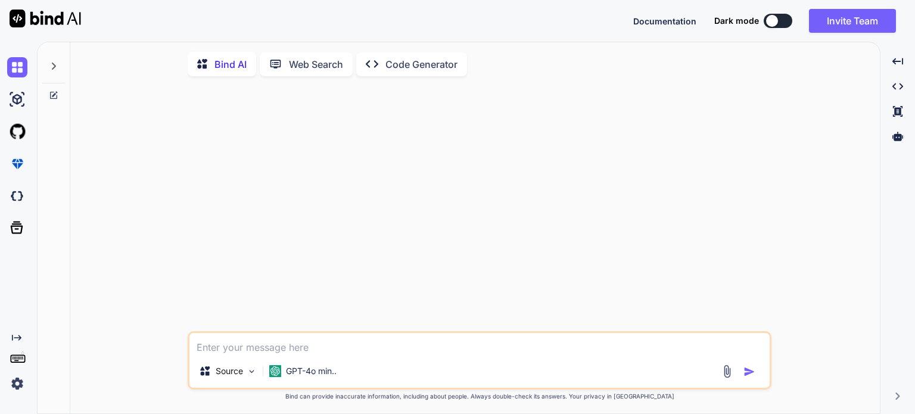
click at [402, 61] on p "Code Generator" at bounding box center [421, 64] width 72 height 14
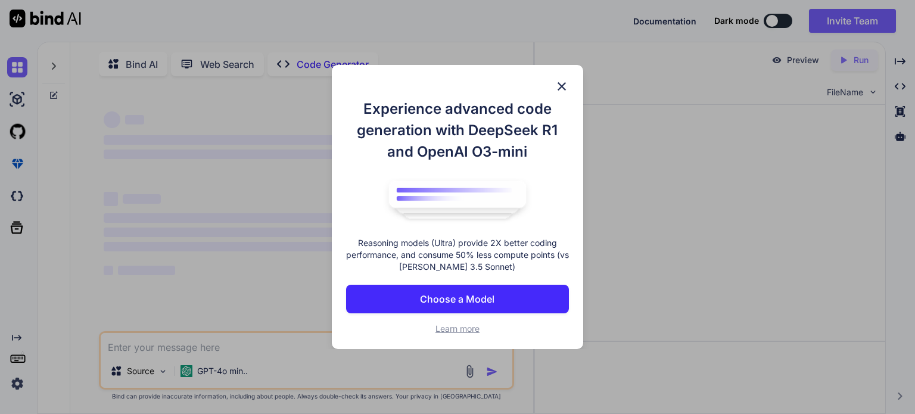
click at [277, 64] on div "Experience advanced code generation with DeepSeek R1 and OpenAI O3-mini Reasoni…" at bounding box center [457, 207] width 915 height 414
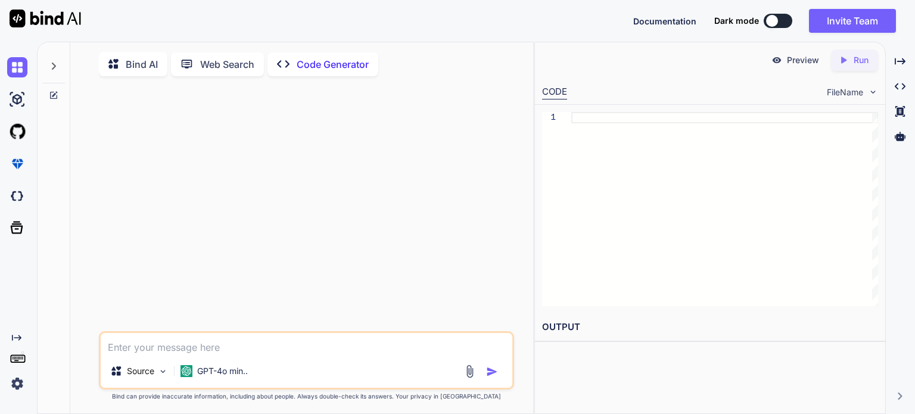
click at [228, 66] on p "Web Search" at bounding box center [227, 64] width 54 height 14
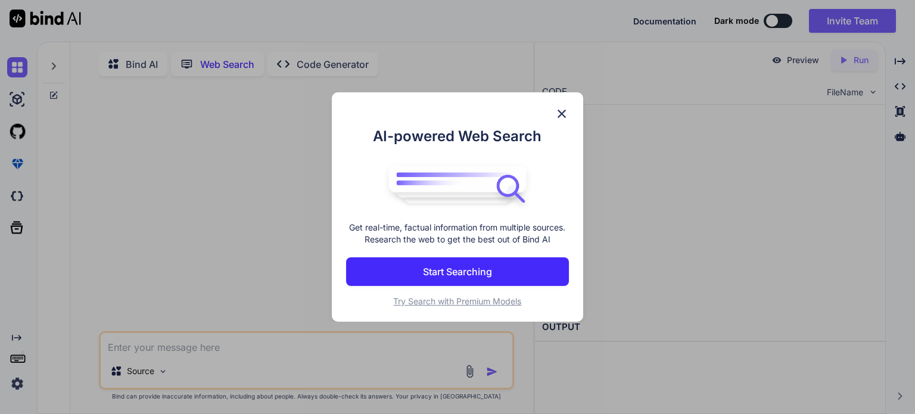
scroll to position [4, 0]
click at [476, 267] on p "Start Searching" at bounding box center [457, 271] width 69 height 14
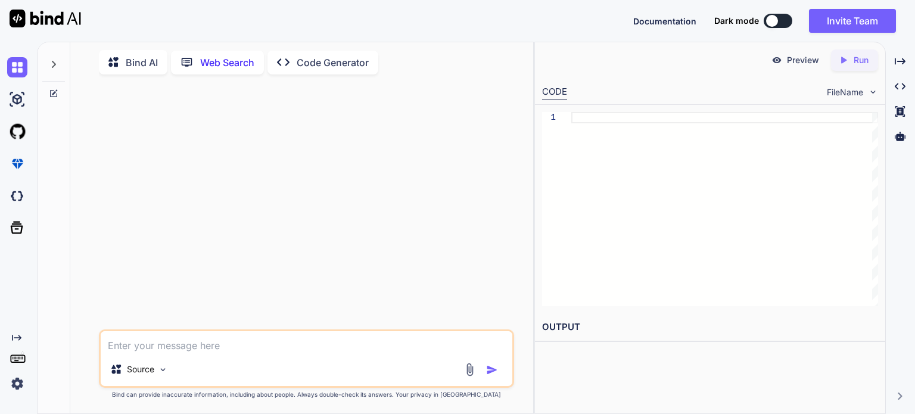
click at [152, 64] on p "Bind AI" at bounding box center [142, 62] width 32 height 14
click at [239, 377] on p "GPT-4o min.." at bounding box center [222, 371] width 51 height 12
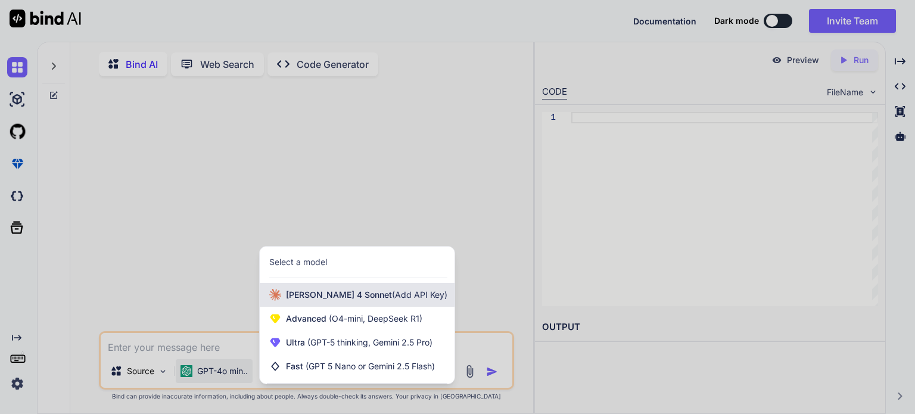
click at [365, 307] on div "Claude 4 Sonnet (Add API Key)" at bounding box center [357, 295] width 195 height 24
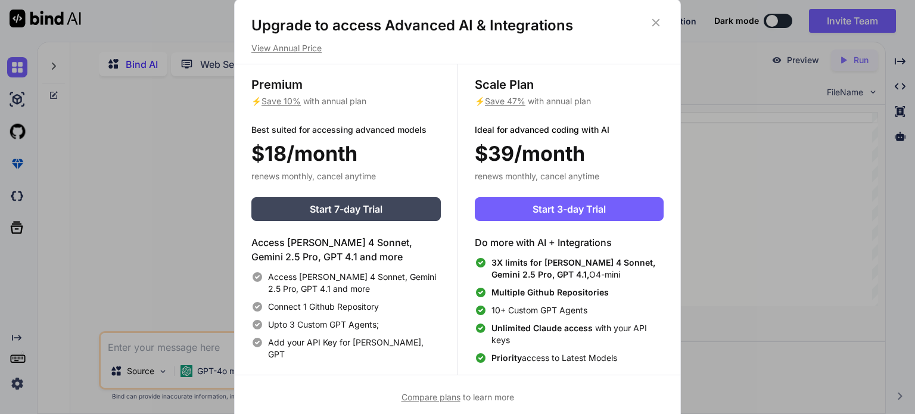
click at [730, 240] on div "Upgrade to access Advanced AI & Integrations View Annual Price Premium ⚡ Save 1…" at bounding box center [457, 207] width 915 height 414
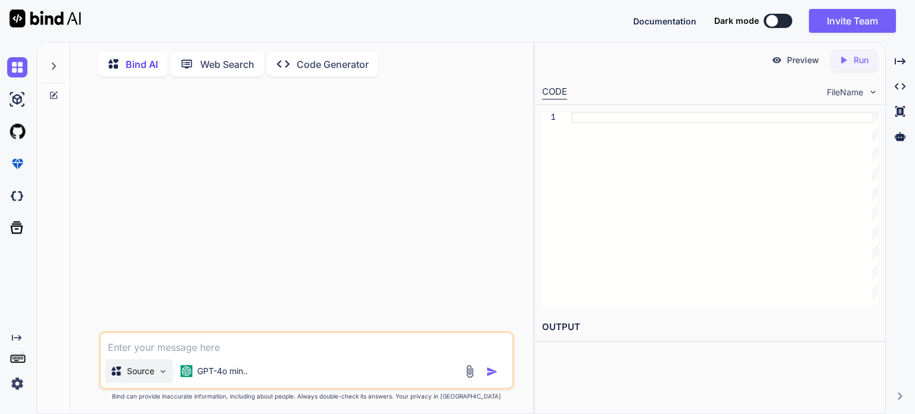
click at [136, 367] on div "Source" at bounding box center [138, 371] width 67 height 24
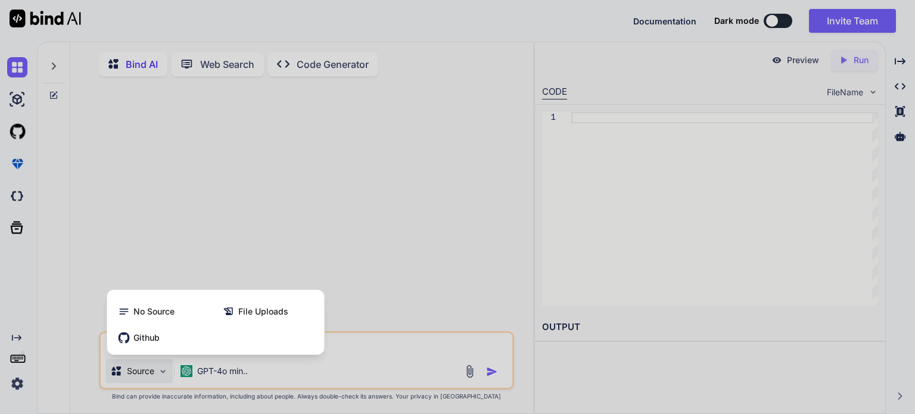
click at [231, 365] on div at bounding box center [457, 207] width 915 height 414
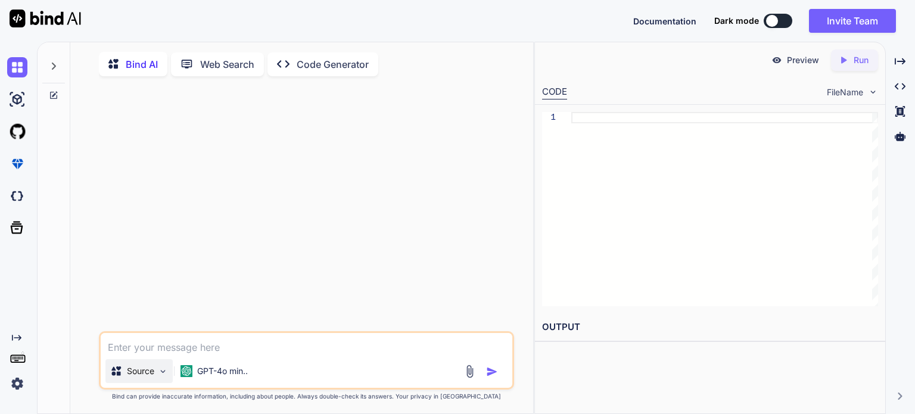
click at [135, 376] on p "Source" at bounding box center [140, 371] width 27 height 12
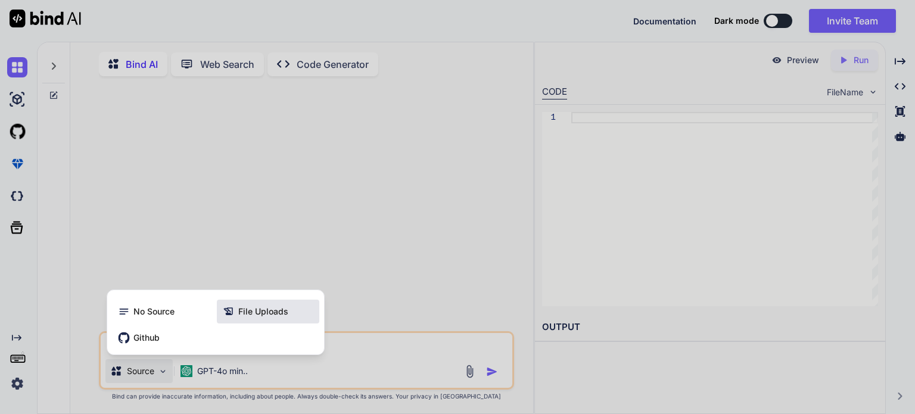
click at [251, 312] on span "File Uploads" at bounding box center [263, 312] width 50 height 12
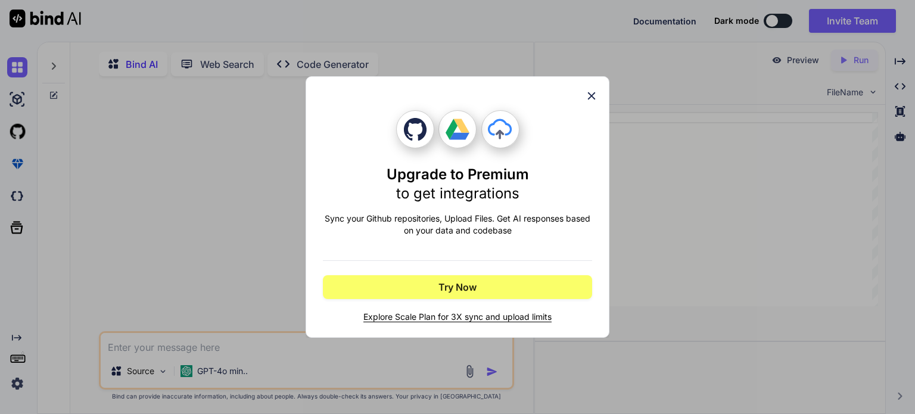
click at [590, 91] on icon at bounding box center [591, 95] width 13 height 13
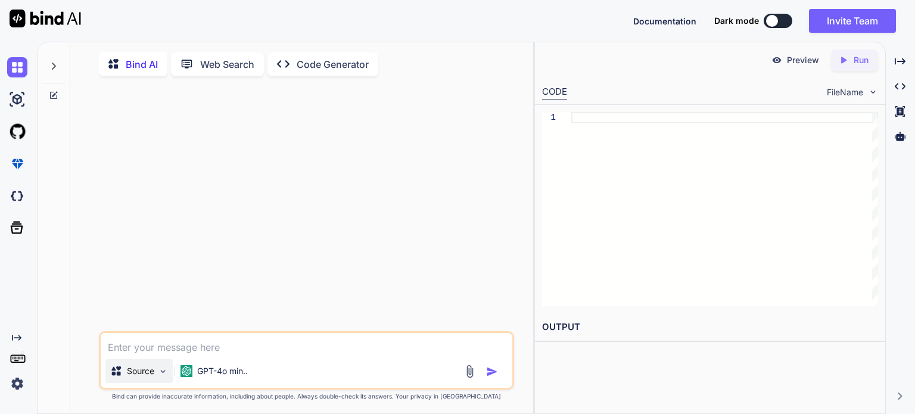
click at [139, 369] on p "Source" at bounding box center [140, 371] width 27 height 12
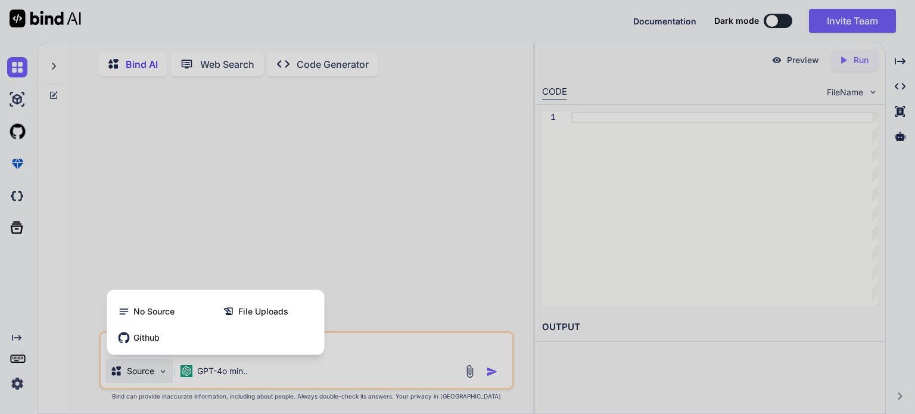
click at [156, 372] on div at bounding box center [457, 207] width 915 height 414
type textarea "x"
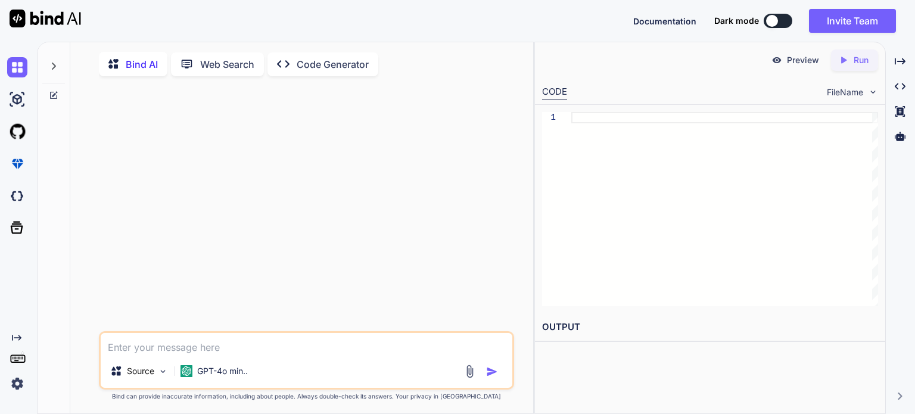
click at [189, 342] on textarea at bounding box center [307, 343] width 412 height 21
paste textarea "Loremi dol-sitametcon adi elitseddo eiusmodtemp incididun utlab etdoloremag ALI…"
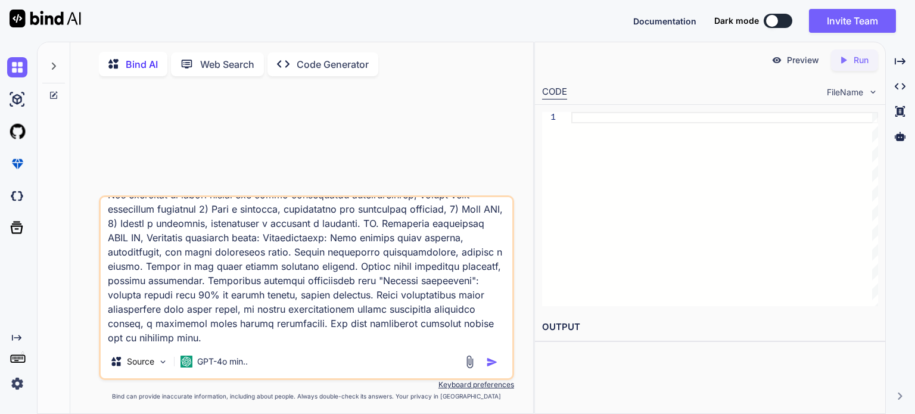
scroll to position [660, 0]
type textarea "Loremi dol-sitametcon adi elitseddo eiusmodtemp incididun utlab etdoloremag ALI…"
click at [494, 364] on img "button" at bounding box center [492, 362] width 12 height 12
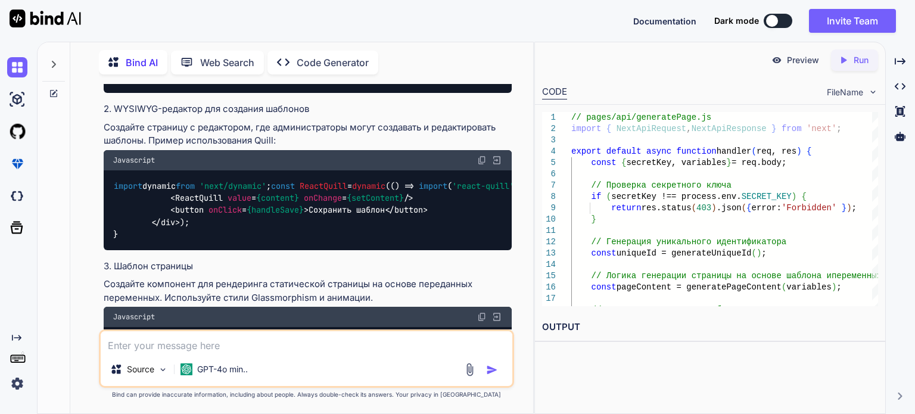
scroll to position [1024, 0]
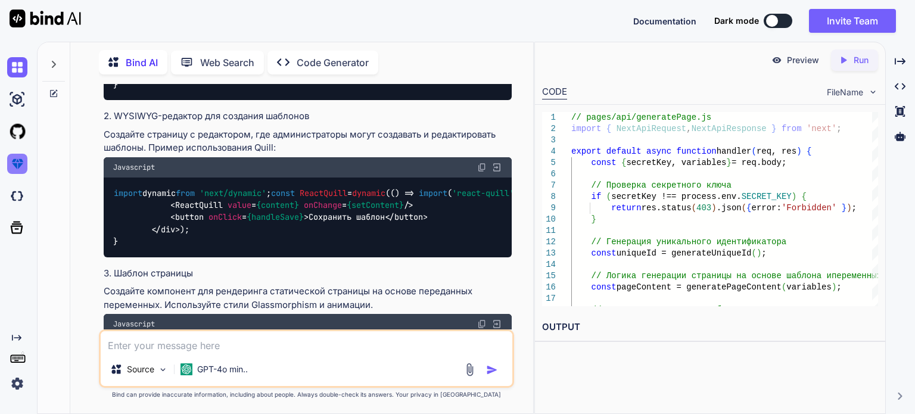
click at [12, 161] on img at bounding box center [17, 164] width 20 height 20
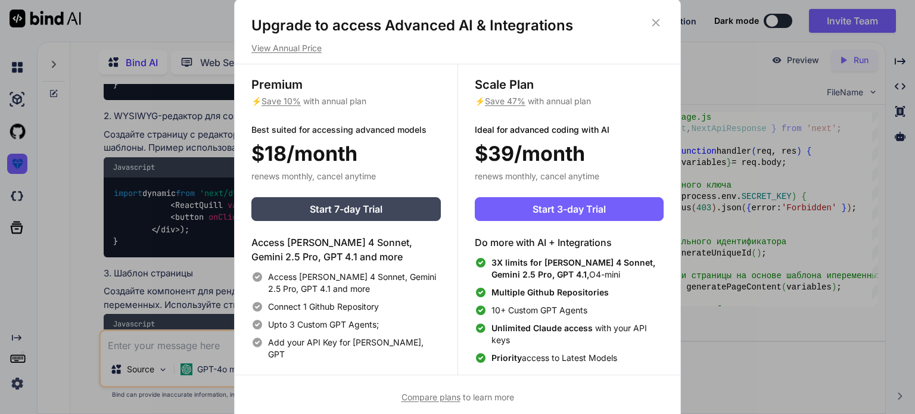
click at [17, 192] on div "Upgrade to access Advanced AI & Integrations View Annual Price Premium ⚡ Save 1…" at bounding box center [457, 207] width 915 height 414
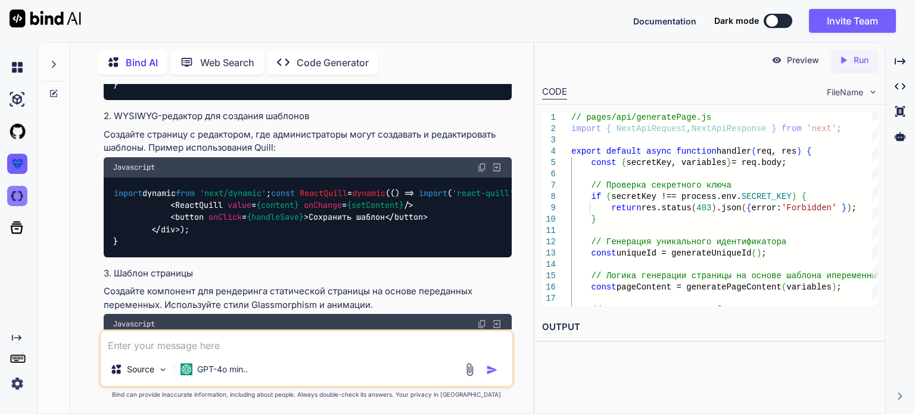
click at [17, 190] on img at bounding box center [17, 196] width 20 height 20
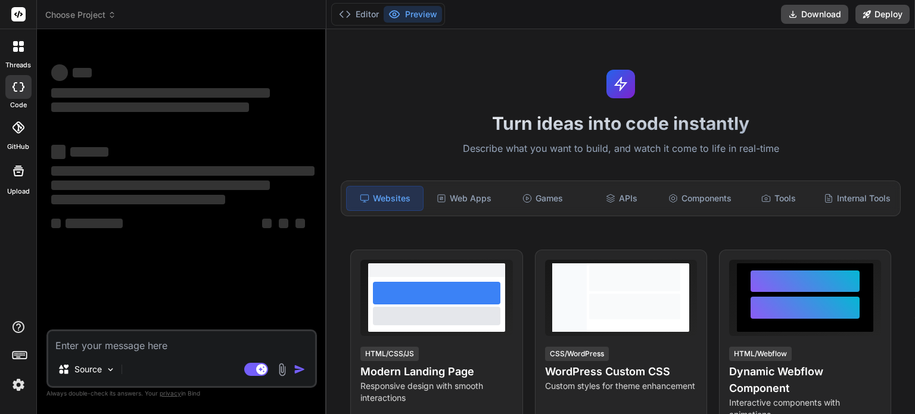
click at [161, 352] on textarea at bounding box center [181, 341] width 267 height 21
type textarea "x"
type textarea "Loremi dol-sitametcon adi elitseddo eiusmodtemp incididun utlab etdoloremag ALI…"
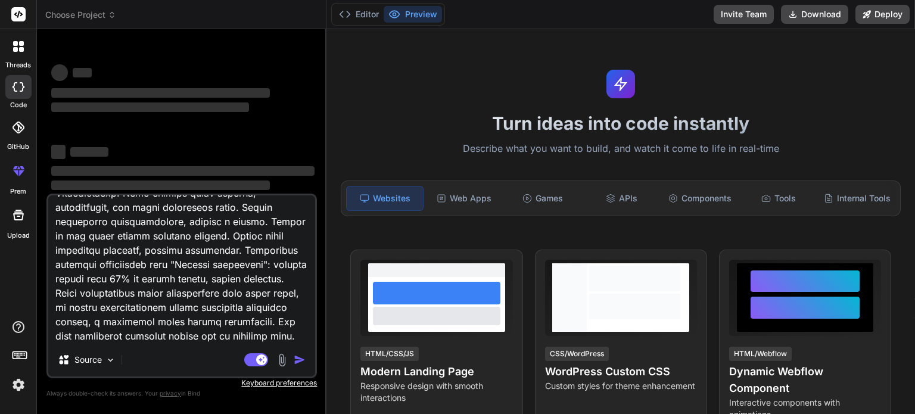
scroll to position [1160, 0]
type textarea "x"
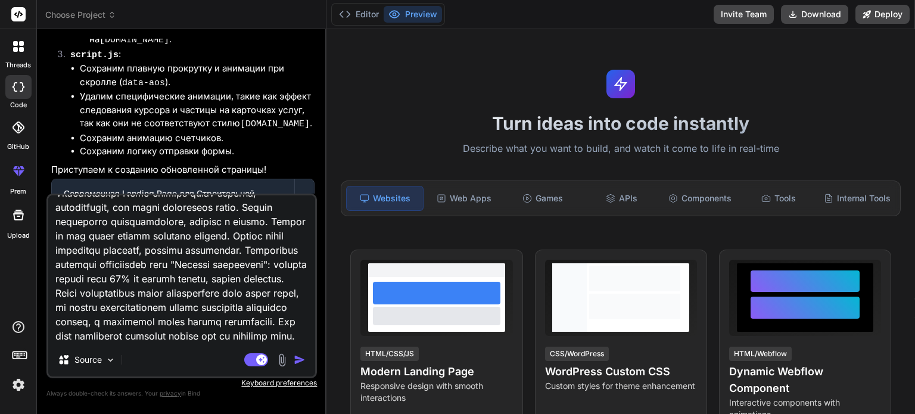
scroll to position [1429, 0]
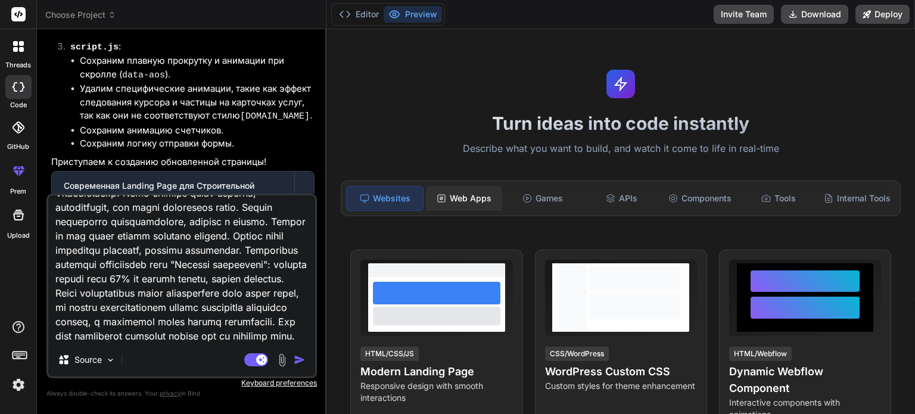
type textarea "Loremi dol-sitametcon adi elitseddo eiusmodtemp incididun utlab etdoloremag ALI…"
click at [467, 195] on div "Web Apps" at bounding box center [464, 198] width 76 height 25
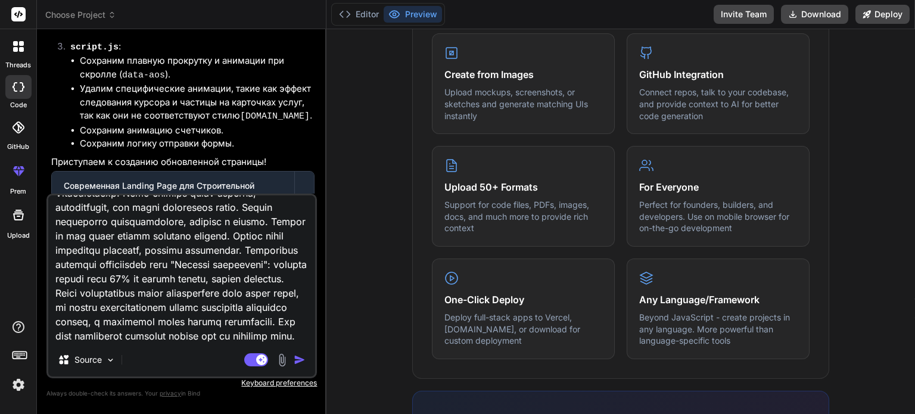
scroll to position [540, 0]
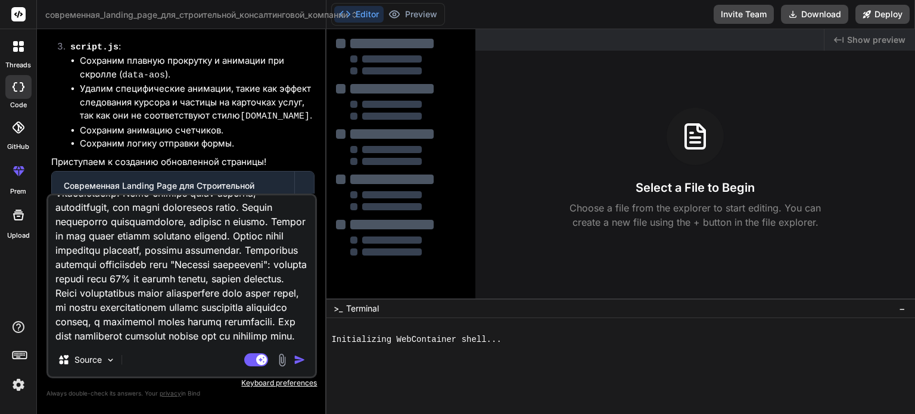
click at [301, 359] on img "button" at bounding box center [300, 360] width 12 height 12
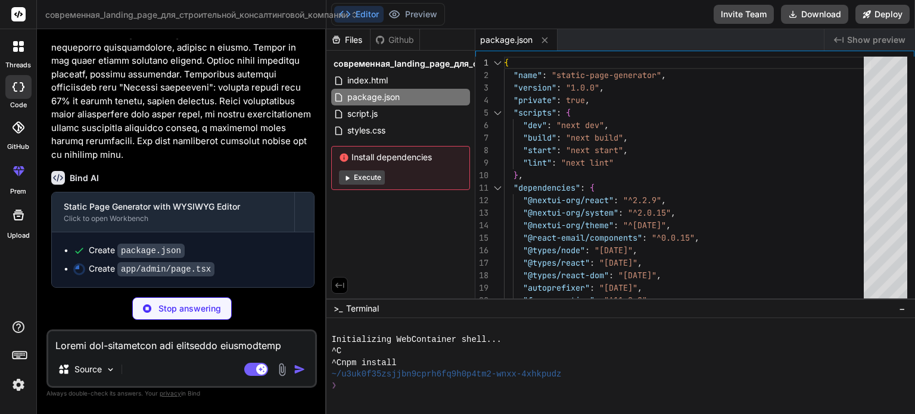
scroll to position [3481, 0]
type textarea "x"
type textarea "</Card> </div> </div> ); }"
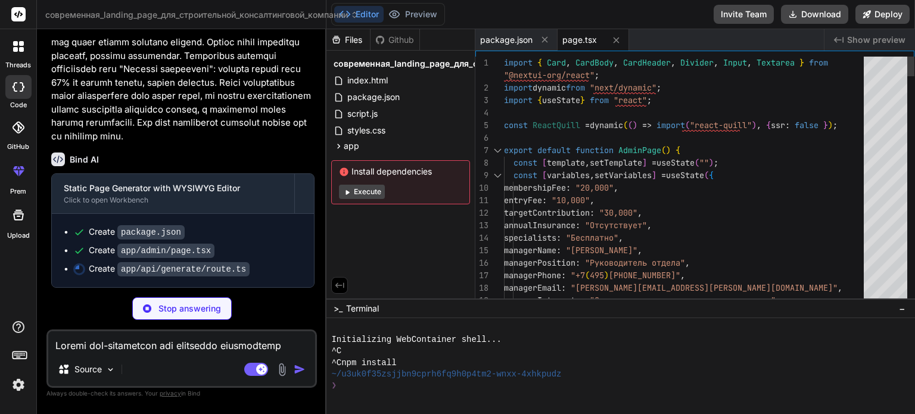
type textarea "x"
type textarea "}); } catch (error) { console.error("Error generating page:", error); return Ne…"
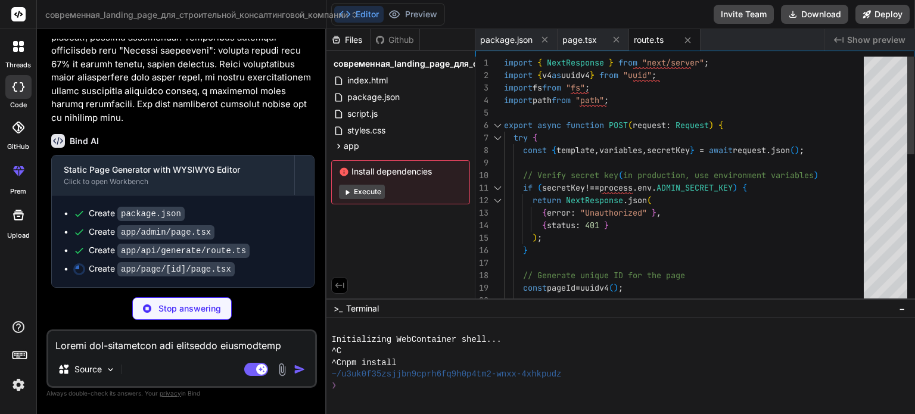
type textarea "x"
type textarea "}"
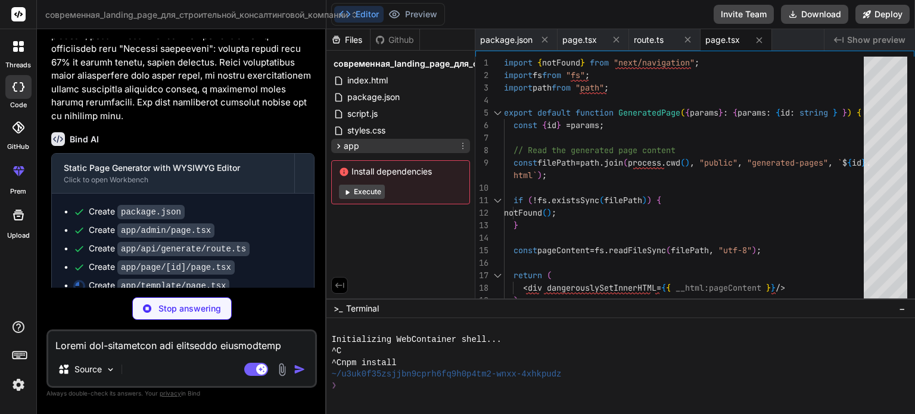
click at [339, 144] on icon at bounding box center [339, 146] width 10 height 10
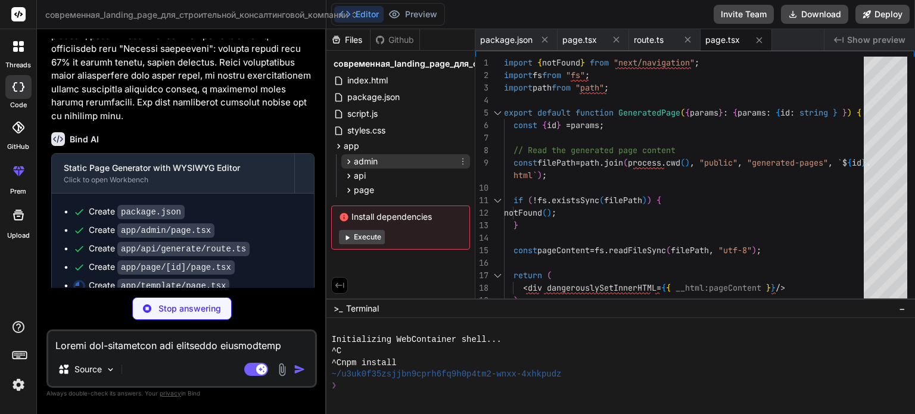
click at [345, 162] on icon at bounding box center [349, 162] width 10 height 10
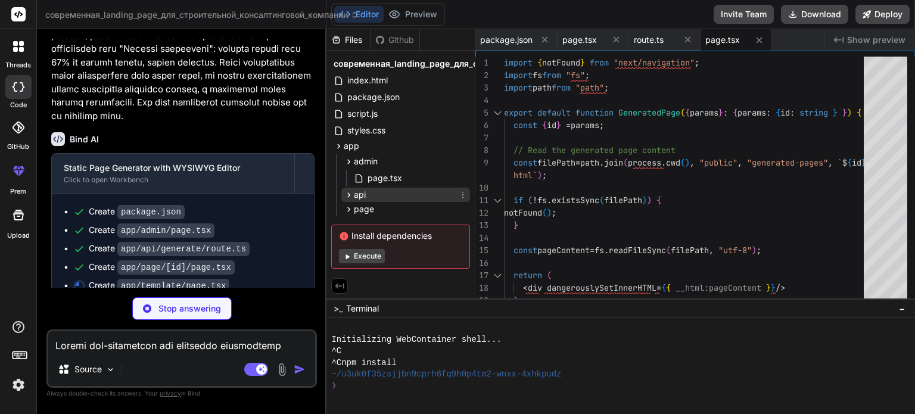
click at [346, 198] on icon at bounding box center [349, 195] width 10 height 10
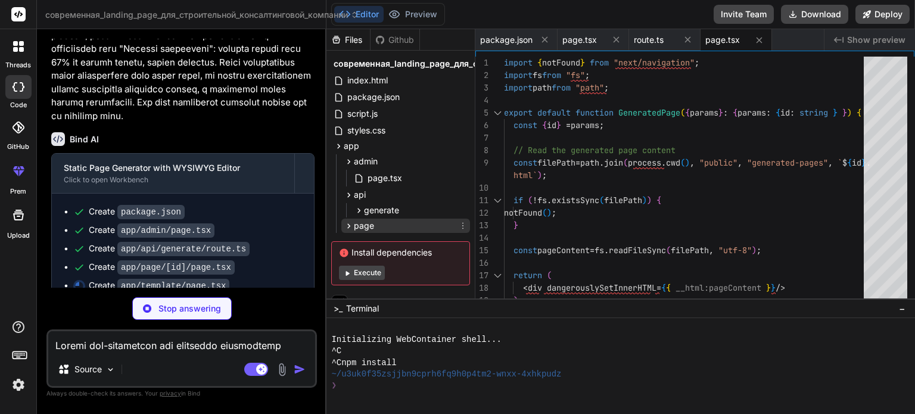
click at [351, 226] on icon at bounding box center [349, 226] width 10 height 10
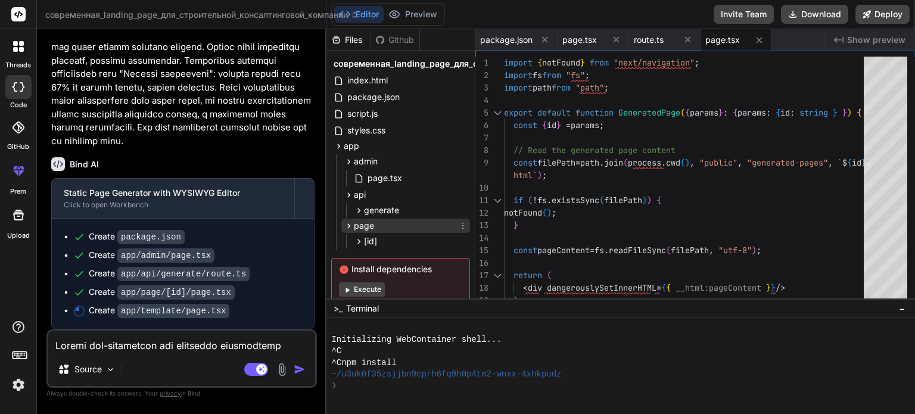
scroll to position [31, 0]
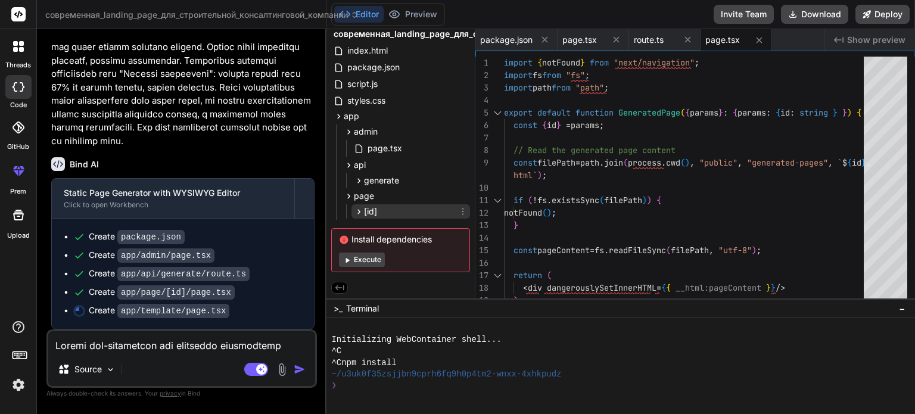
type textarea "x"
click at [357, 211] on icon at bounding box center [359, 212] width 10 height 10
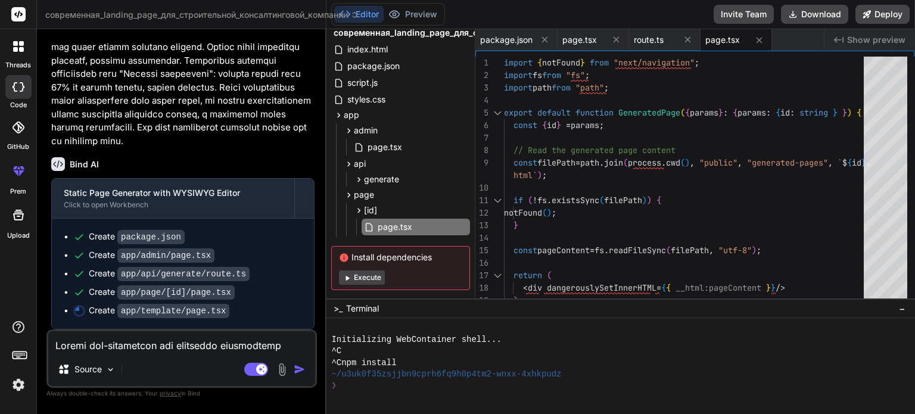
scroll to position [3507, 0]
click at [601, 38] on div "page.tsx" at bounding box center [583, 40] width 42 height 12
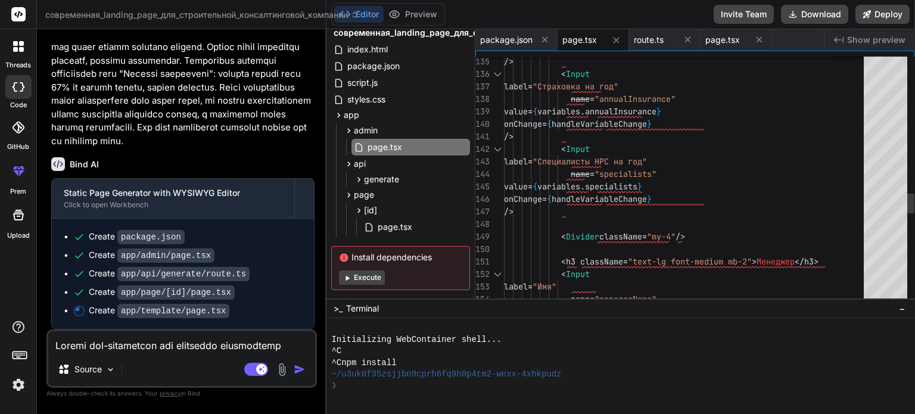
click at [884, 197] on div at bounding box center [885, 181] width 43 height 248
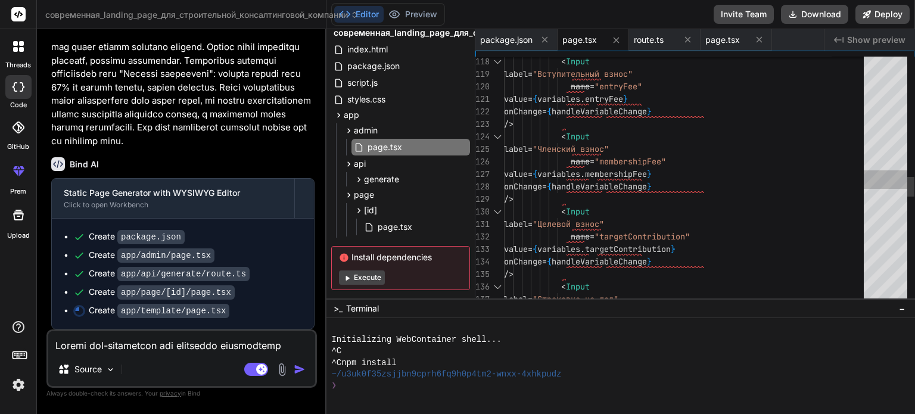
click at [889, 179] on div at bounding box center [885, 181] width 43 height 248
click at [662, 42] on span "route.ts" at bounding box center [649, 40] width 30 height 12
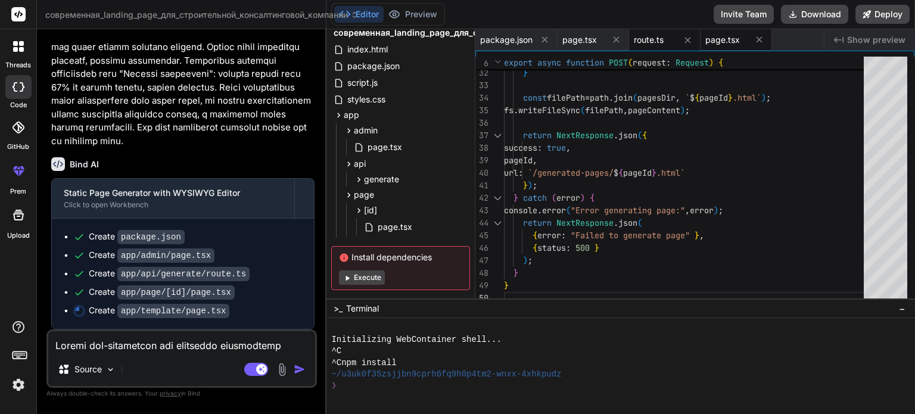
click at [716, 43] on span "page.tsx" at bounding box center [722, 40] width 35 height 12
type textarea "}"
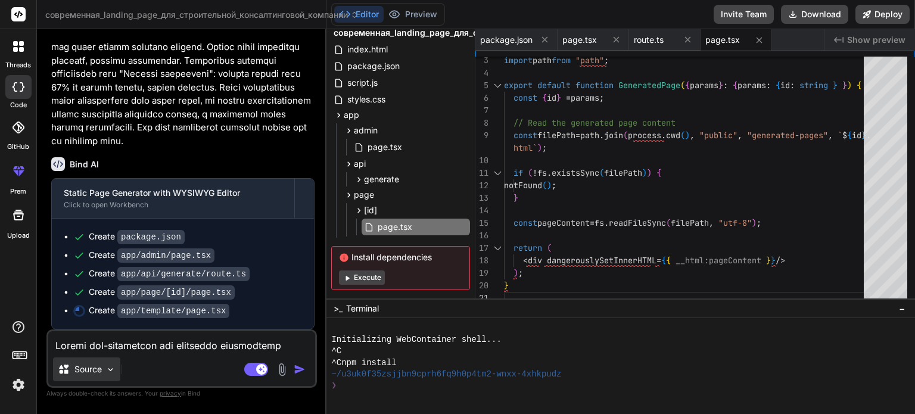
click at [111, 369] on img at bounding box center [110, 370] width 10 height 10
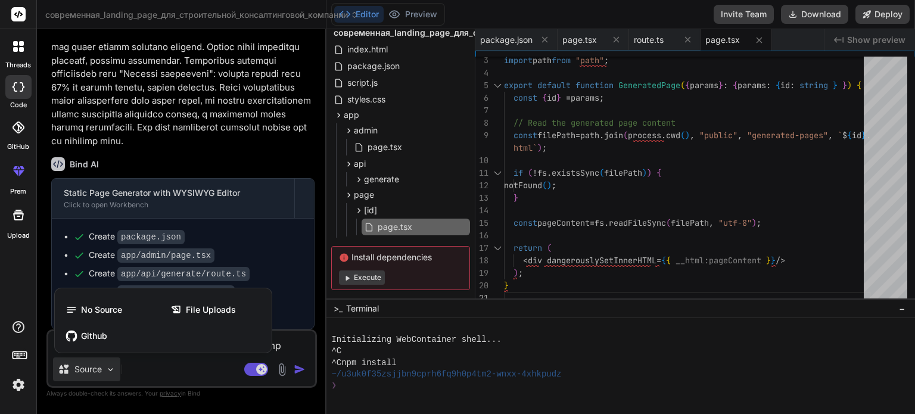
click at [111, 369] on div at bounding box center [457, 207] width 915 height 414
type textarea "x"
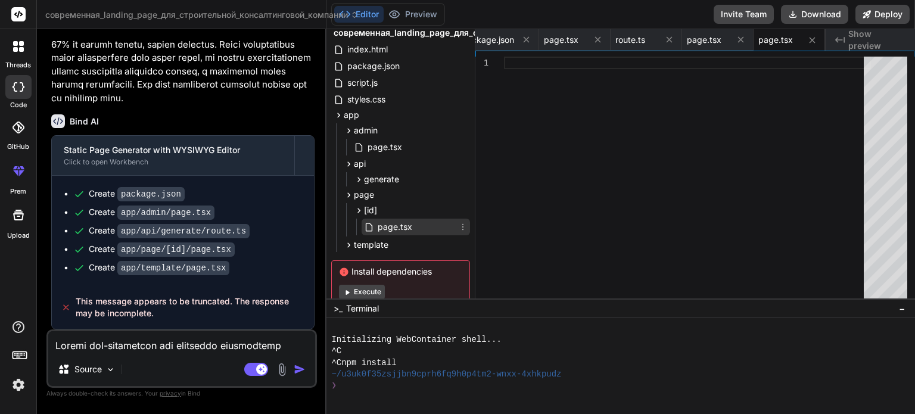
scroll to position [64, 0]
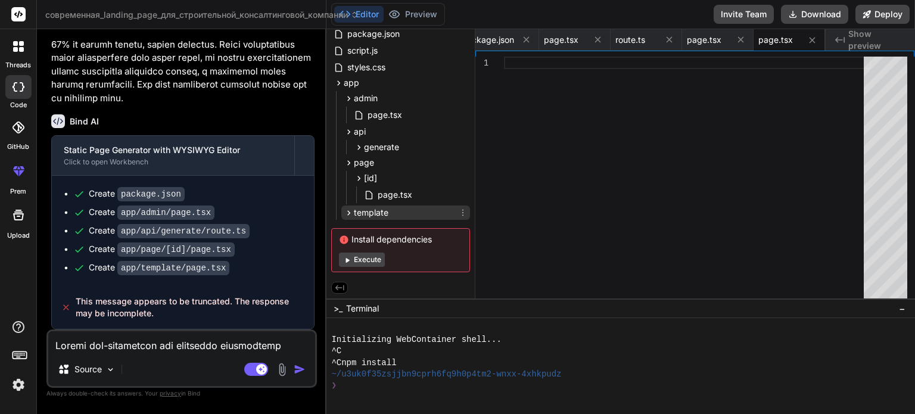
click at [345, 214] on icon at bounding box center [349, 213] width 10 height 10
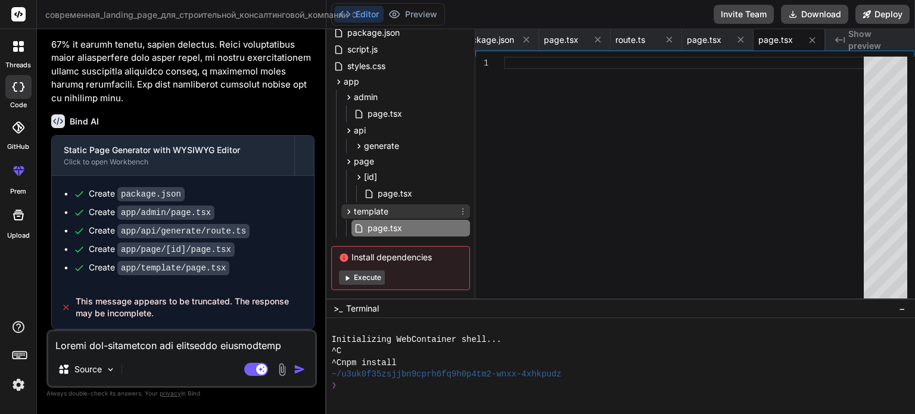
click at [348, 211] on icon at bounding box center [349, 212] width 10 height 10
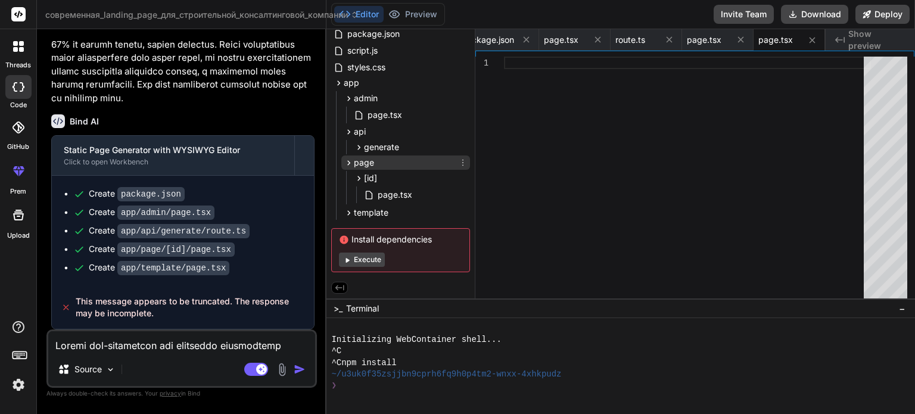
click at [350, 160] on icon at bounding box center [349, 163] width 10 height 10
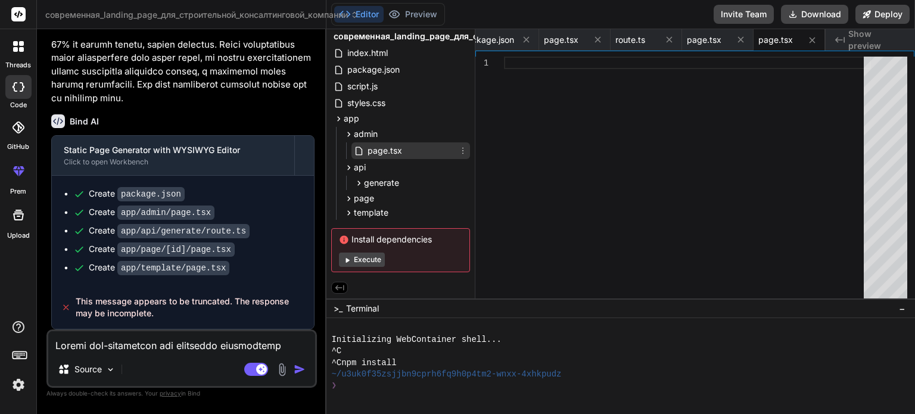
scroll to position [29, 0]
click at [341, 119] on icon at bounding box center [339, 119] width 10 height 10
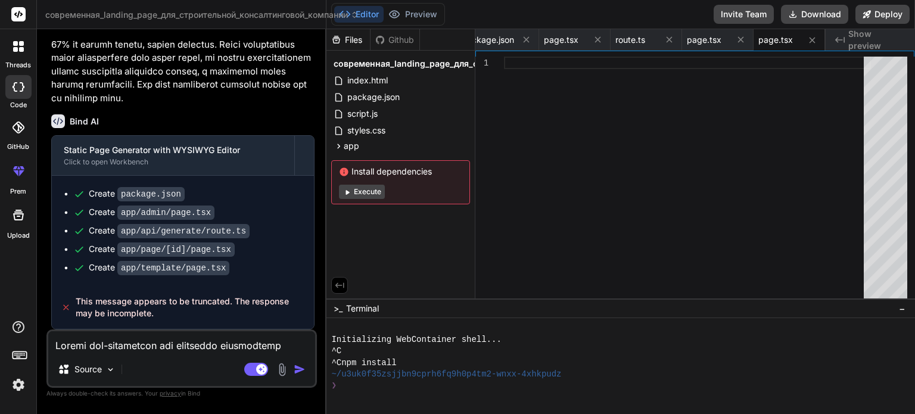
scroll to position [3550, 0]
click at [298, 371] on img "button" at bounding box center [300, 369] width 12 height 12
click at [103, 338] on textarea at bounding box center [181, 341] width 267 height 21
click at [353, 197] on button "Execute" at bounding box center [362, 192] width 46 height 14
type textarea "x"
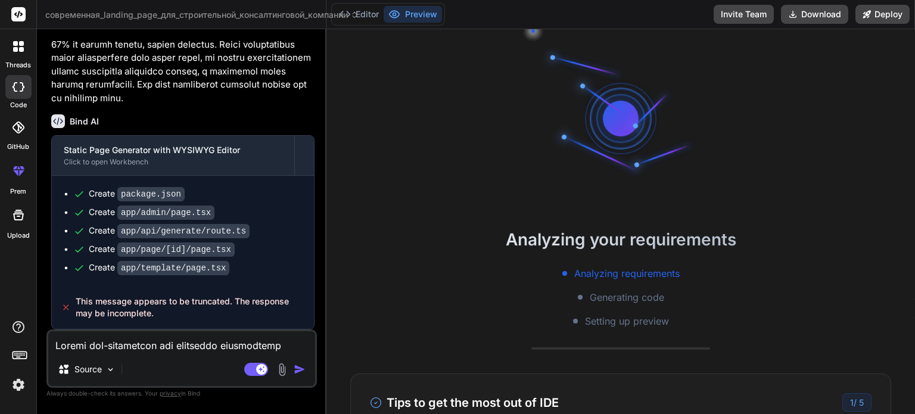
click at [110, 342] on textarea at bounding box center [181, 341] width 267 height 21
type textarea "с"
type textarea "x"
type textarea "сщ"
type textarea "x"
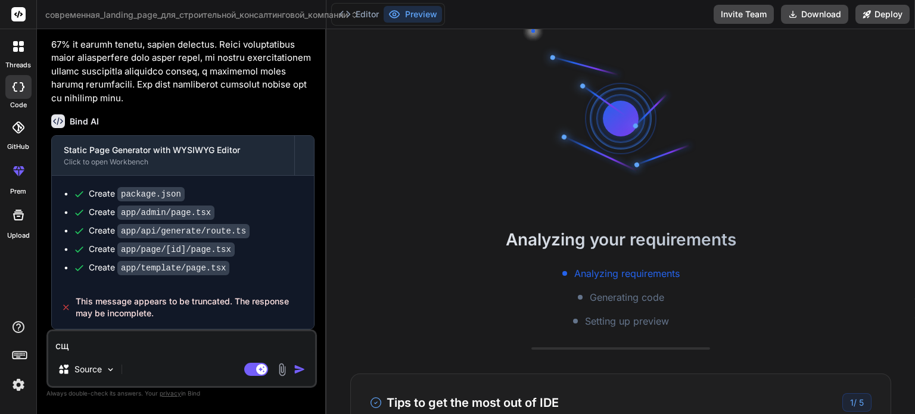
type textarea "сщт"
type textarea "x"
type textarea "сщте"
type textarea "x"
type textarea "сщтег"
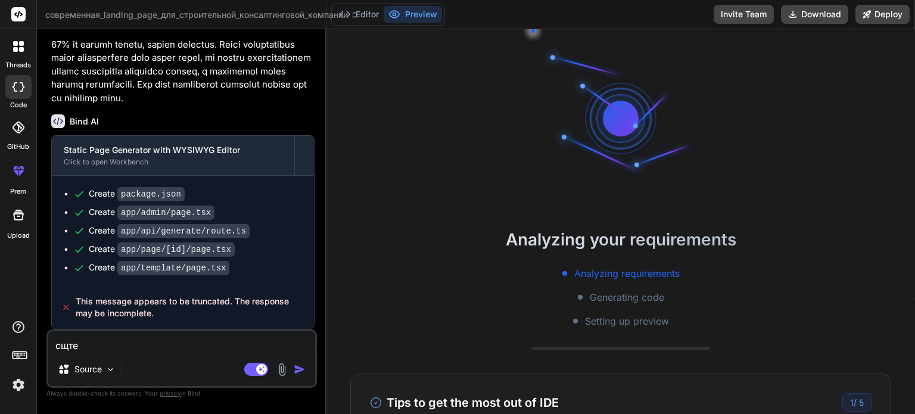
type textarea "x"
type textarea "сщте"
type textarea "x"
type textarea "сщтеш"
type textarea "x"
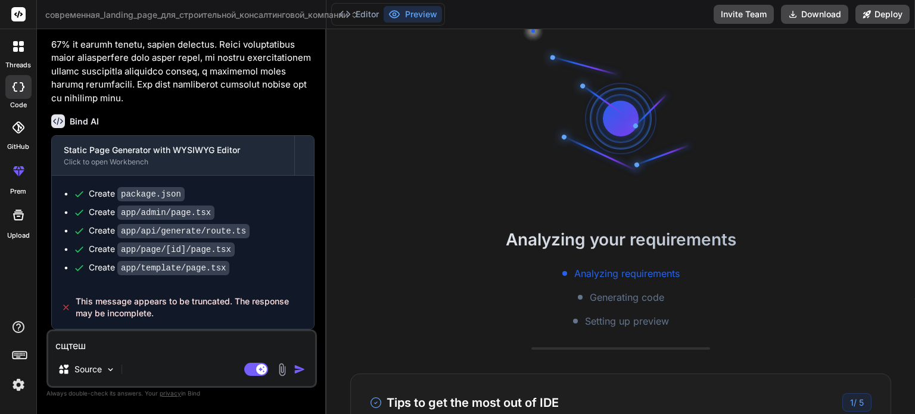
type textarea "сщтешт"
type textarea "x"
type textarea "сщтештг"
type textarea "x"
type textarea "сщтештгу"
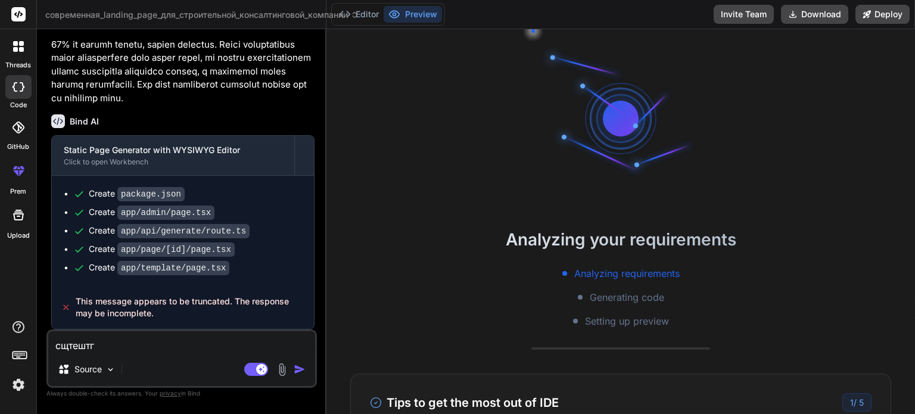
type textarea "x"
type textarea "сщтештгу"
type textarea "x"
type textarea "сщтештгу"
type textarea "x"
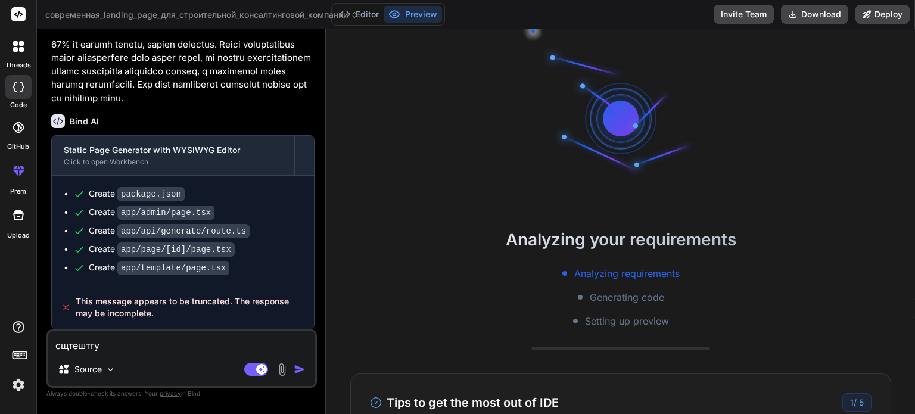
type textarea "сщтештг"
type textarea "x"
type textarea "сщтешт"
type textarea "x"
type textarea "сщтеш"
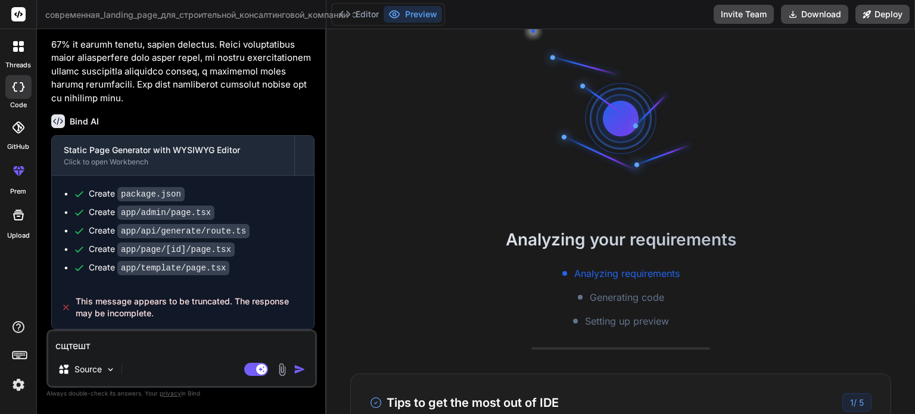
type textarea "x"
type textarea "сщте"
type textarea "x"
type textarea "сщт"
type textarea "x"
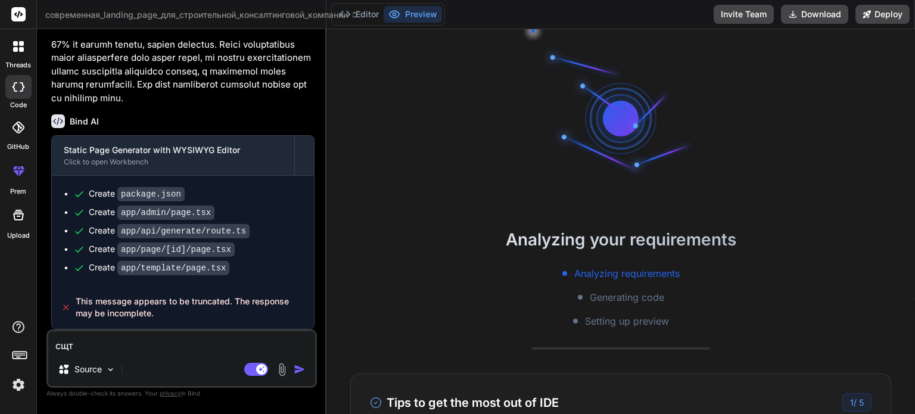
type textarea "сщ"
type textarea "x"
type textarea "с"
type textarea "x"
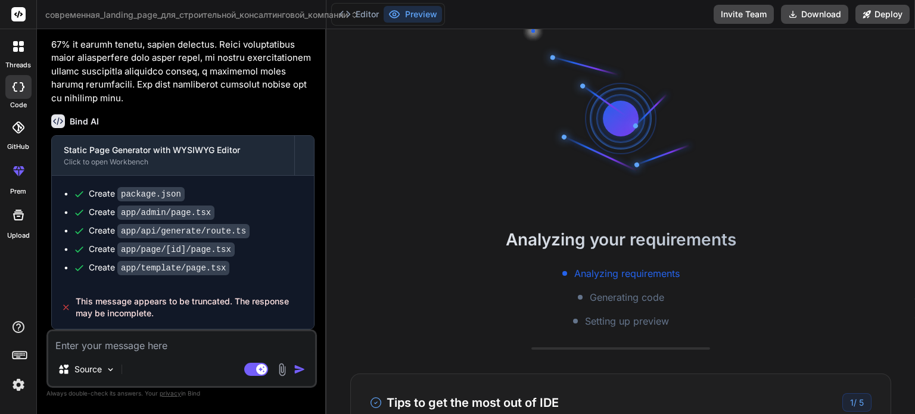
type textarea "c"
type textarea "x"
type textarea "co"
type textarea "x"
type textarea "con"
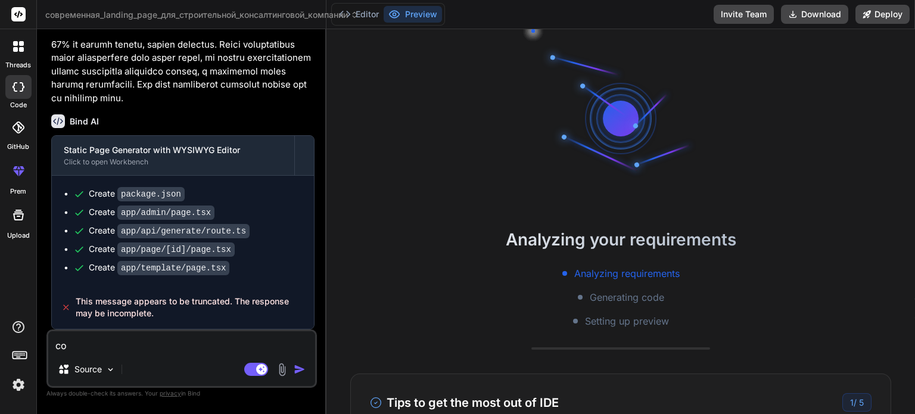
type textarea "x"
type textarea "cont"
type textarea "x"
type textarea "[PERSON_NAME]"
type textarea "x"
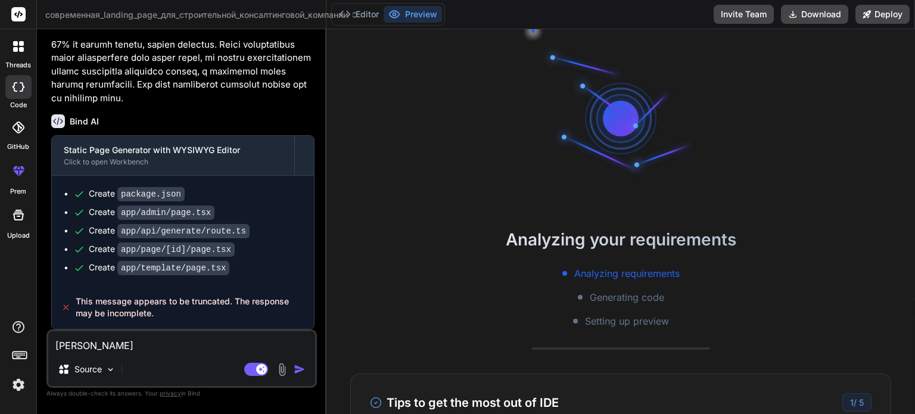
type textarea "contin"
type textarea "x"
type textarea "continu"
type textarea "x"
type textarea "continue"
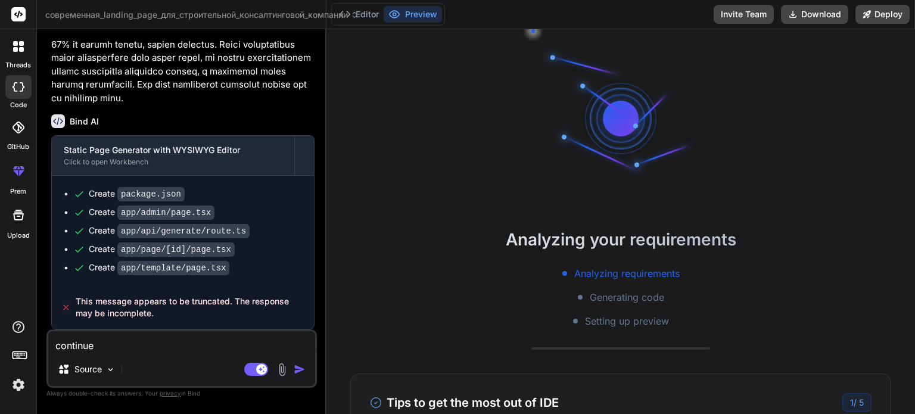
type textarea "x"
type textarea "continue"
type textarea "x"
type textarea "continue b"
type textarea "x"
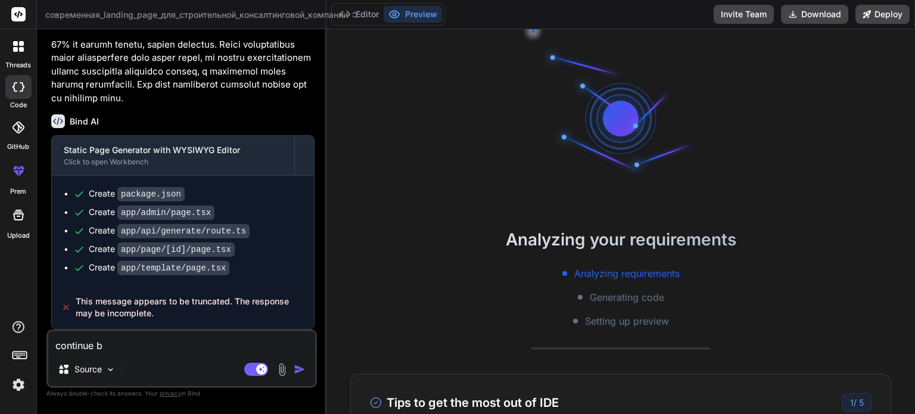
type textarea "continue bu"
type textarea "x"
type textarea "continue [PERSON_NAME]"
type textarea "x"
type textarea "continue buil"
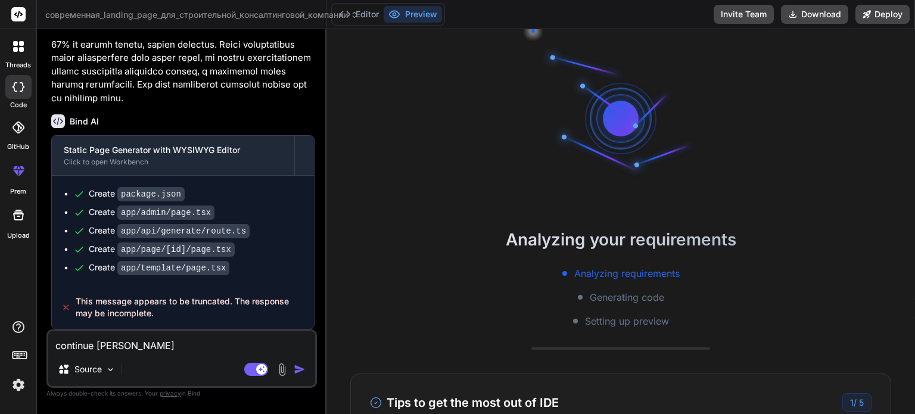
type textarea "x"
type textarea "continue build"
type textarea "x"
type textarea "continue buildi"
type textarea "x"
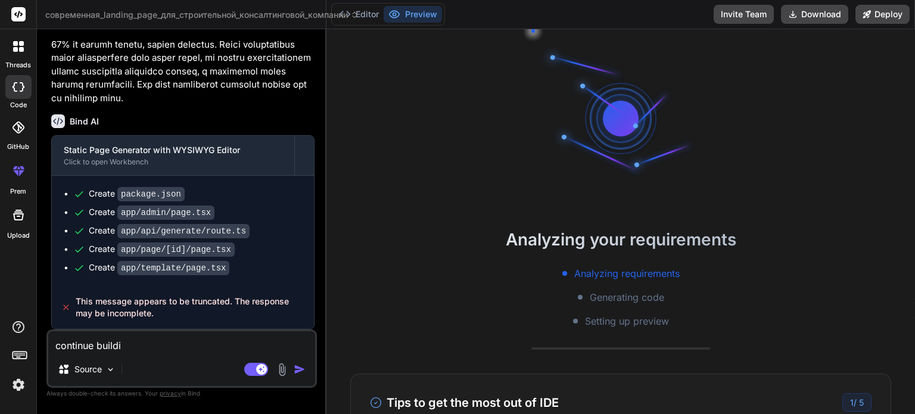
type textarea "continue buildin"
type textarea "x"
type textarea "continue building"
type textarea "x"
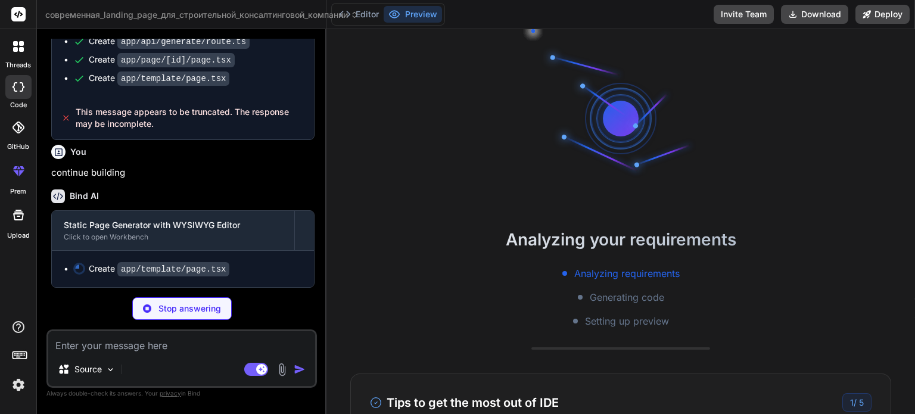
scroll to position [3739, 0]
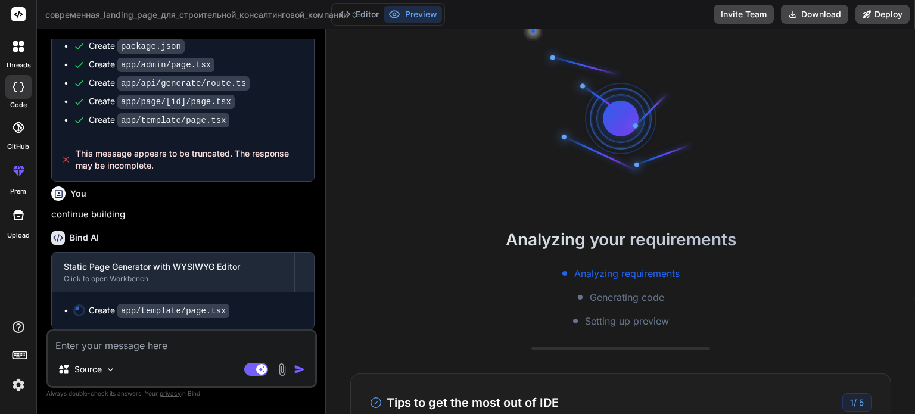
type textarea "x"
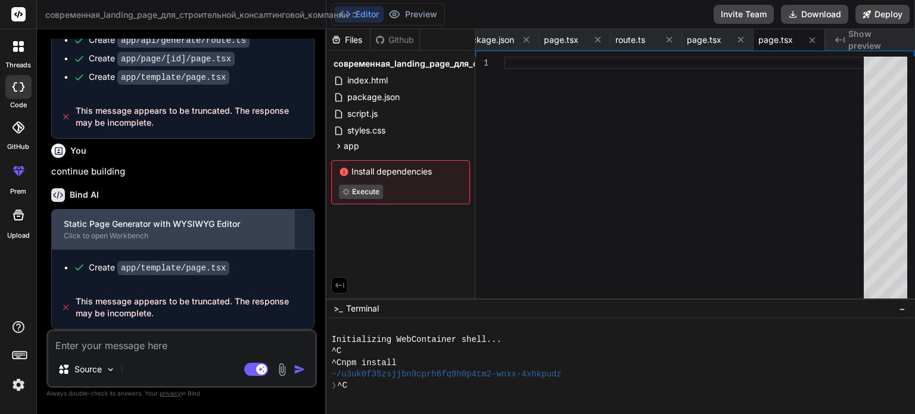
scroll to position [3740, 0]
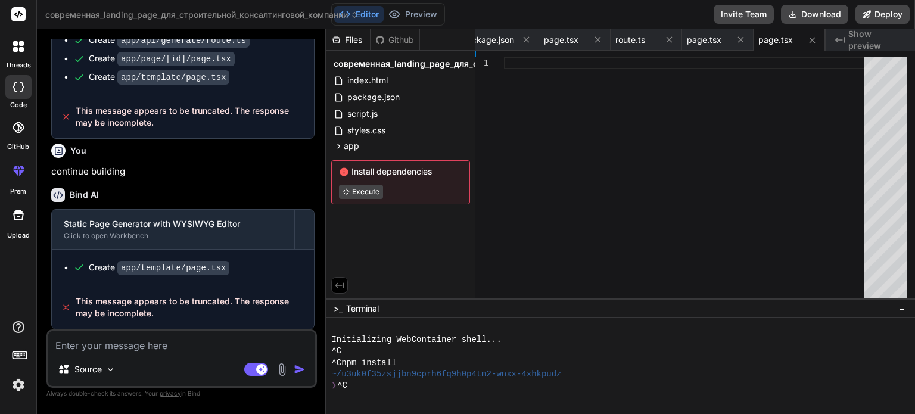
type textarea "с"
type textarea "x"
type textarea "сщ"
type textarea "x"
type textarea "сщт"
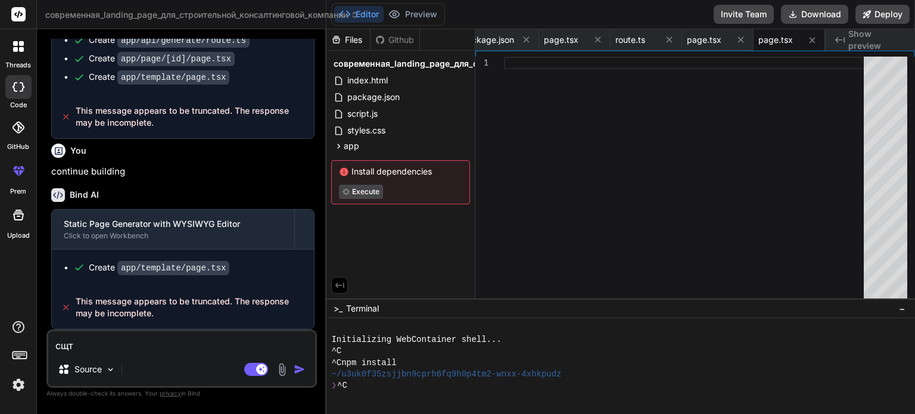
type textarea "x"
type textarea "сщте"
type textarea "x"
type textarea "сщтеш"
type textarea "x"
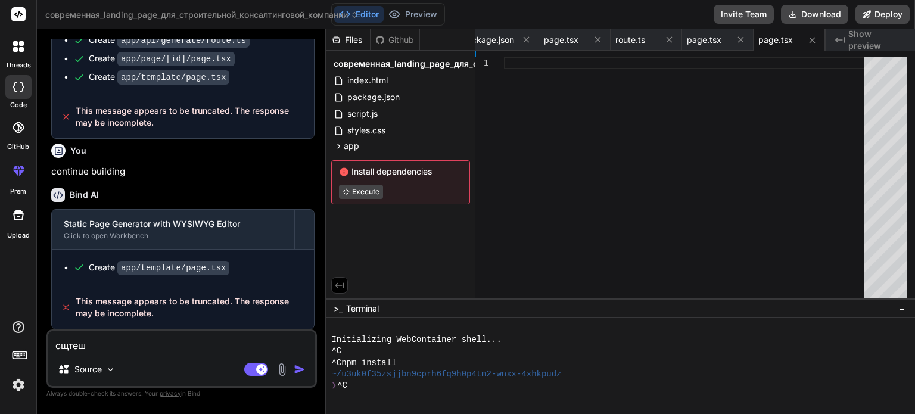
type textarea "сщтешт"
type textarea "x"
type textarea "сщтештг"
type textarea "x"
type textarea "сщтешт"
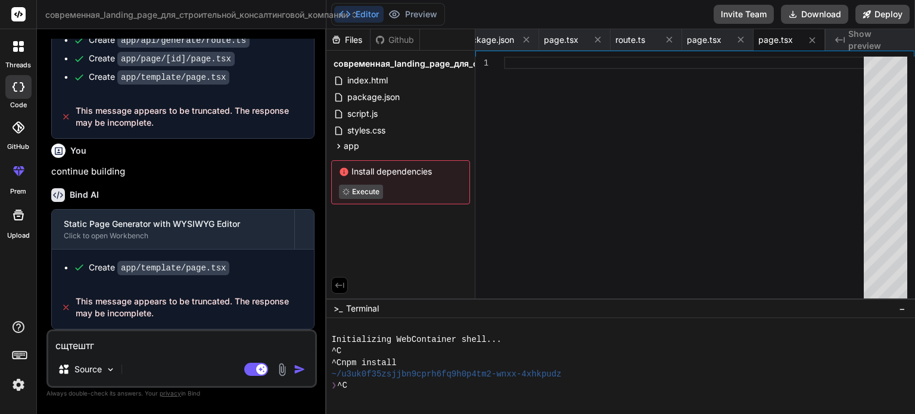
type textarea "x"
type textarea "сщтеш"
type textarea "x"
type textarea "сщте"
type textarea "x"
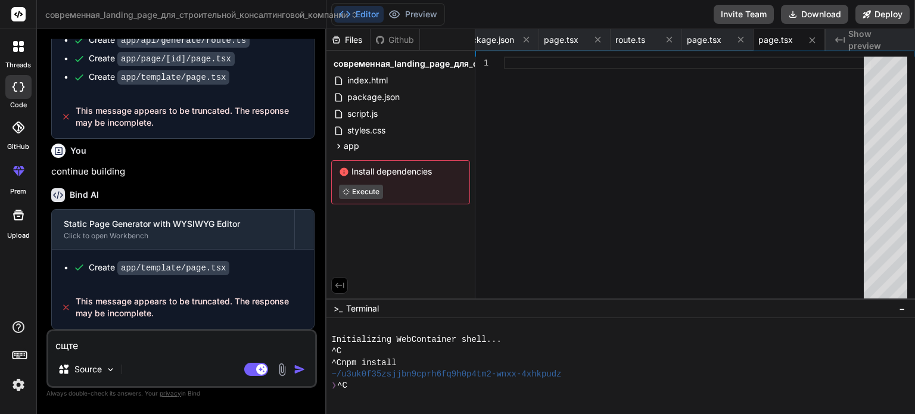
type textarea "сщт"
type textarea "x"
type textarea "сщ"
type textarea "x"
type textarea "с"
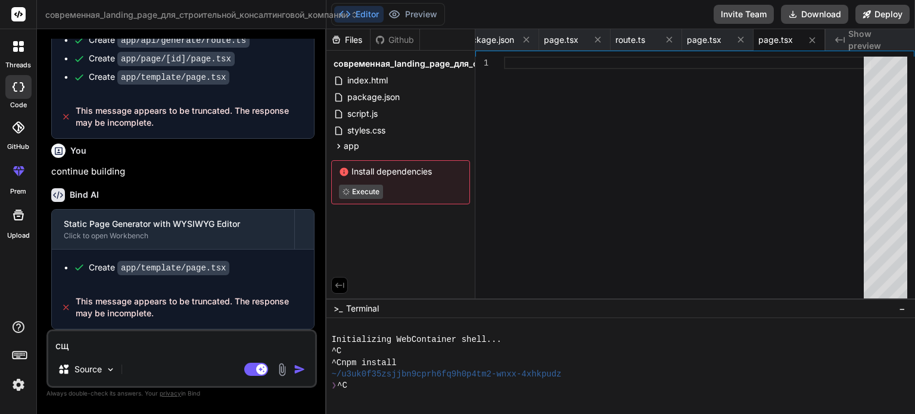
type textarea "x"
type textarea "C"
type textarea "x"
type textarea "Co"
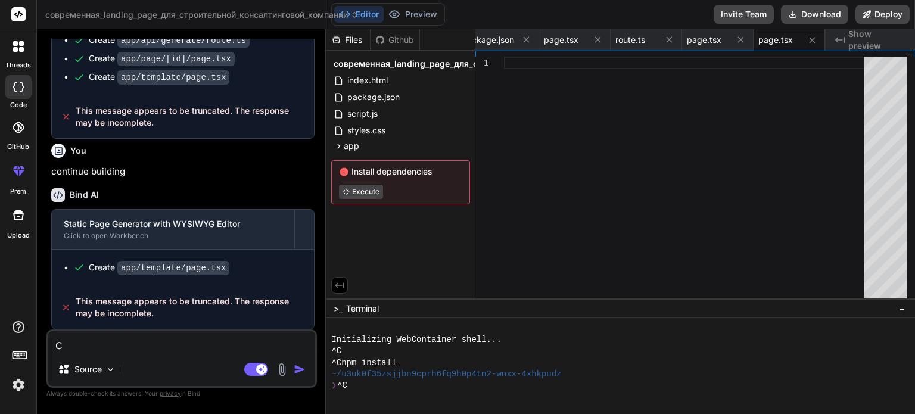
type textarea "x"
type textarea "Con"
type textarea "x"
type textarea "Coni"
type textarea "x"
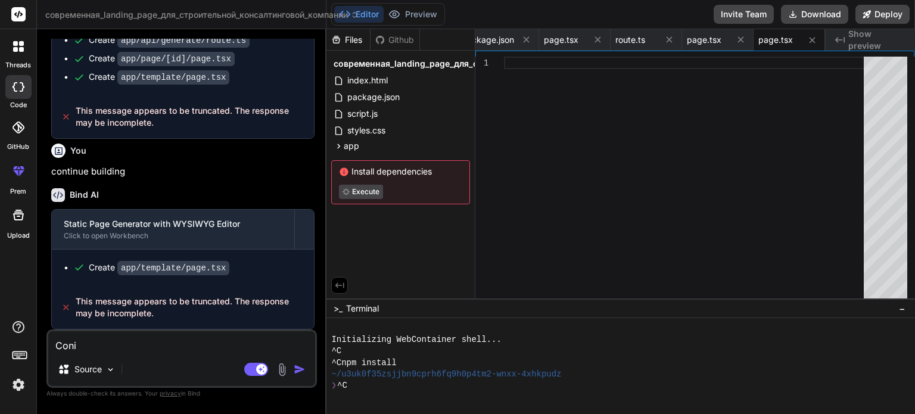
type textarea "Conit"
type textarea "x"
type textarea "Coni"
type textarea "x"
type textarea "Con"
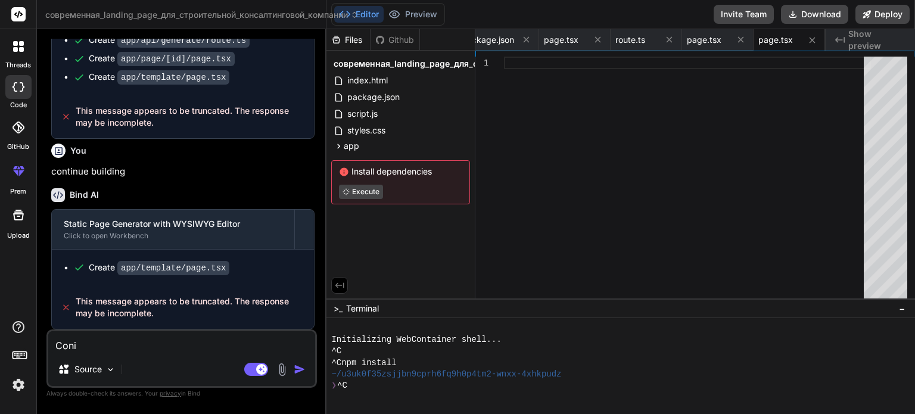
type textarea "x"
type textarea "Cont"
type textarea "x"
type textarea "[PERSON_NAME]"
type textarea "x"
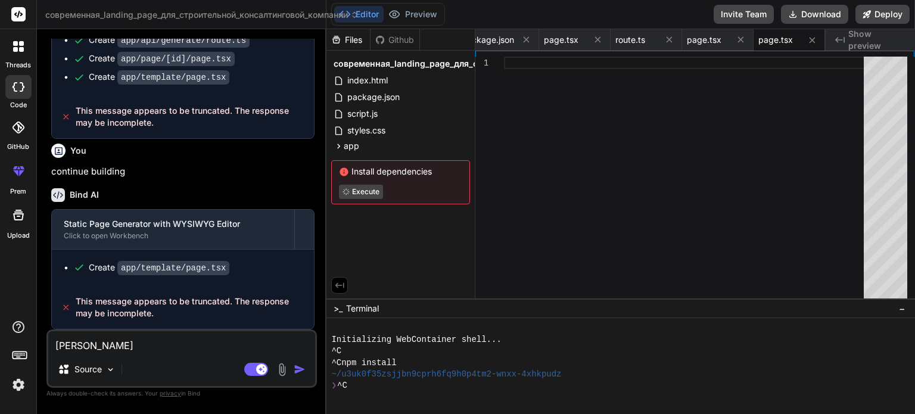
type textarea "Contin"
type textarea "x"
type textarea "Continu"
type textarea "x"
type textarea "Continue"
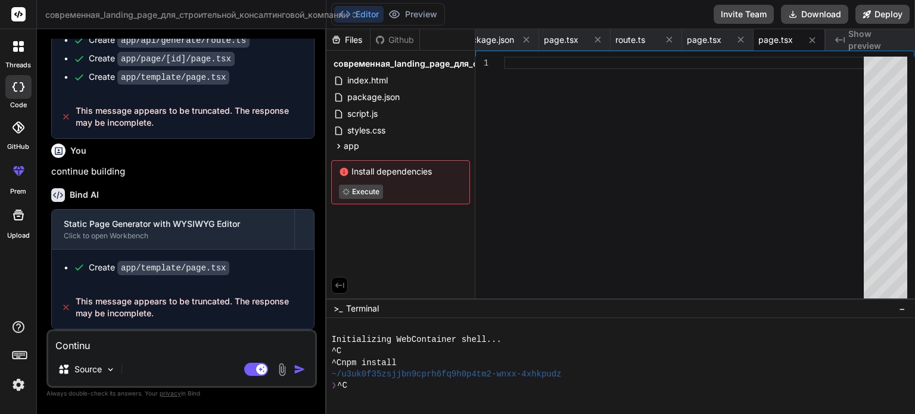
type textarea "x"
type textarea "Continue"
type textarea "x"
type textarea "Continue b"
type textarea "x"
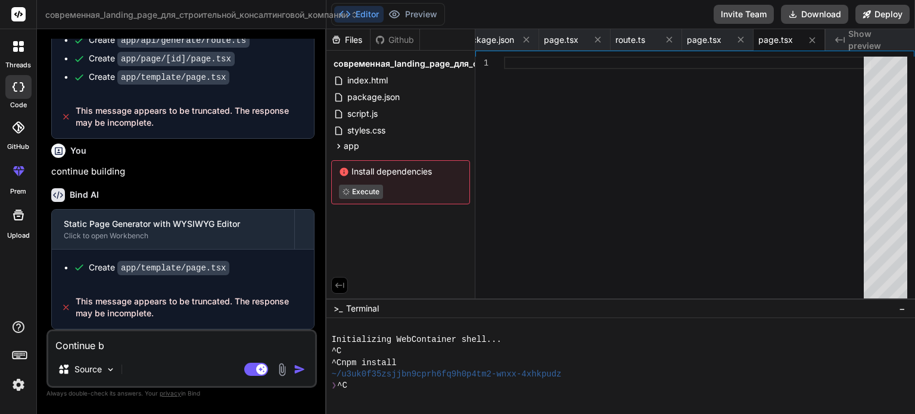
type textarea "Continue bu"
type textarea "x"
type textarea "Continue [PERSON_NAME]"
type textarea "x"
type textarea "Continue buil"
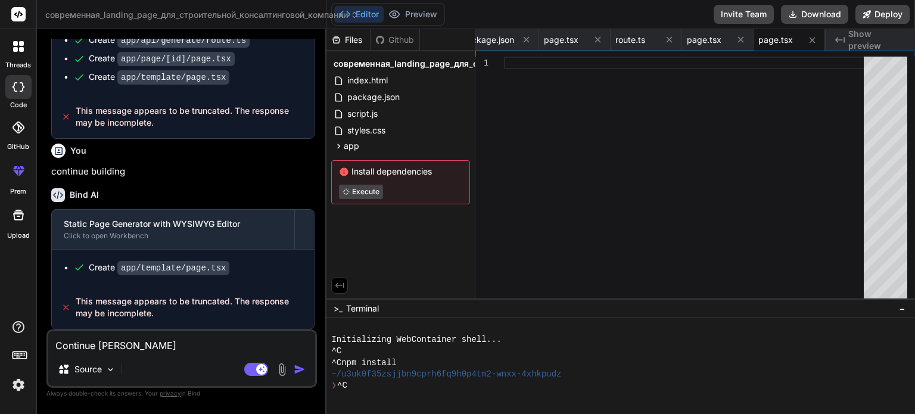
type textarea "x"
type textarea "Continue build"
type textarea "x"
type textarea "Continue buildi"
type textarea "x"
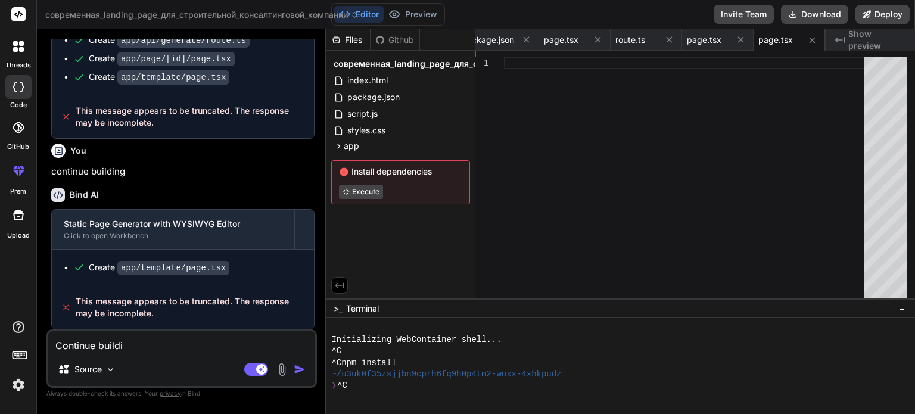
type textarea "Continue buildin"
type textarea "x"
type textarea "Continue building"
type textarea "x"
type textarea "Continue building"
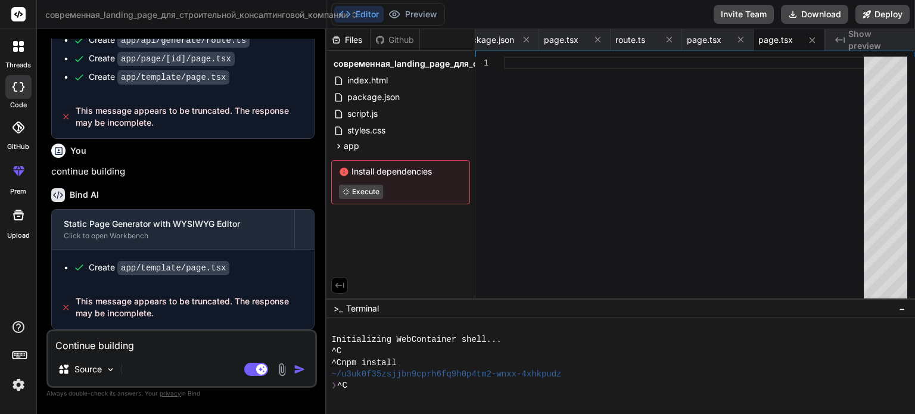
type textarea "x"
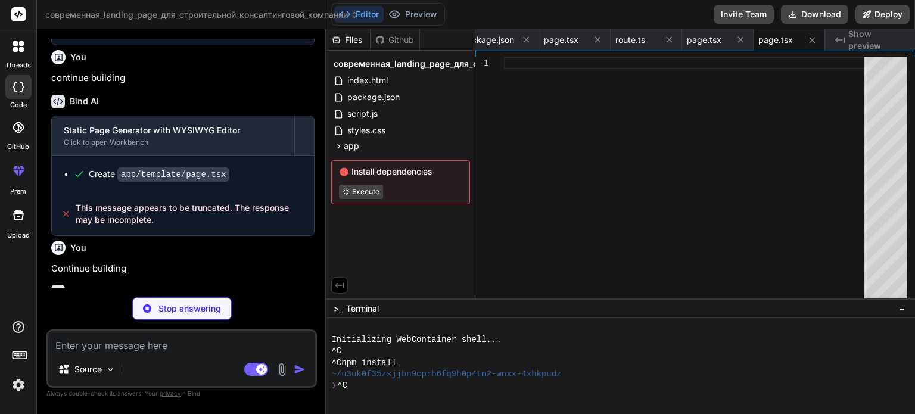
scroll to position [3783, 0]
click at [265, 17] on span "современная_landing_page_для_строительной_консалтинговой_компании" at bounding box center [201, 15] width 313 height 12
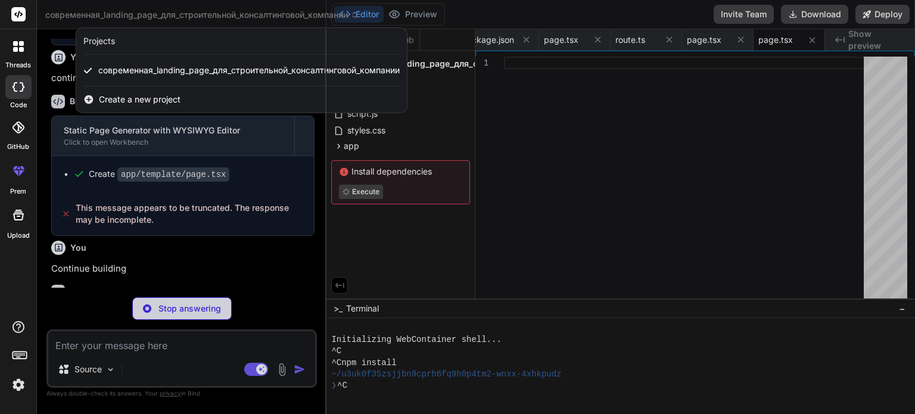
click at [211, 99] on div "Create a new project" at bounding box center [241, 99] width 331 height 26
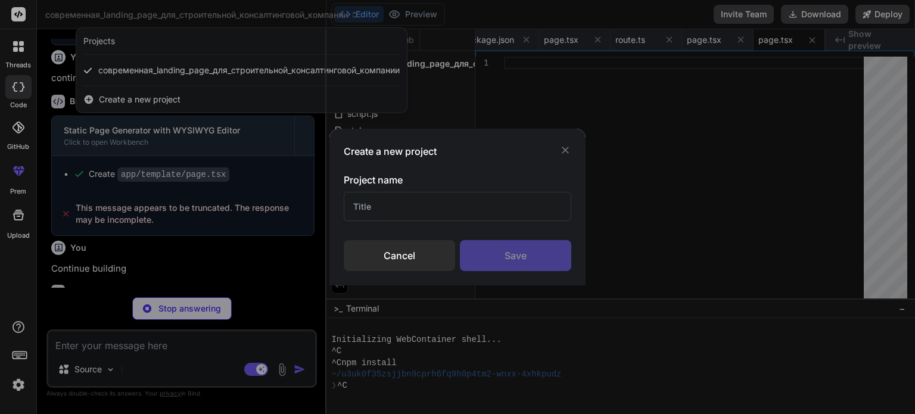
click at [390, 209] on input "text" at bounding box center [458, 206] width 228 height 29
type textarea "x"
type input "1"
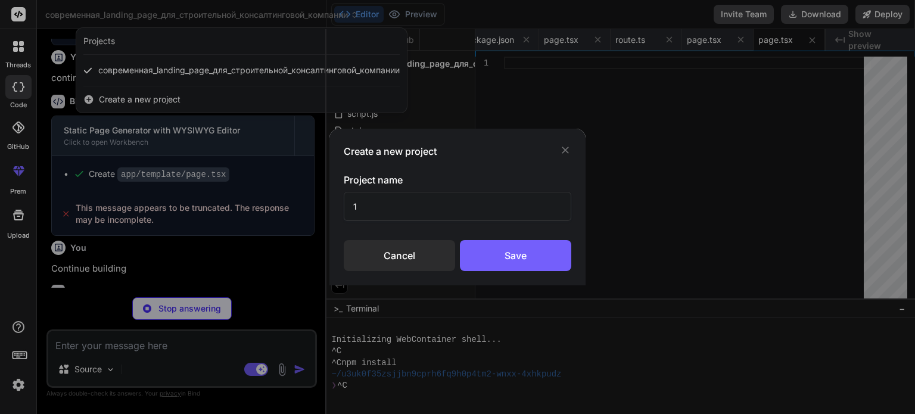
type textarea "x"
type input "12"
type textarea "x"
type input "123"
type textarea "x"
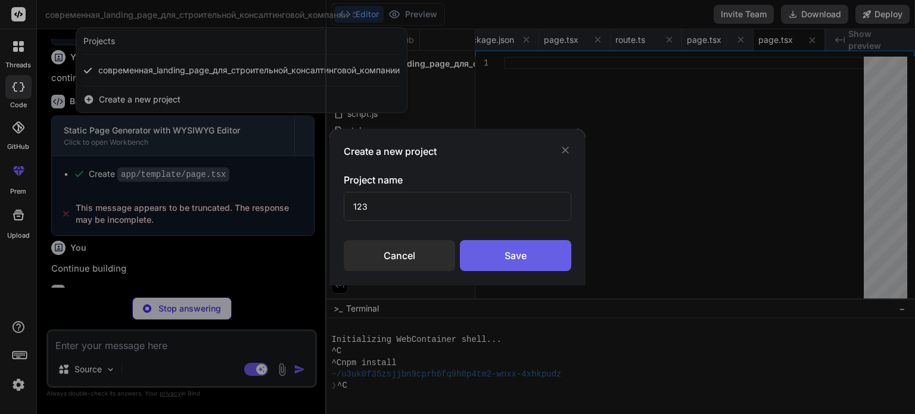
type input "123"
click at [522, 256] on div "Save" at bounding box center [515, 255] width 111 height 31
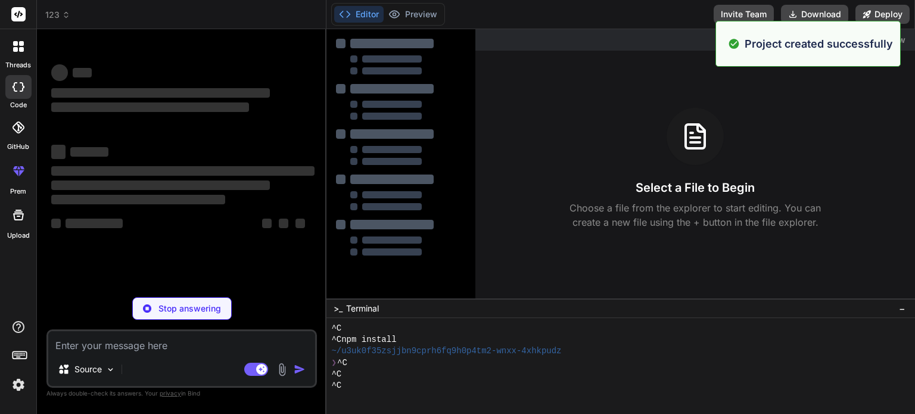
scroll to position [23, 0]
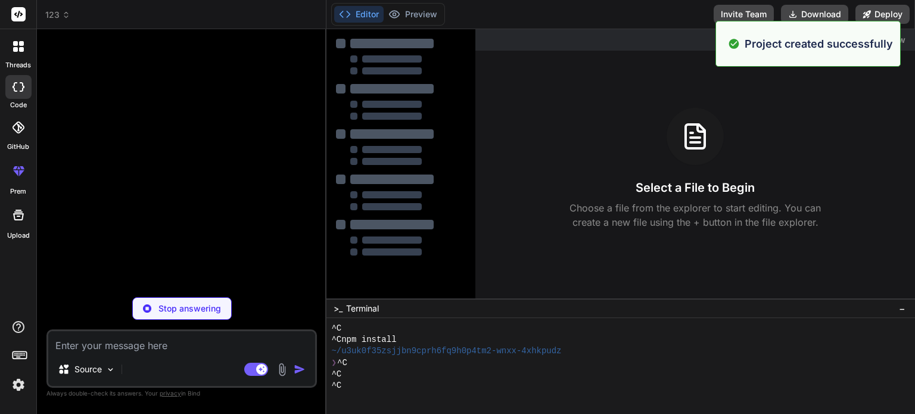
click at [210, 345] on textarea at bounding box center [181, 341] width 267 height 21
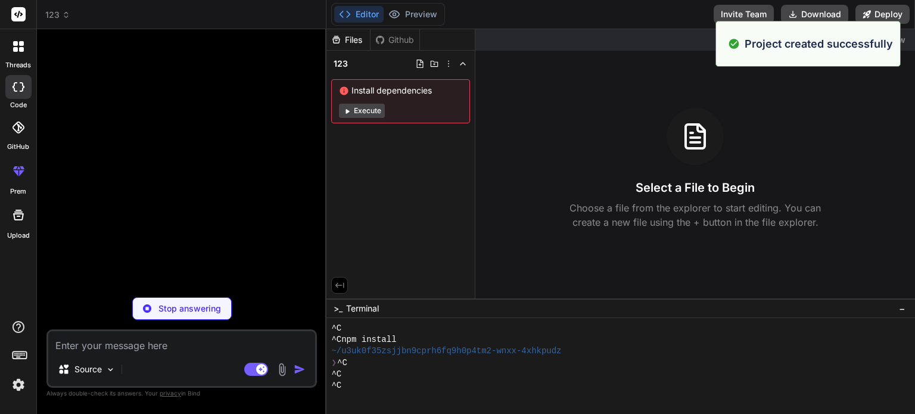
type textarea "x"
paste textarea "Loremi dol-sitametcon adi elitseddo eiusmodtemp incididun utlab etdoloremag ALI…"
type textarea "Loremi dol-sitametcon adi elitseddo eiusmodtemp incididun utlab etdoloremag ALI…"
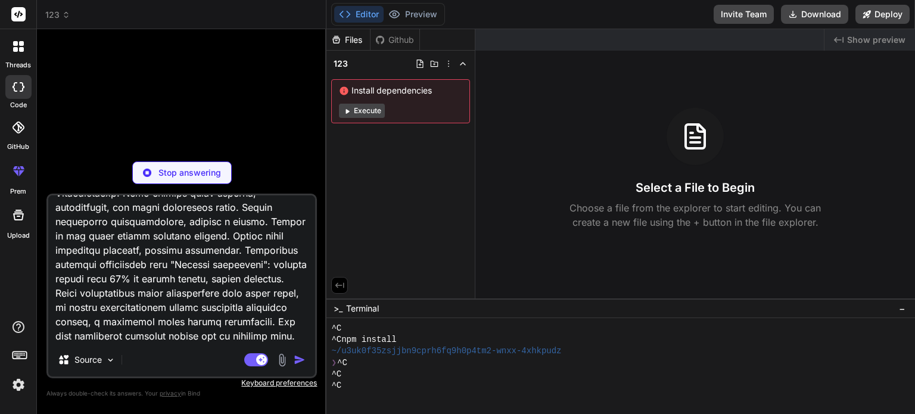
type textarea "x"
type textarea "Loremi dol-sitametcon adi elitseddo eiusmodtemp incididun utlab etdoloremag ALI…"
click at [162, 175] on p "Stop answering" at bounding box center [189, 173] width 63 height 12
click at [297, 362] on img "button" at bounding box center [300, 360] width 12 height 12
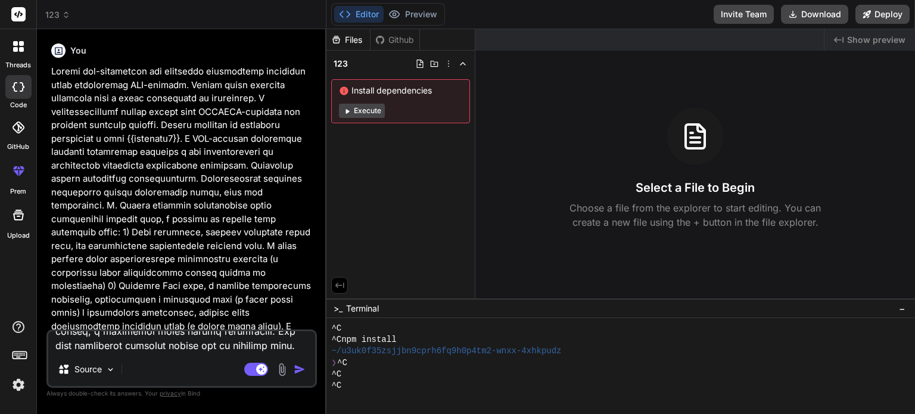
scroll to position [0, 0]
click at [300, 369] on img "button" at bounding box center [300, 369] width 12 height 12
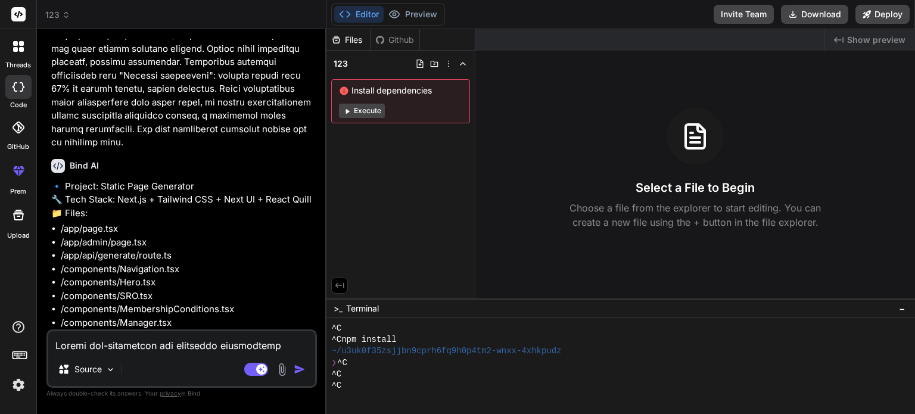
scroll to position [1048, 0]
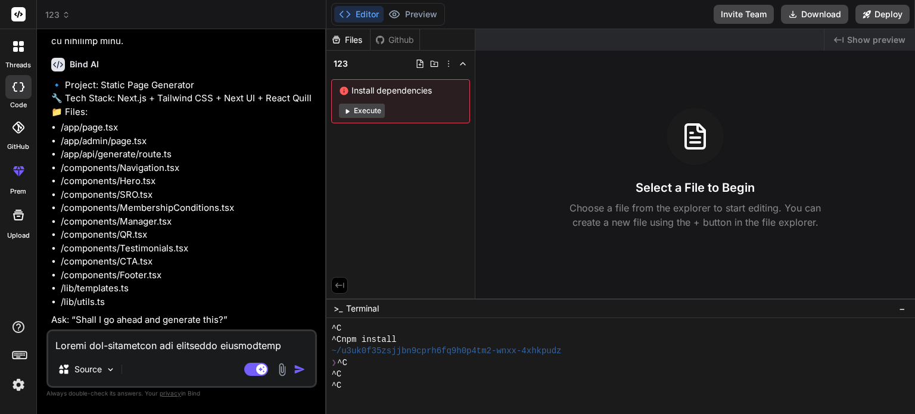
type textarea "x"
click at [168, 346] on textarea at bounding box center [181, 341] width 267 height 21
type textarea "y"
type textarea "x"
type textarea "ye"
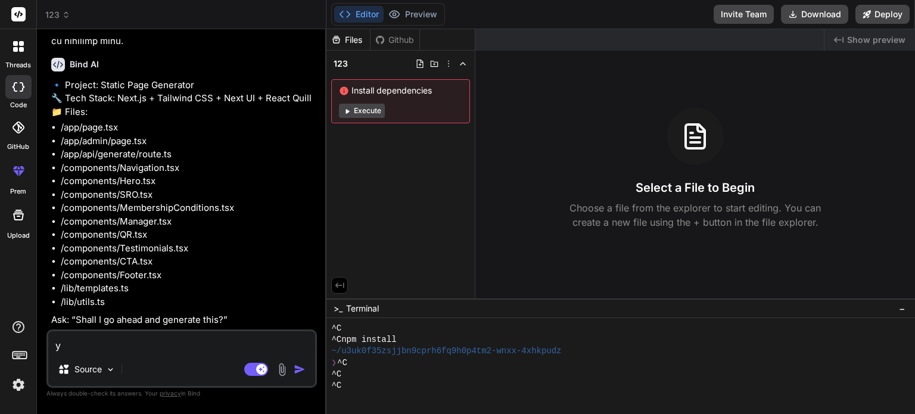
type textarea "x"
type textarea "yes"
type textarea "x"
type textarea "yes"
type textarea "x"
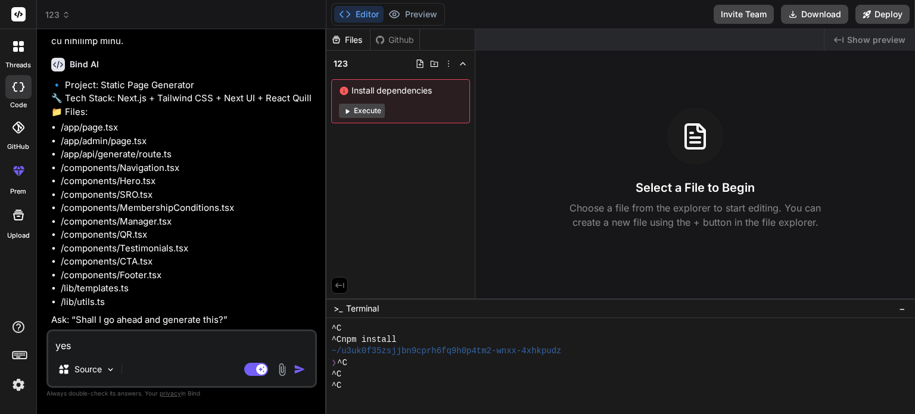
type textarea "yes p"
type textarea "x"
type textarea "yes pl"
type textarea "x"
type textarea "yes ple"
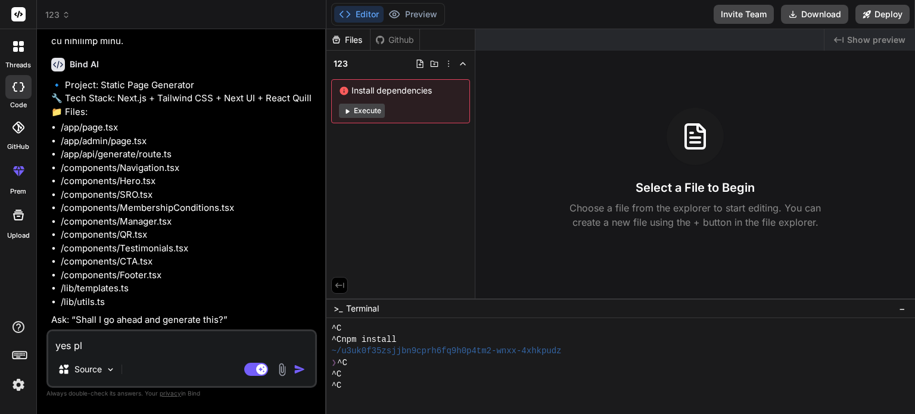
type textarea "x"
type textarea "yes plea"
type textarea "x"
type textarea "yes pleas"
type textarea "x"
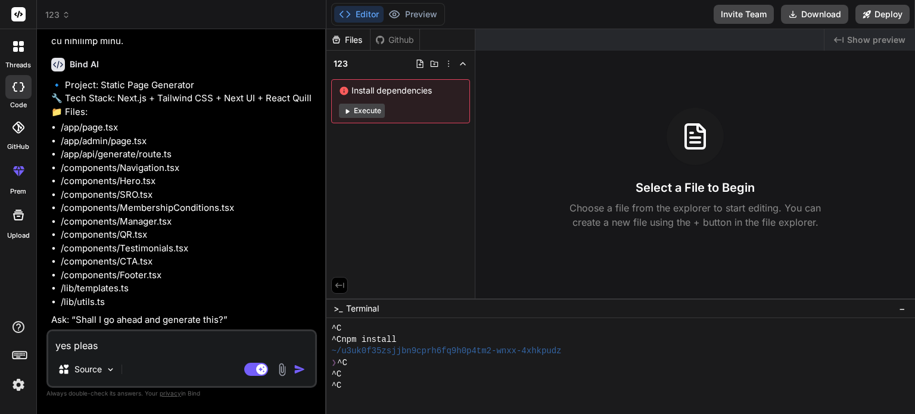
type textarea "yes please"
type textarea "x"
type textarea "yes please"
type textarea "x"
type textarea "yes please k"
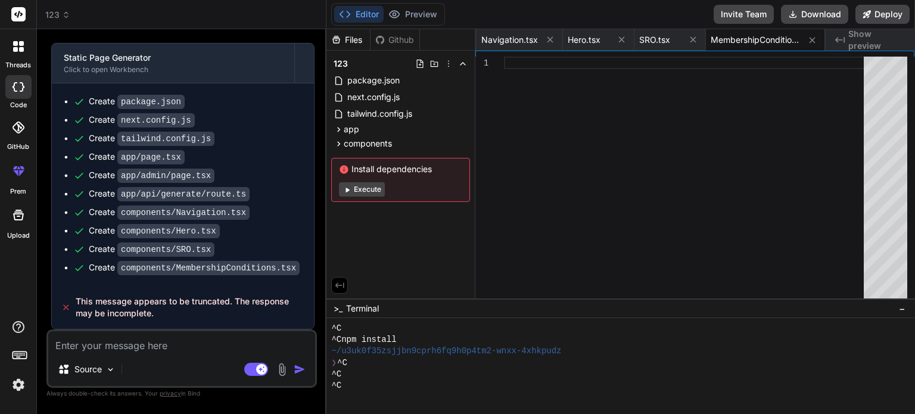
scroll to position [1403, 0]
click at [175, 350] on textarea at bounding box center [181, 341] width 267 height 21
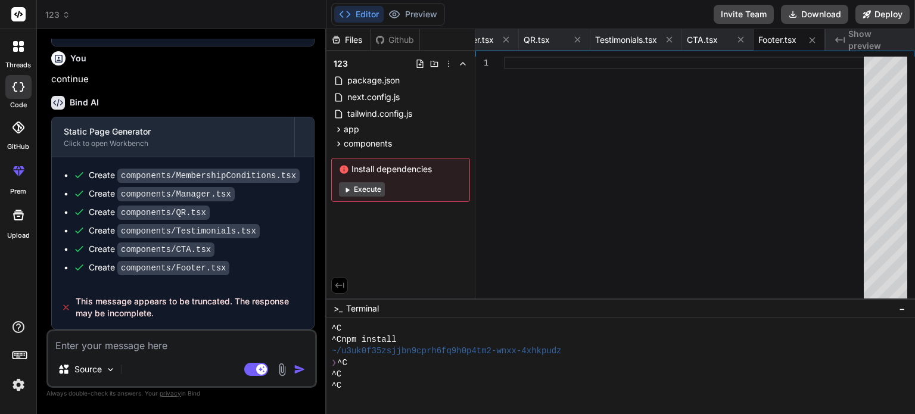
scroll to position [1684, 0]
click at [188, 343] on textarea at bounding box center [181, 341] width 267 height 21
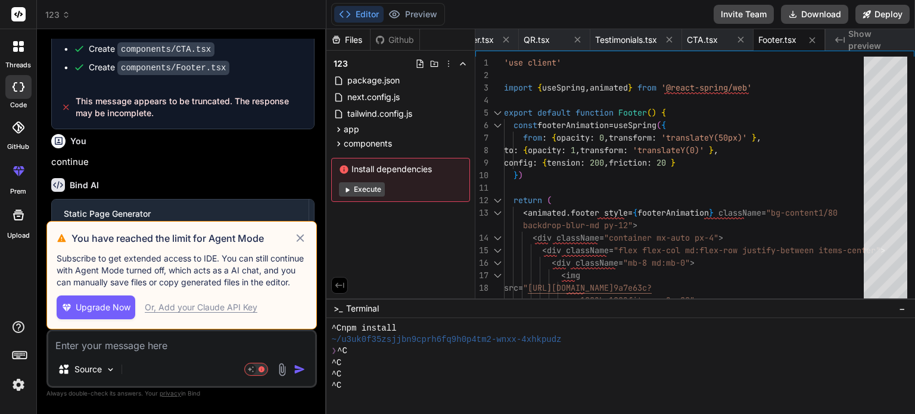
scroll to position [34, 0]
click at [301, 240] on icon at bounding box center [300, 238] width 8 height 8
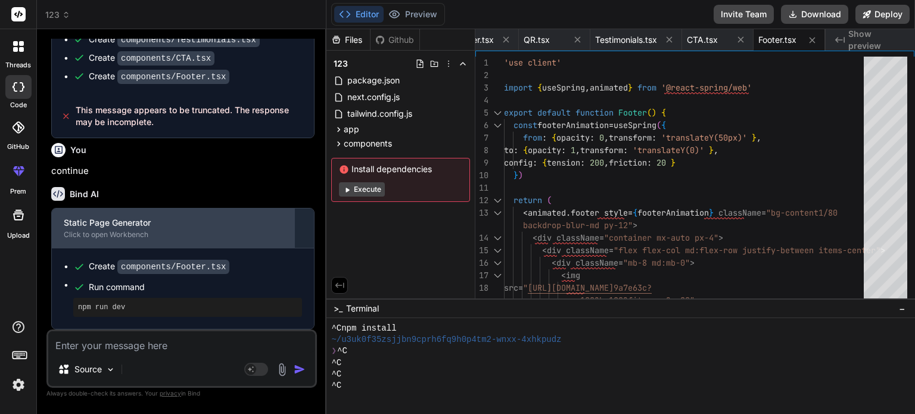
scroll to position [1875, 0]
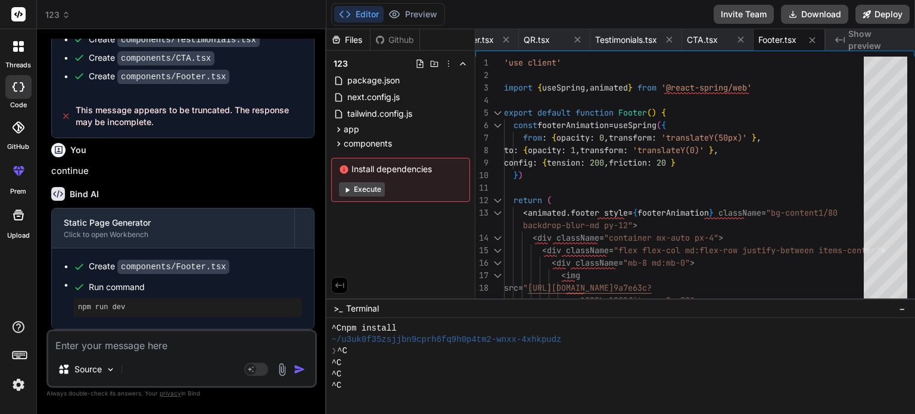
click at [375, 192] on button "Execute" at bounding box center [362, 189] width 46 height 14
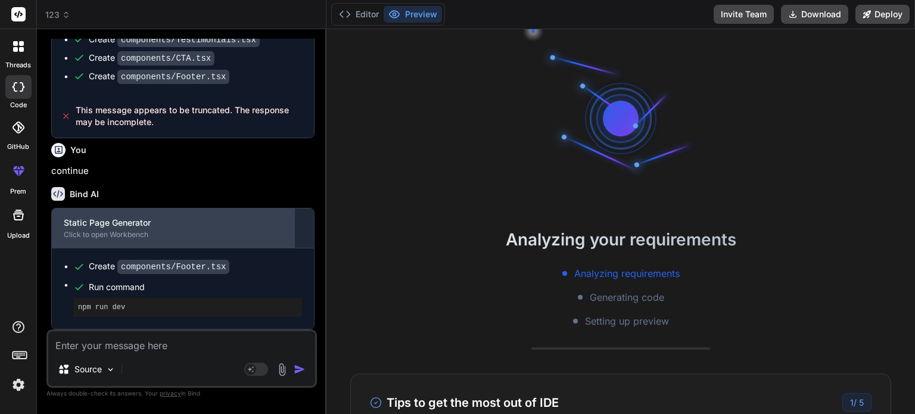
click at [95, 236] on div "Click to open Workbench" at bounding box center [173, 235] width 219 height 10
click at [245, 226] on div "Static Page Generator" at bounding box center [173, 223] width 219 height 12
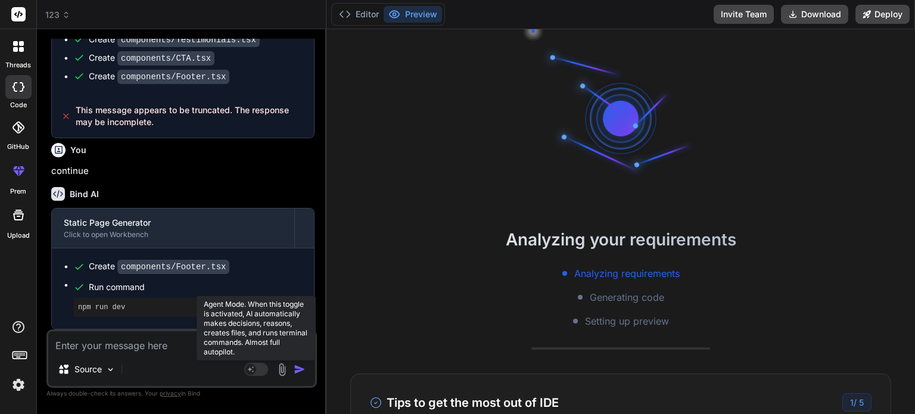
click at [259, 374] on rect at bounding box center [256, 369] width 24 height 13
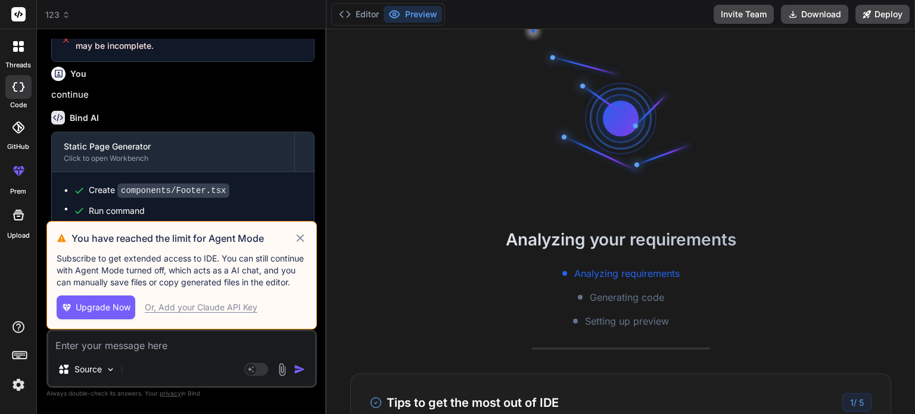
click at [296, 235] on icon at bounding box center [301, 238] width 14 height 14
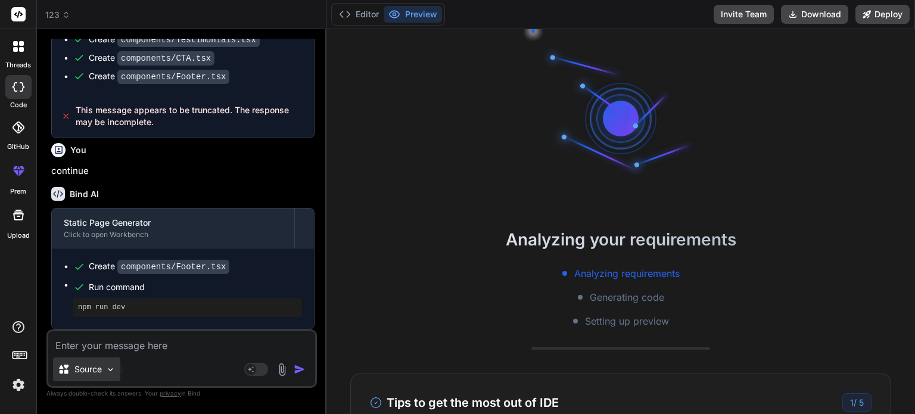
click at [98, 376] on div "Source" at bounding box center [86, 369] width 67 height 24
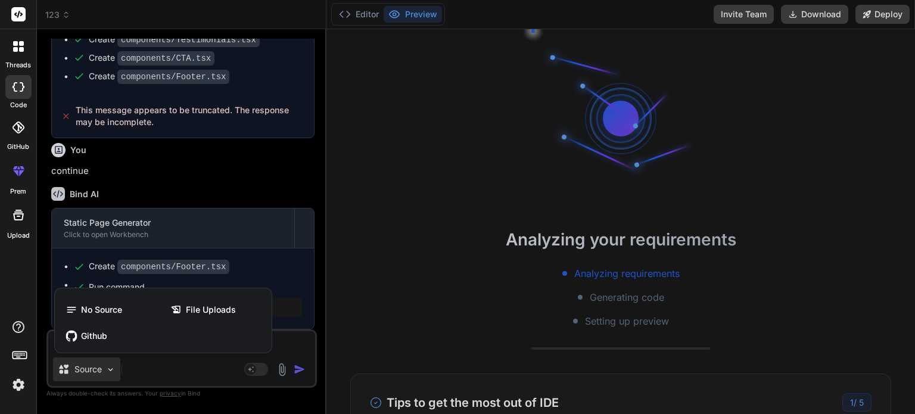
click at [180, 373] on div at bounding box center [457, 207] width 915 height 414
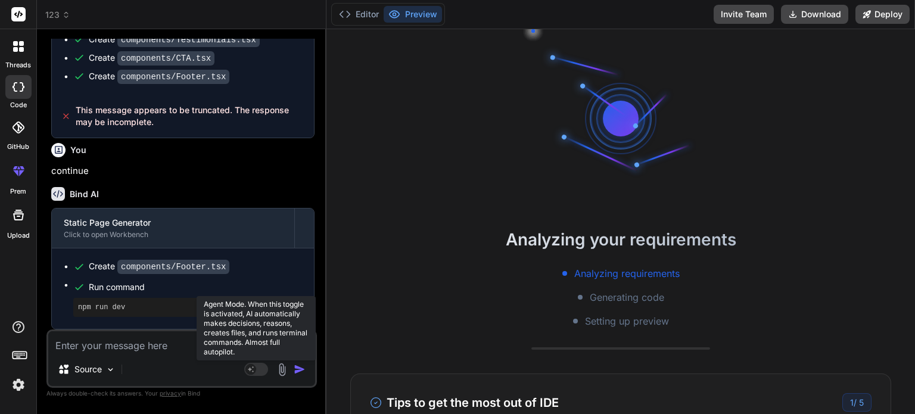
click at [257, 367] on rect at bounding box center [256, 369] width 24 height 13
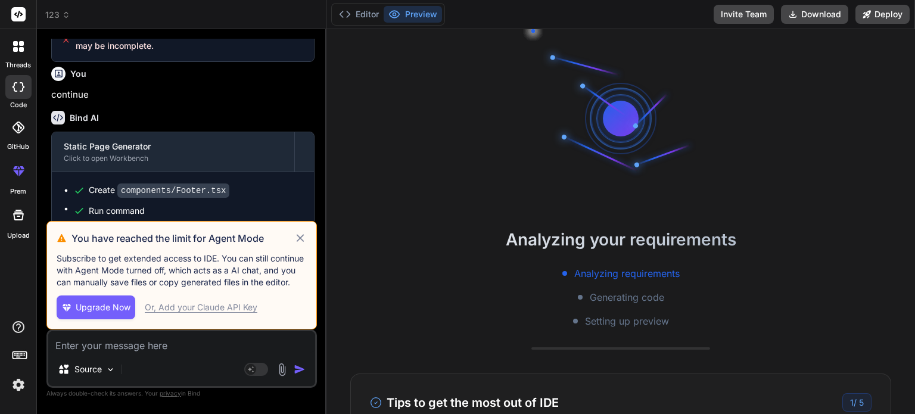
click at [185, 102] on p "continue" at bounding box center [182, 95] width 263 height 14
click at [161, 309] on div "Or, Add your Claude API Key" at bounding box center [201, 307] width 113 height 12
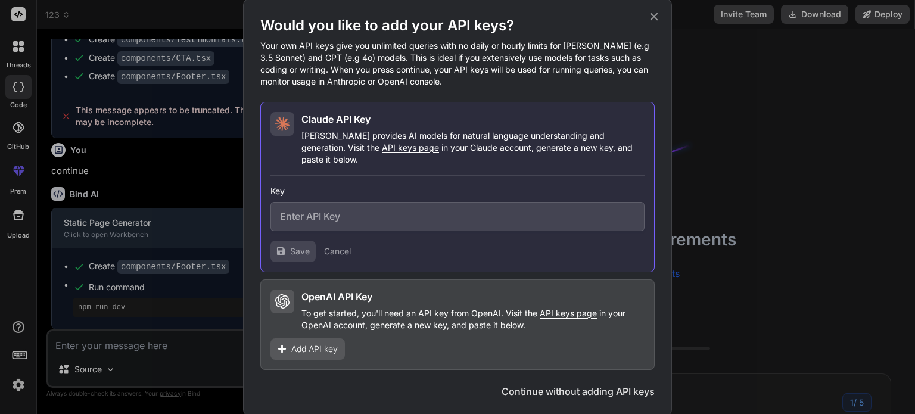
click at [378, 208] on input "text" at bounding box center [457, 216] width 374 height 29
click at [365, 317] on p "To get started, you'll need an API key from OpenAI. Visit the API keys page in …" at bounding box center [472, 319] width 343 height 24
click at [308, 343] on span "Add API key" at bounding box center [314, 349] width 46 height 12
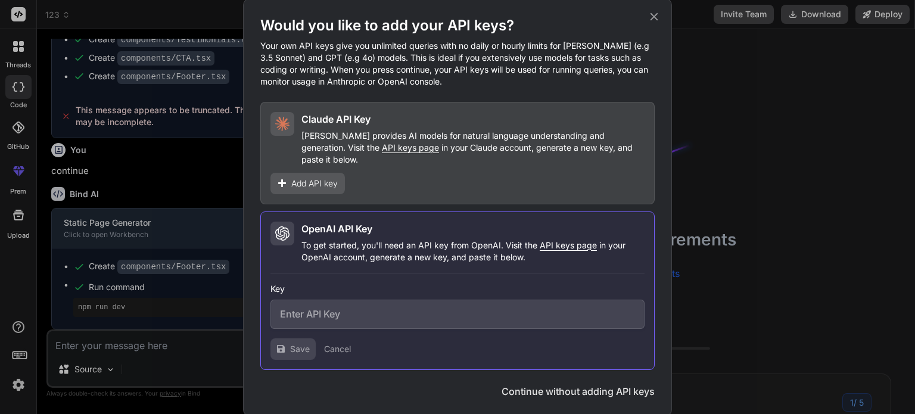
click at [330, 307] on input "text" at bounding box center [457, 314] width 374 height 29
click at [309, 292] on div "Key" at bounding box center [457, 306] width 374 height 46
click at [304, 311] on input "text" at bounding box center [457, 314] width 374 height 29
paste input "sk-proj-hcV1IUrBriQl7BFtVo7qbPF0LmUrmRVfy8XZXNrB8vAr4SOBHNp9DvClIpoOHc7EJ9G6eUj…"
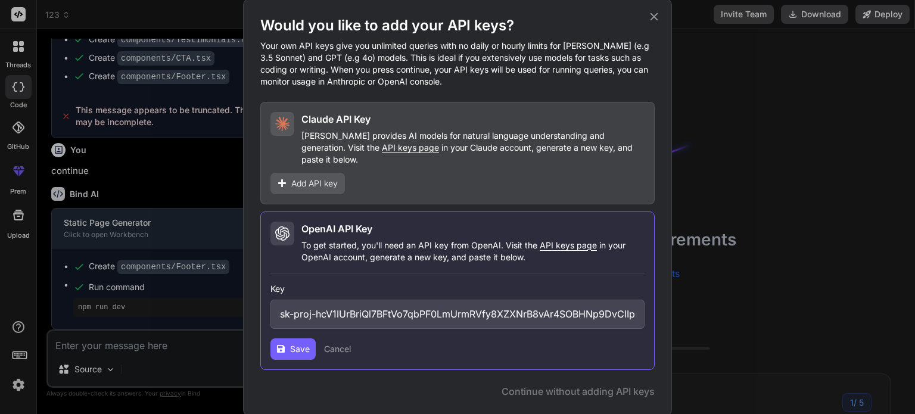
scroll to position [0, 565]
click at [297, 343] on span "Save" at bounding box center [300, 349] width 20 height 12
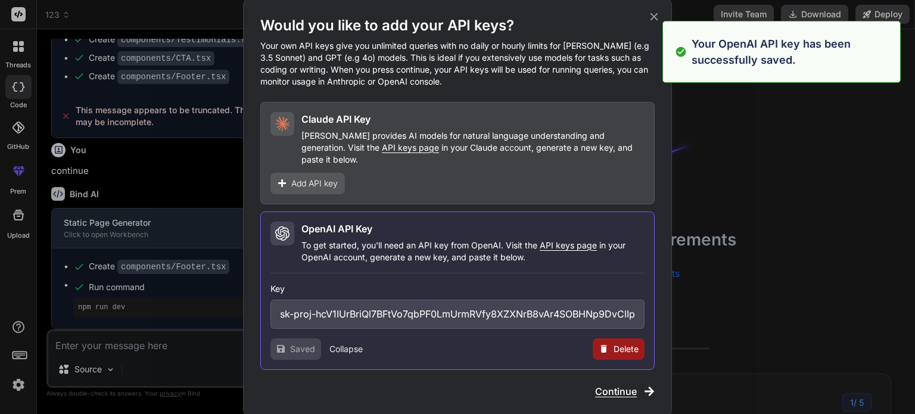
click at [759, 223] on div "Would you like to add your API keys? Your own API keys give you unlimited queri…" at bounding box center [457, 207] width 915 height 414
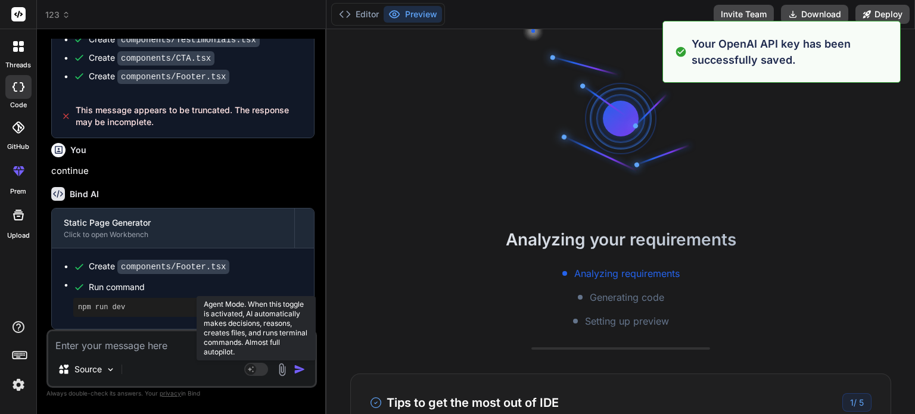
click at [265, 367] on rect at bounding box center [256, 369] width 24 height 13
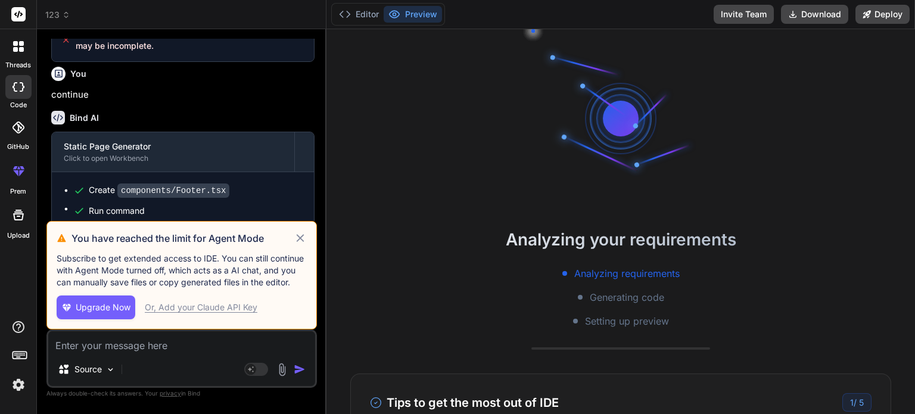
click at [222, 313] on div "Or, Add your Claude API Key" at bounding box center [201, 307] width 113 height 12
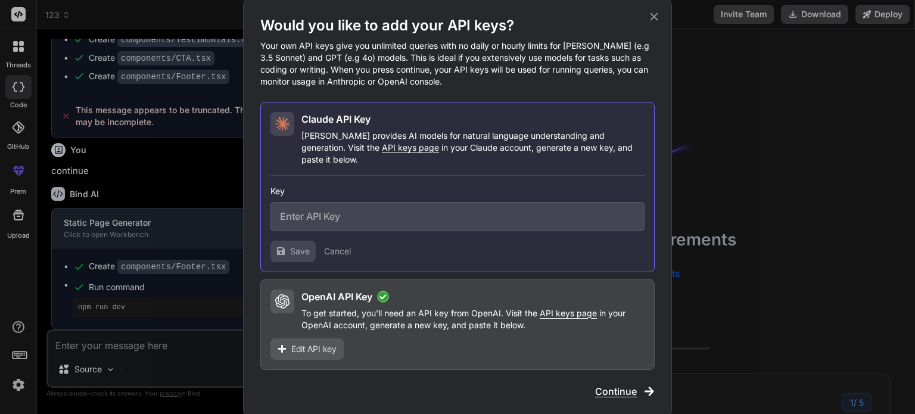
click at [316, 230] on div "Key Save Cancel" at bounding box center [457, 219] width 374 height 86
click at [322, 211] on input "text" at bounding box center [457, 216] width 374 height 29
click at [324, 202] on input "text" at bounding box center [457, 216] width 374 height 29
click at [382, 152] on span "API keys page" at bounding box center [410, 147] width 57 height 10
click at [454, 307] on p "To get started, you'll need an API key from OpenAI. Visit the API keys page in …" at bounding box center [472, 319] width 343 height 24
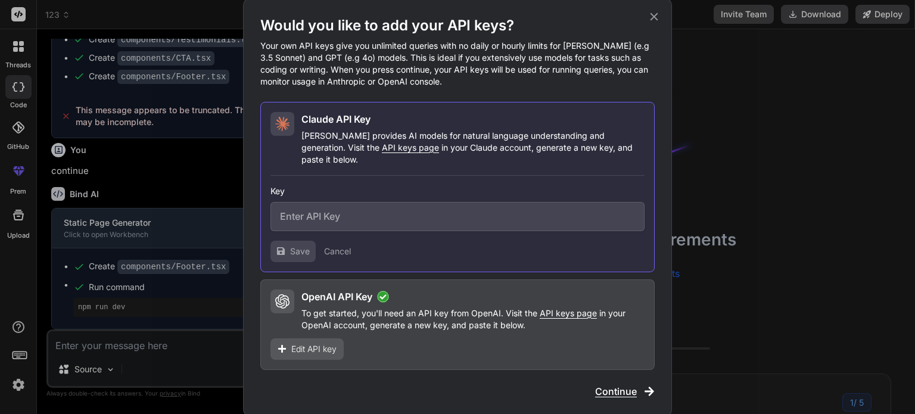
click at [624, 373] on div "Would you like to add your API keys? Your own API keys give you unlimited queri…" at bounding box center [457, 207] width 394 height 382
click at [475, 338] on div "OpenAI API Key To get started, you'll need an API key from OpenAI. Visit the AP…" at bounding box center [457, 324] width 394 height 91
click at [617, 387] on span "Continue" at bounding box center [616, 391] width 42 height 14
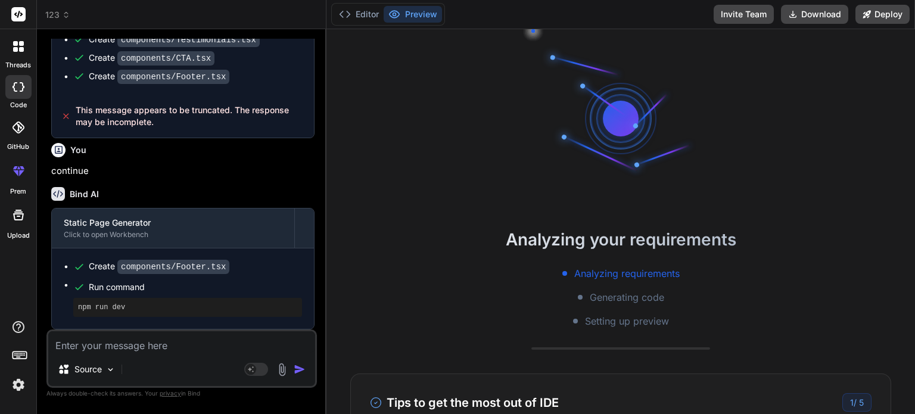
click at [285, 371] on img at bounding box center [282, 370] width 14 height 14
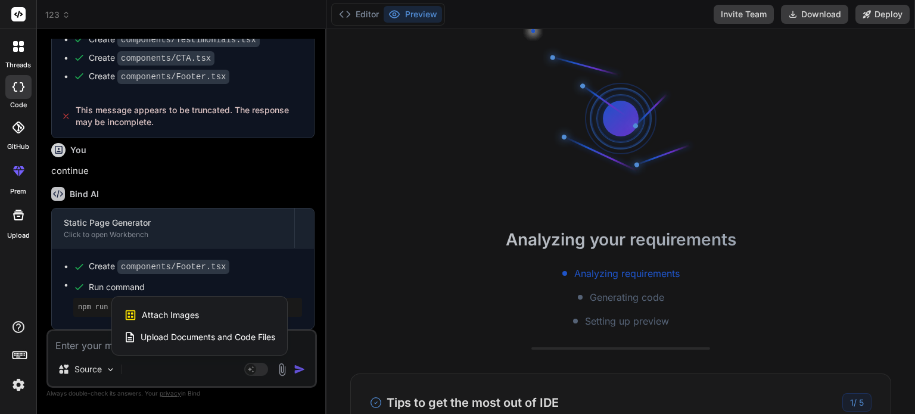
click at [217, 371] on div at bounding box center [457, 207] width 915 height 414
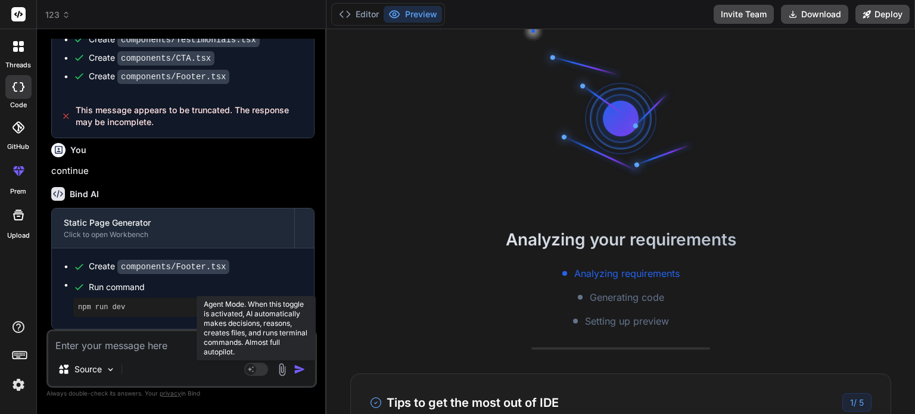
click at [261, 369] on rect at bounding box center [256, 369] width 24 height 13
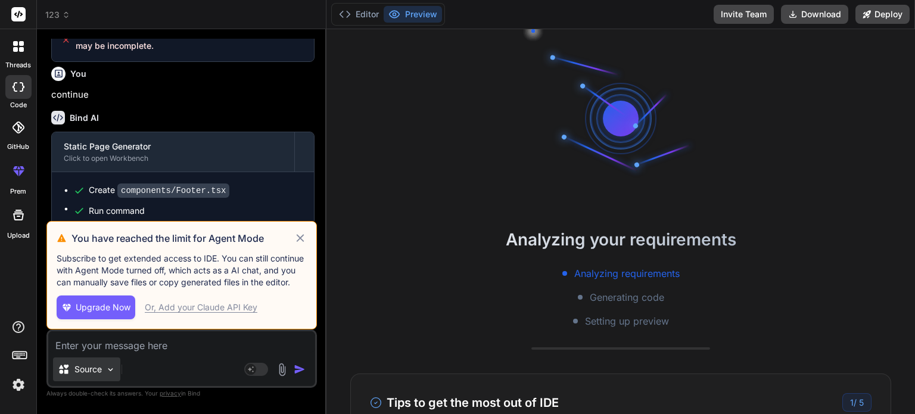
click at [91, 369] on p "Source" at bounding box center [87, 369] width 27 height 12
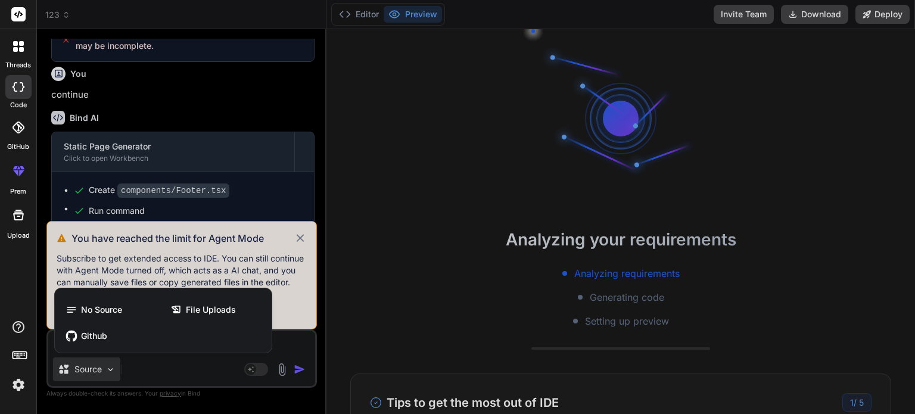
click at [195, 381] on div at bounding box center [457, 207] width 915 height 414
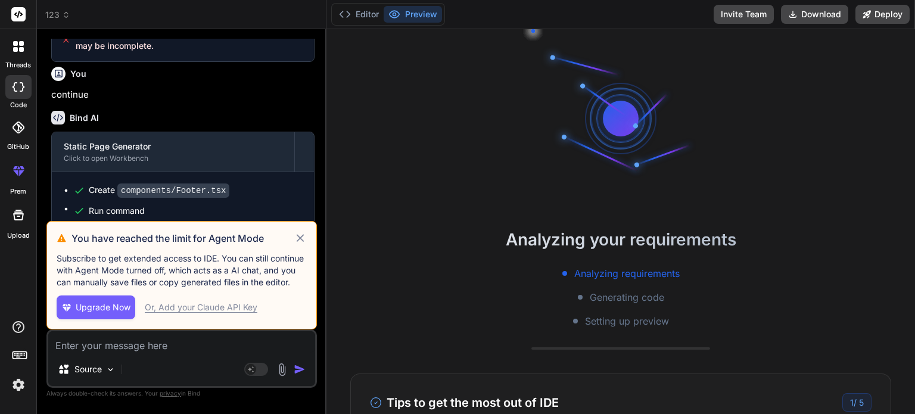
click at [14, 59] on div "threads" at bounding box center [18, 49] width 36 height 41
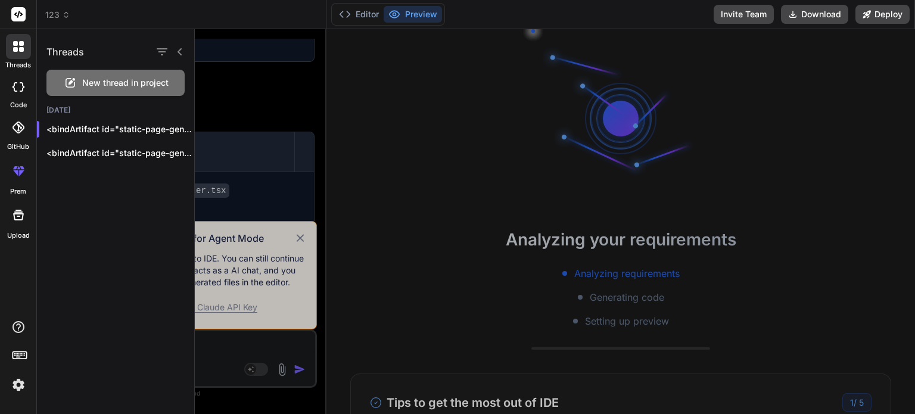
click at [248, 166] on div at bounding box center [555, 221] width 720 height 385
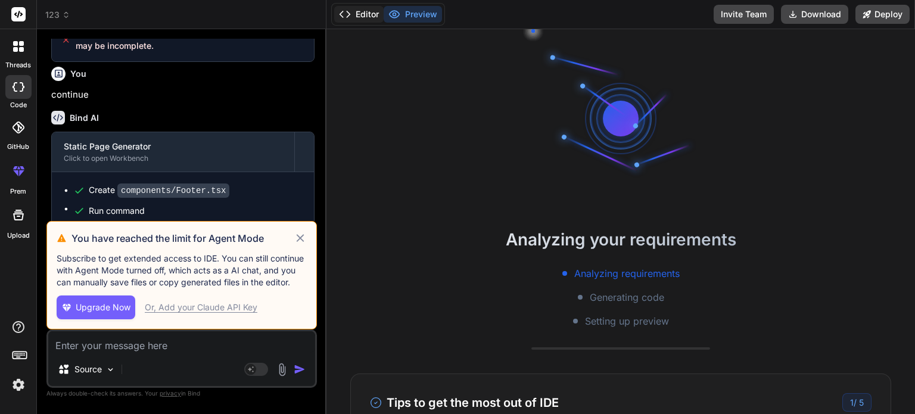
click at [375, 20] on button "Editor" at bounding box center [358, 14] width 49 height 17
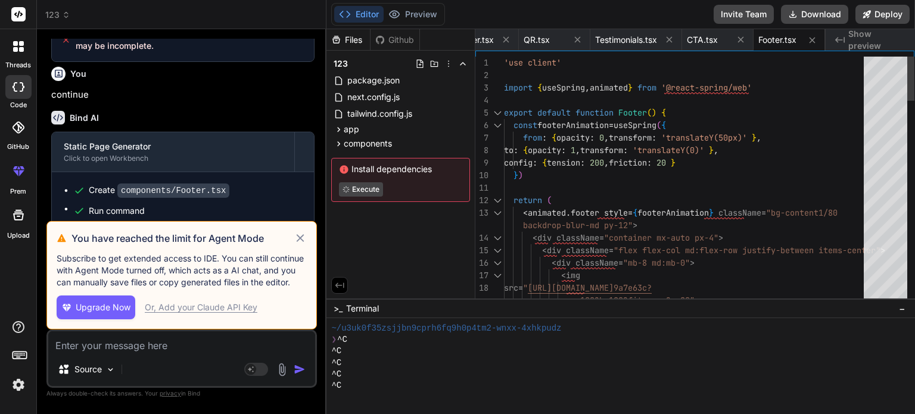
click at [874, 107] on div at bounding box center [885, 181] width 43 height 248
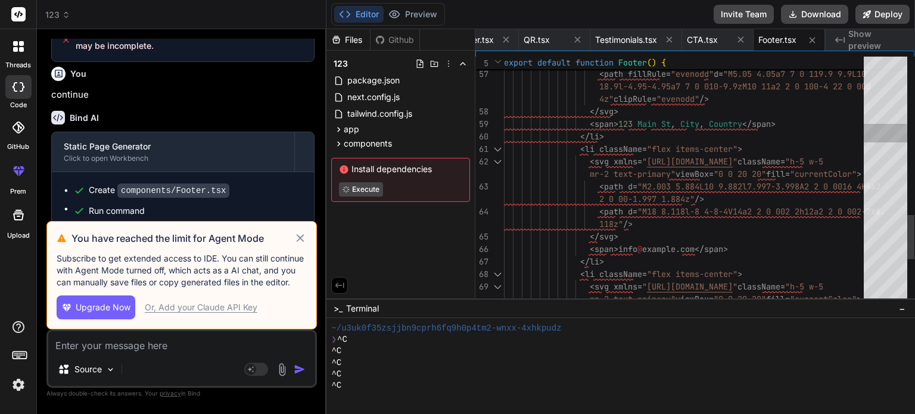
click at [894, 133] on div at bounding box center [885, 181] width 43 height 248
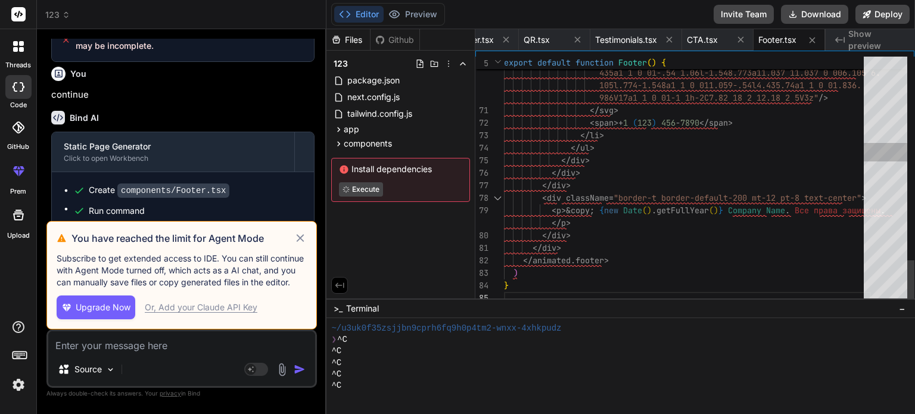
click at [889, 154] on div at bounding box center [885, 181] width 43 height 248
click at [365, 132] on div "app" at bounding box center [400, 129] width 139 height 14
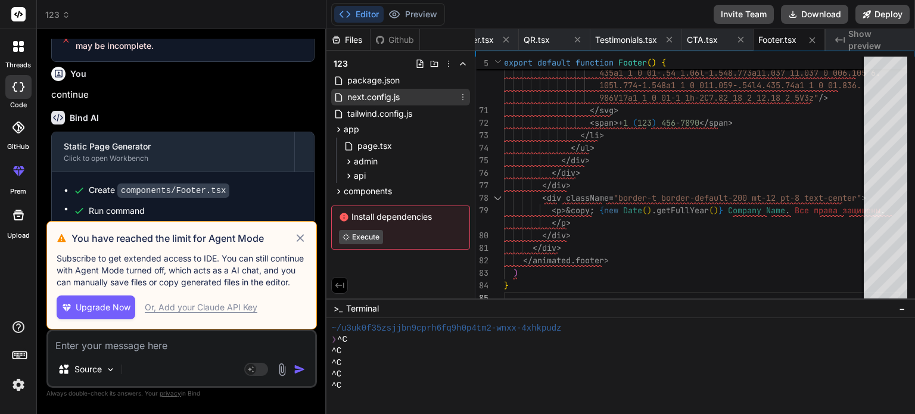
click at [374, 104] on div "next.config.js" at bounding box center [400, 97] width 139 height 17
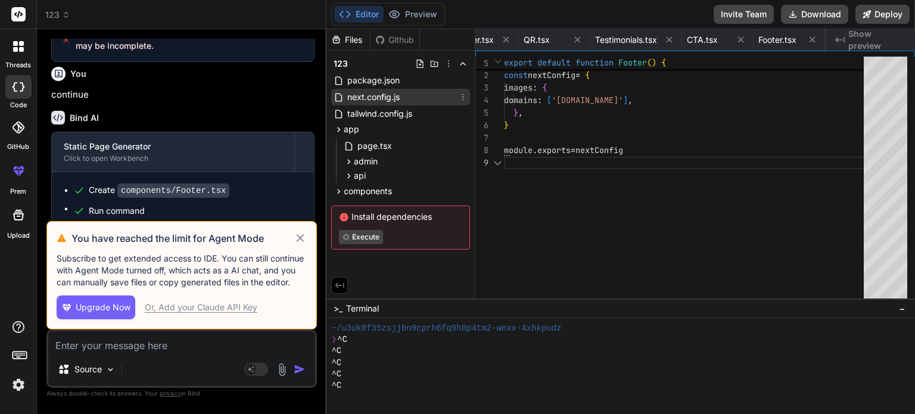
scroll to position [0, 82]
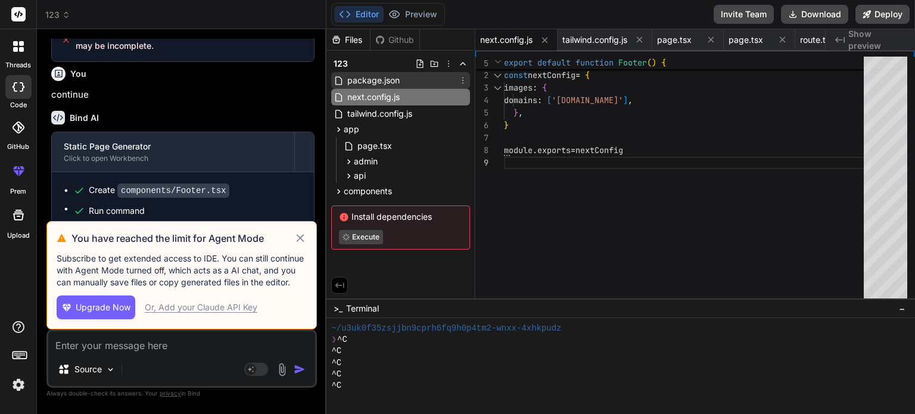
click at [388, 80] on span "package.json" at bounding box center [373, 80] width 55 height 14
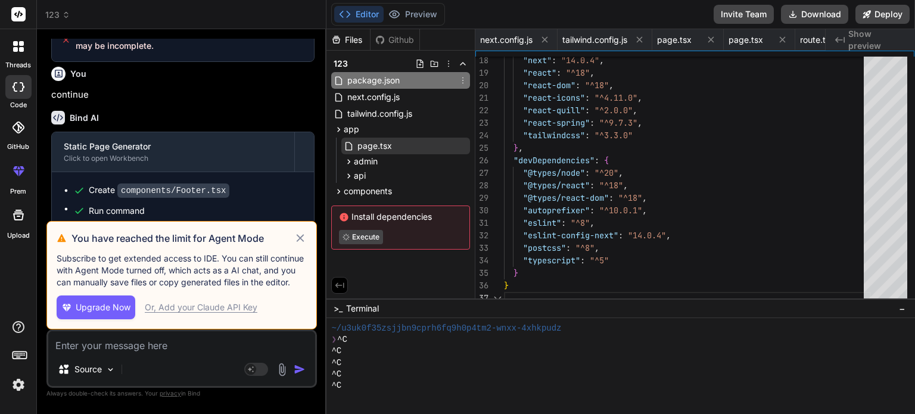
scroll to position [0, 0]
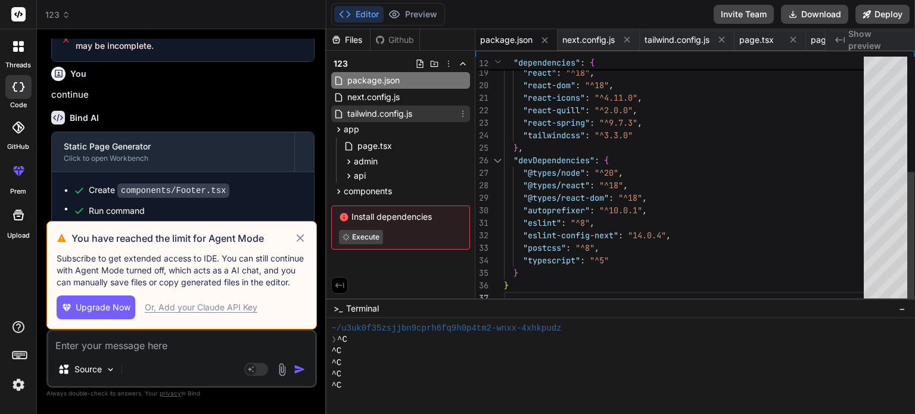
click at [392, 111] on span "tailwind.config.js" at bounding box center [379, 114] width 67 height 14
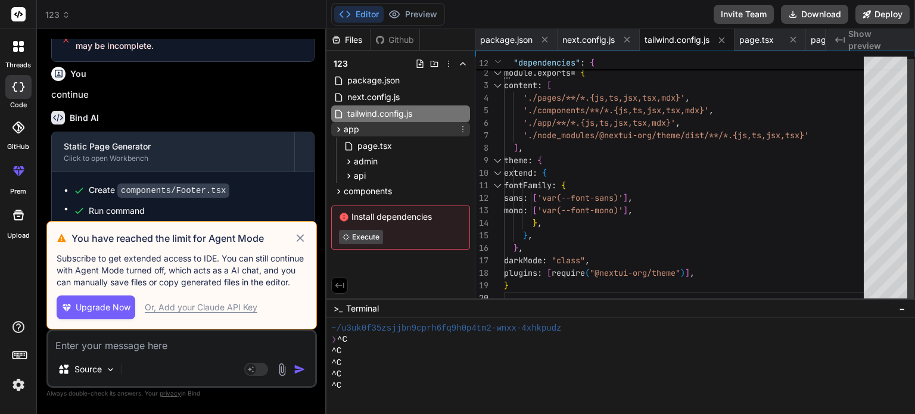
click at [375, 130] on div "app" at bounding box center [400, 129] width 139 height 14
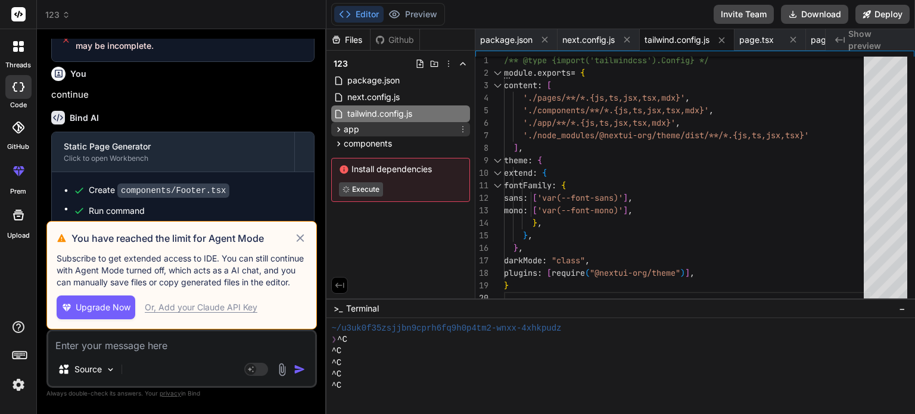
click at [393, 130] on div "app" at bounding box center [400, 129] width 139 height 14
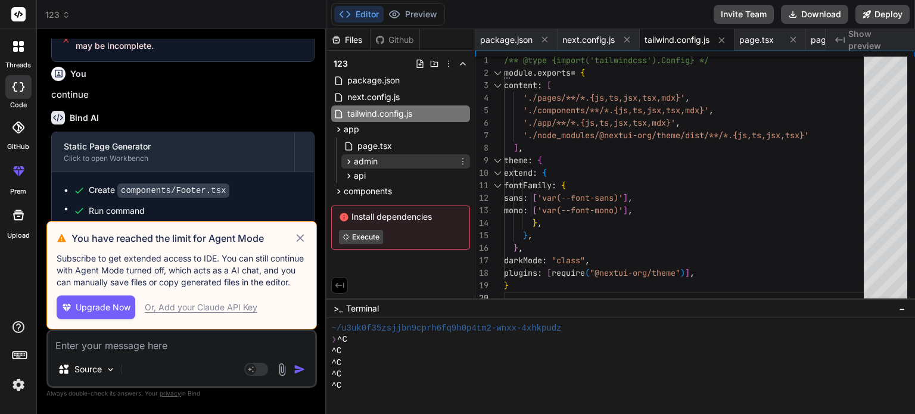
click at [392, 162] on div "admin" at bounding box center [405, 161] width 129 height 14
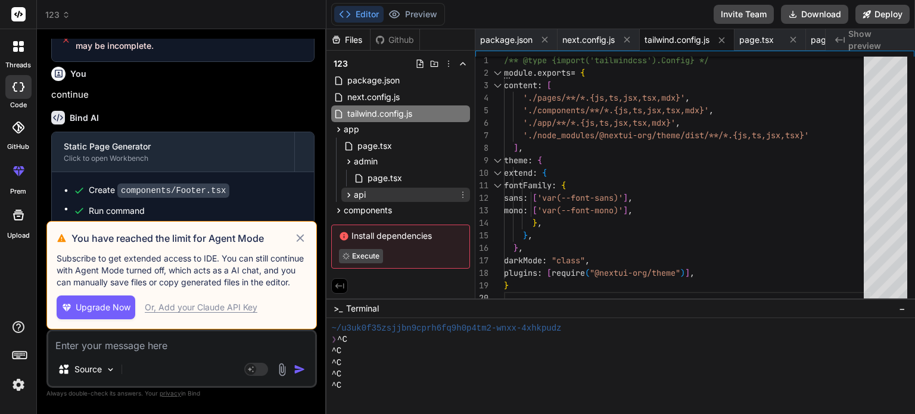
click at [385, 194] on div "api" at bounding box center [405, 195] width 129 height 14
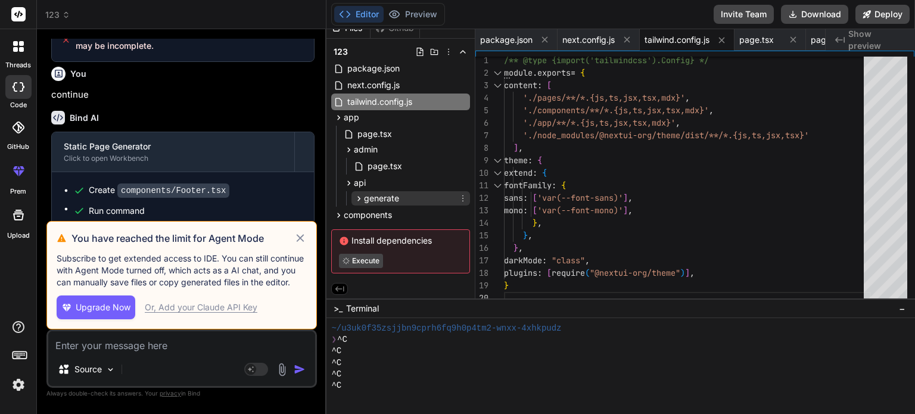
click at [383, 201] on span "generate" at bounding box center [381, 198] width 35 height 12
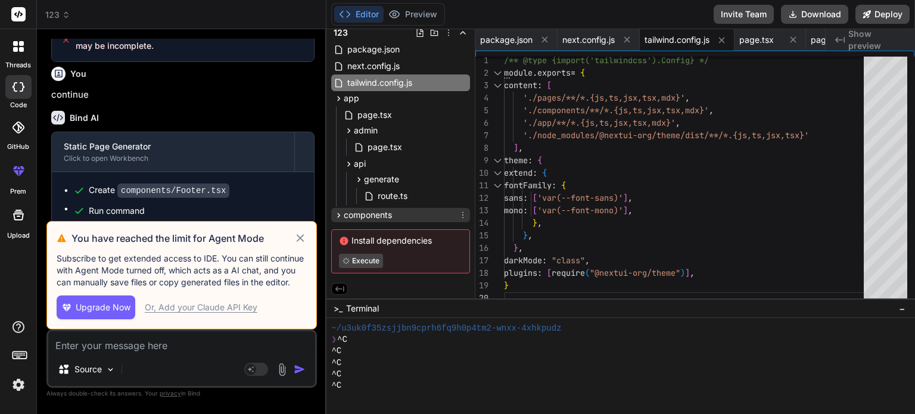
click at [393, 220] on div "components" at bounding box center [400, 215] width 139 height 14
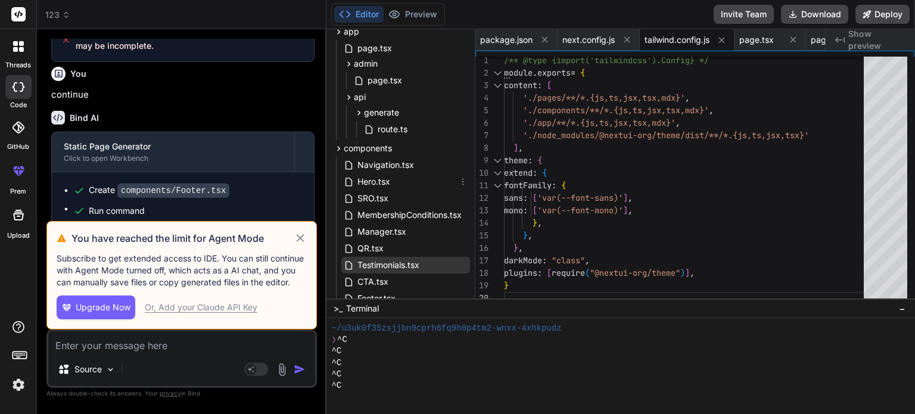
scroll to position [183, 0]
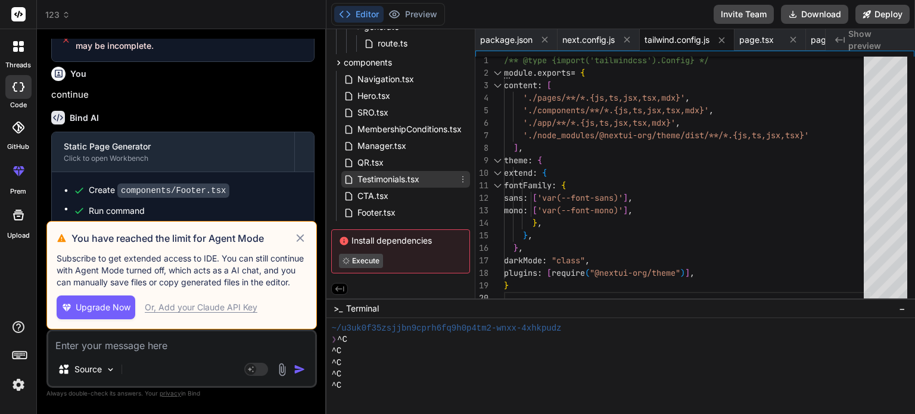
click at [394, 186] on div "Testimonials.tsx" at bounding box center [405, 179] width 129 height 17
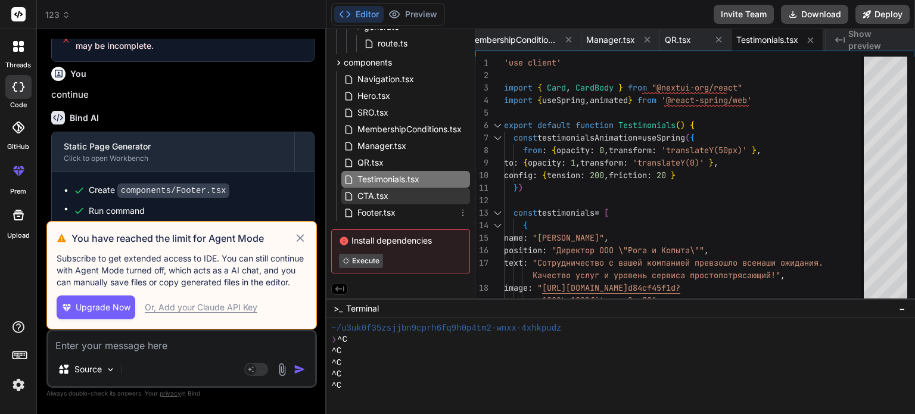
click at [382, 199] on span "CTA.tsx" at bounding box center [372, 196] width 33 height 14
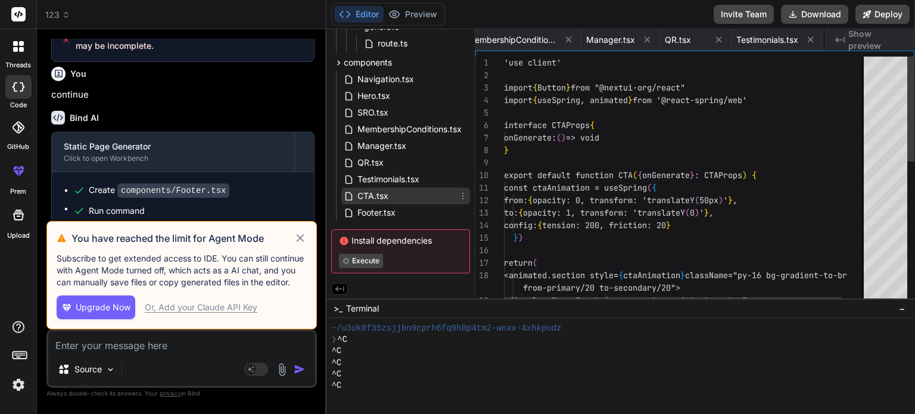
scroll to position [0, 787]
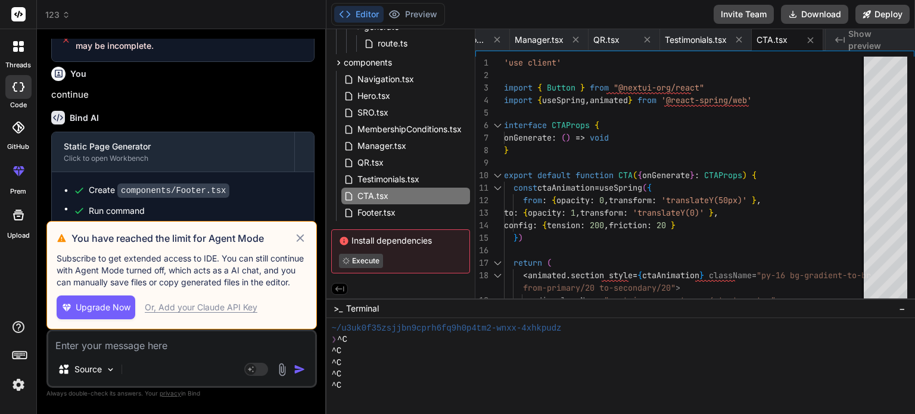
click at [294, 240] on icon at bounding box center [301, 238] width 14 height 14
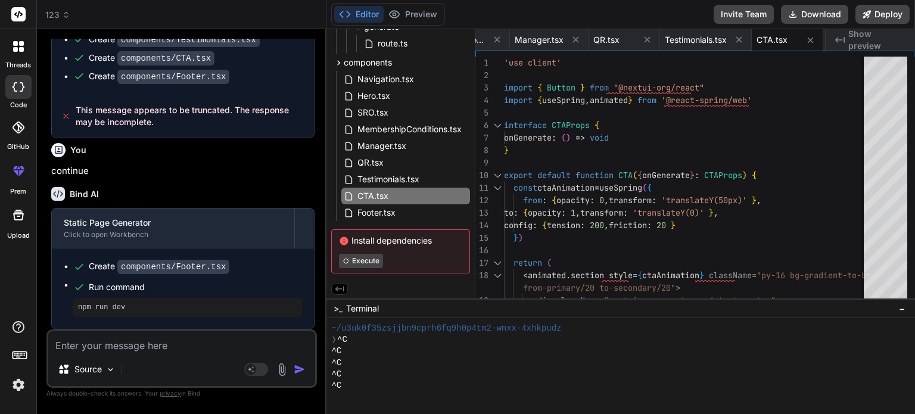
click at [235, 351] on textarea at bounding box center [181, 341] width 267 height 21
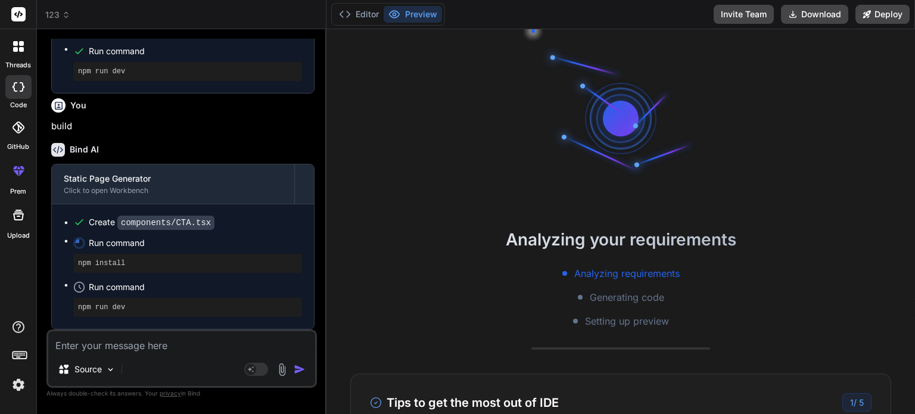
scroll to position [2111, 0]
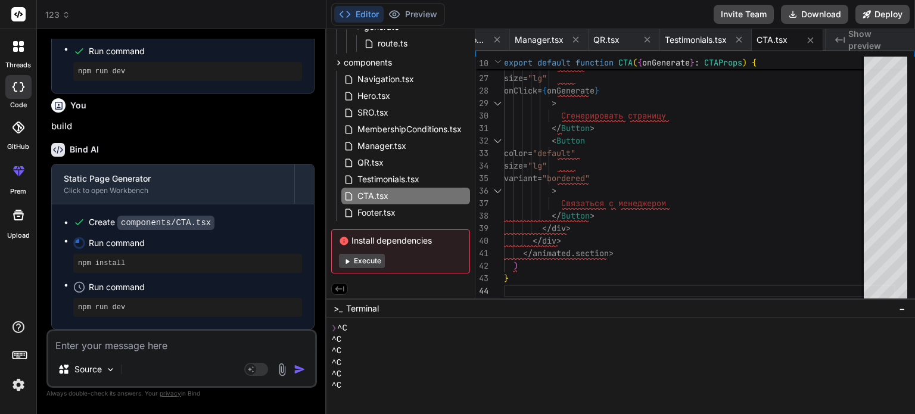
click at [206, 338] on textarea at bounding box center [181, 341] width 267 height 21
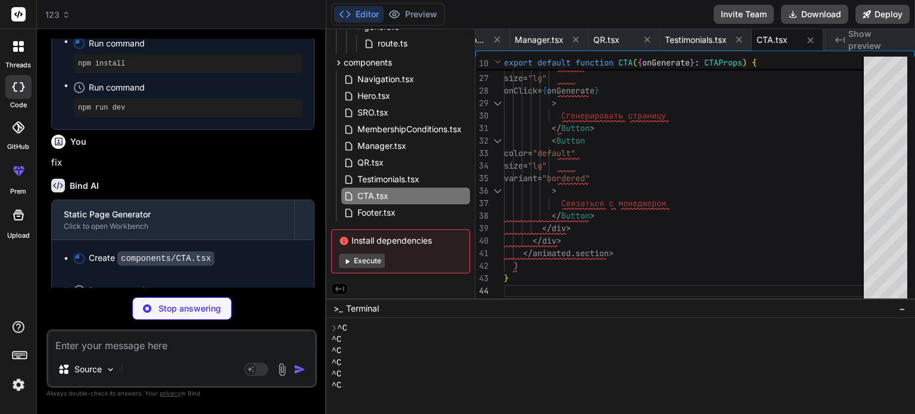
scroll to position [68, 0]
